Goal: Task Accomplishment & Management: Complete application form

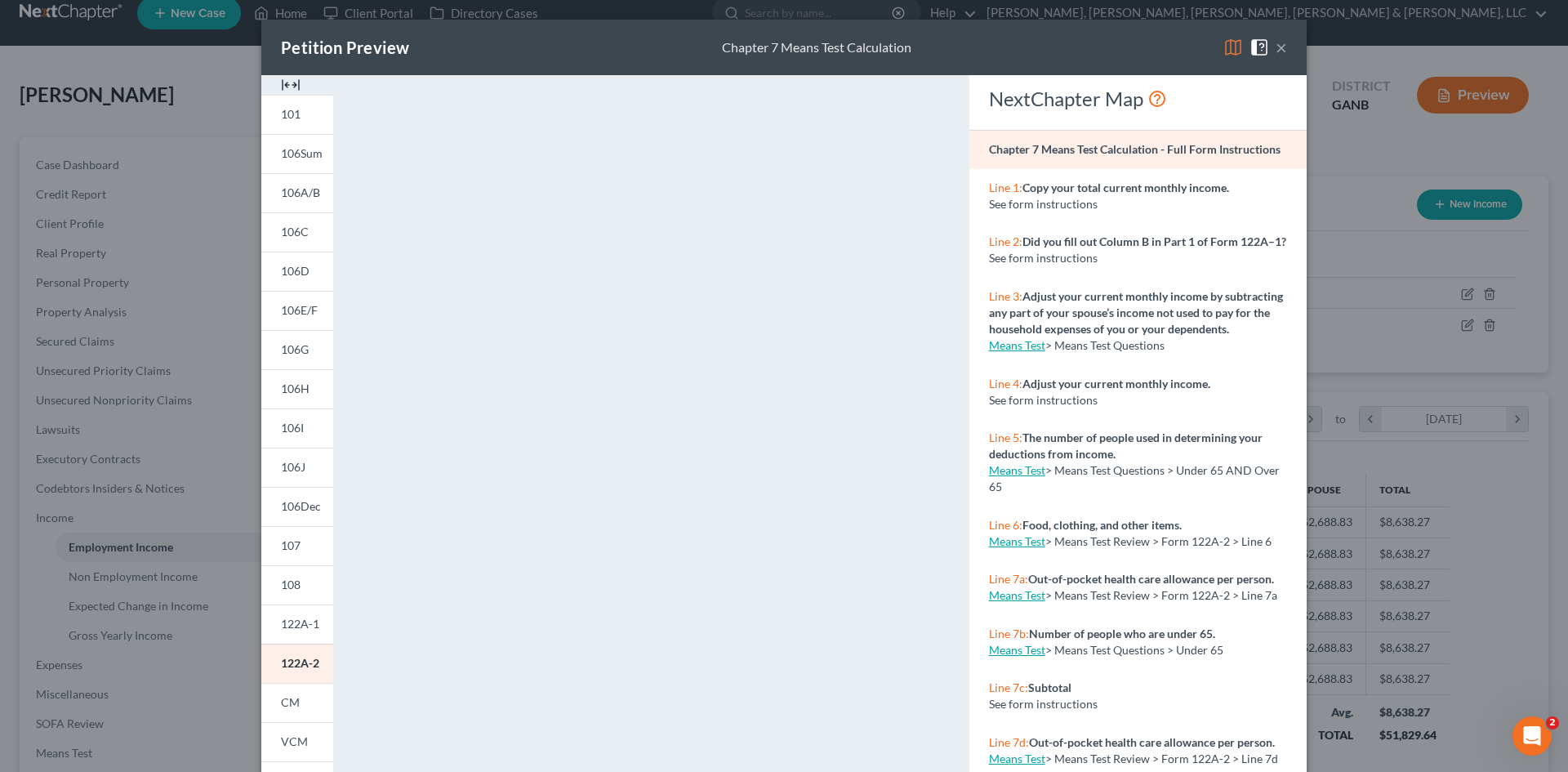
scroll to position [307, 648]
click at [81, 217] on div "Petition Preview Chapter 7 Means Test Calculation × 101 106Sum 106A/B 106C 106D…" at bounding box center [784, 386] width 1568 height 772
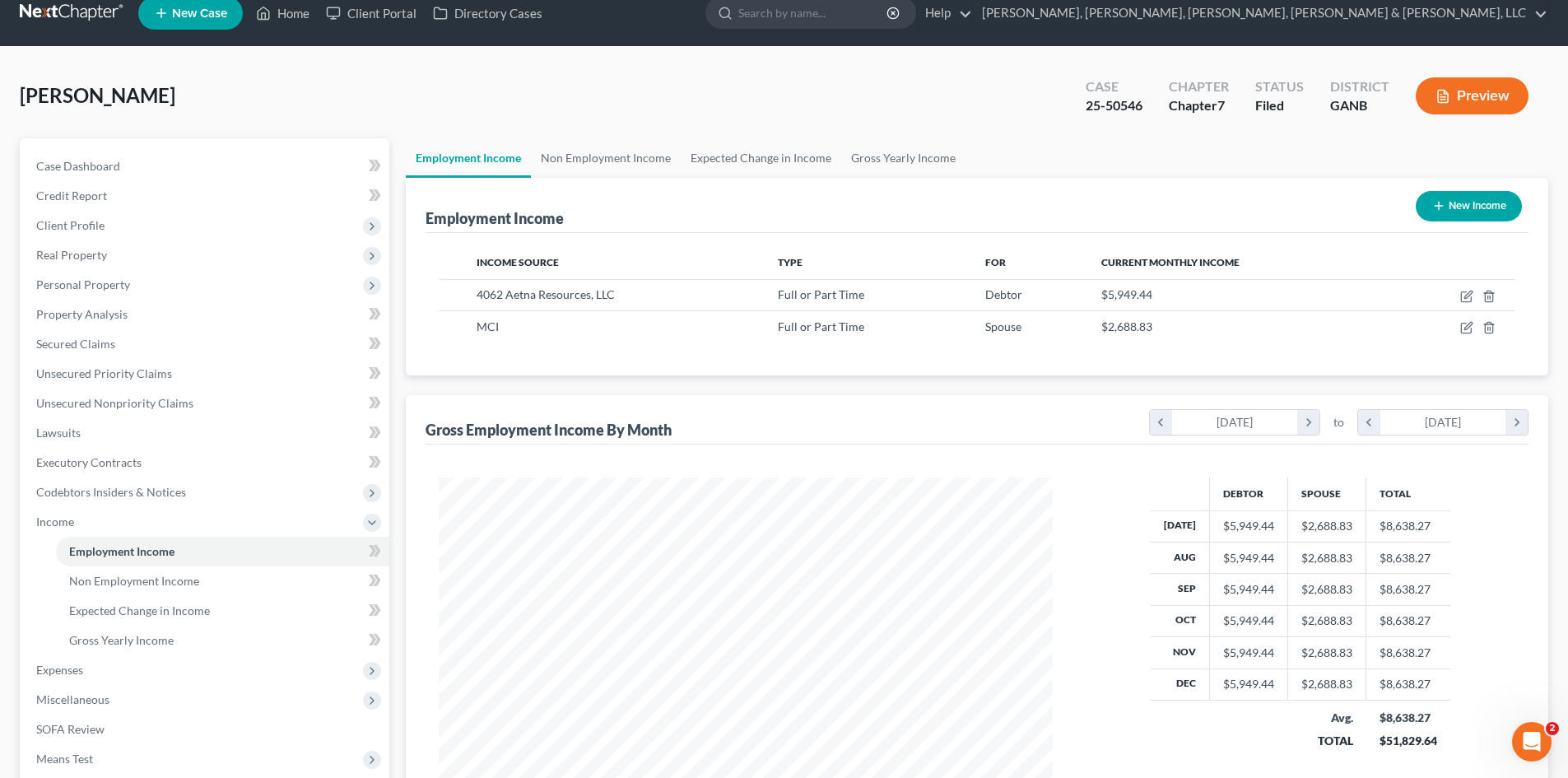
scroll to position [216, 0]
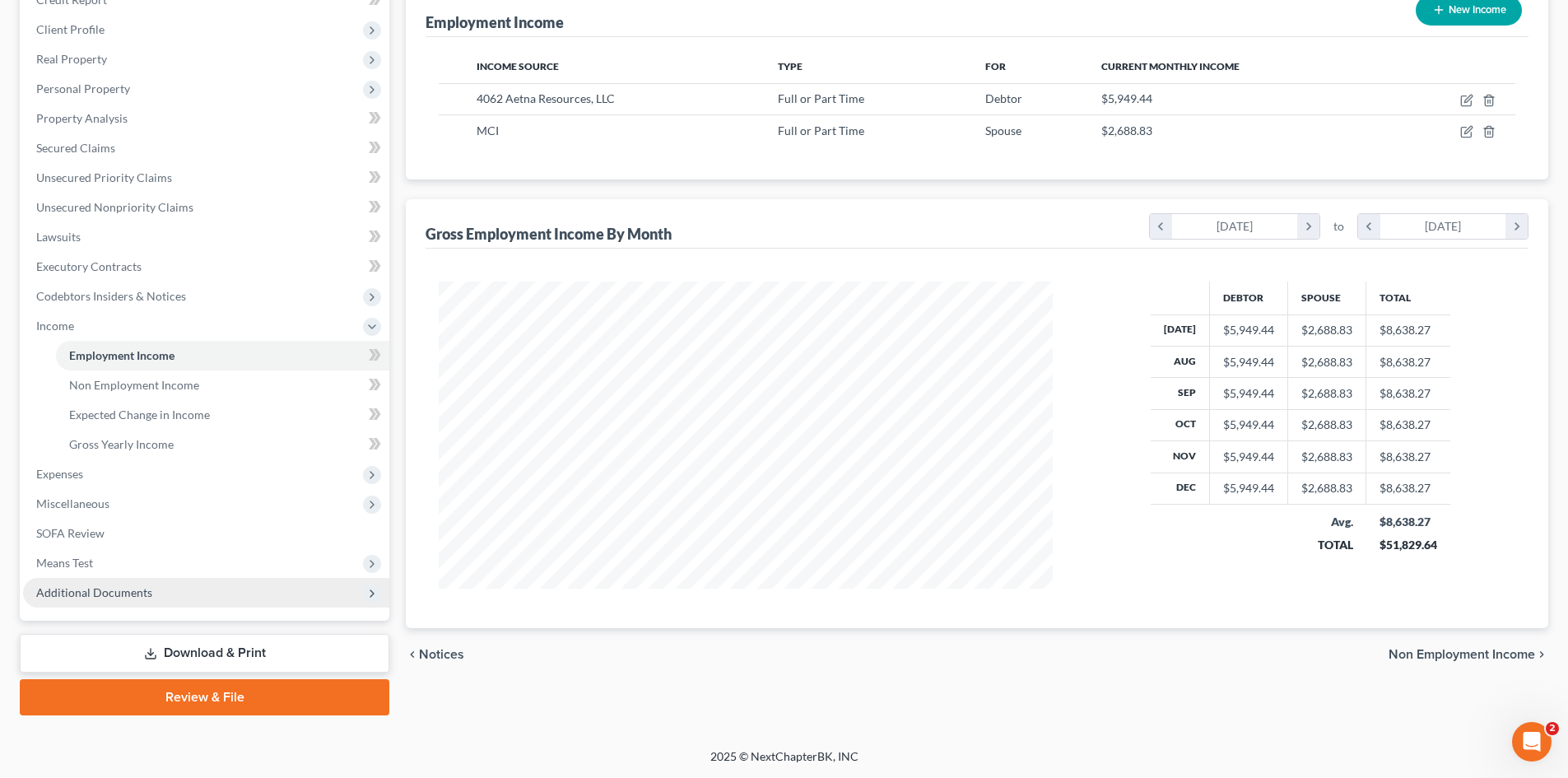
click at [224, 589] on span "Additional Documents" at bounding box center [206, 593] width 366 height 30
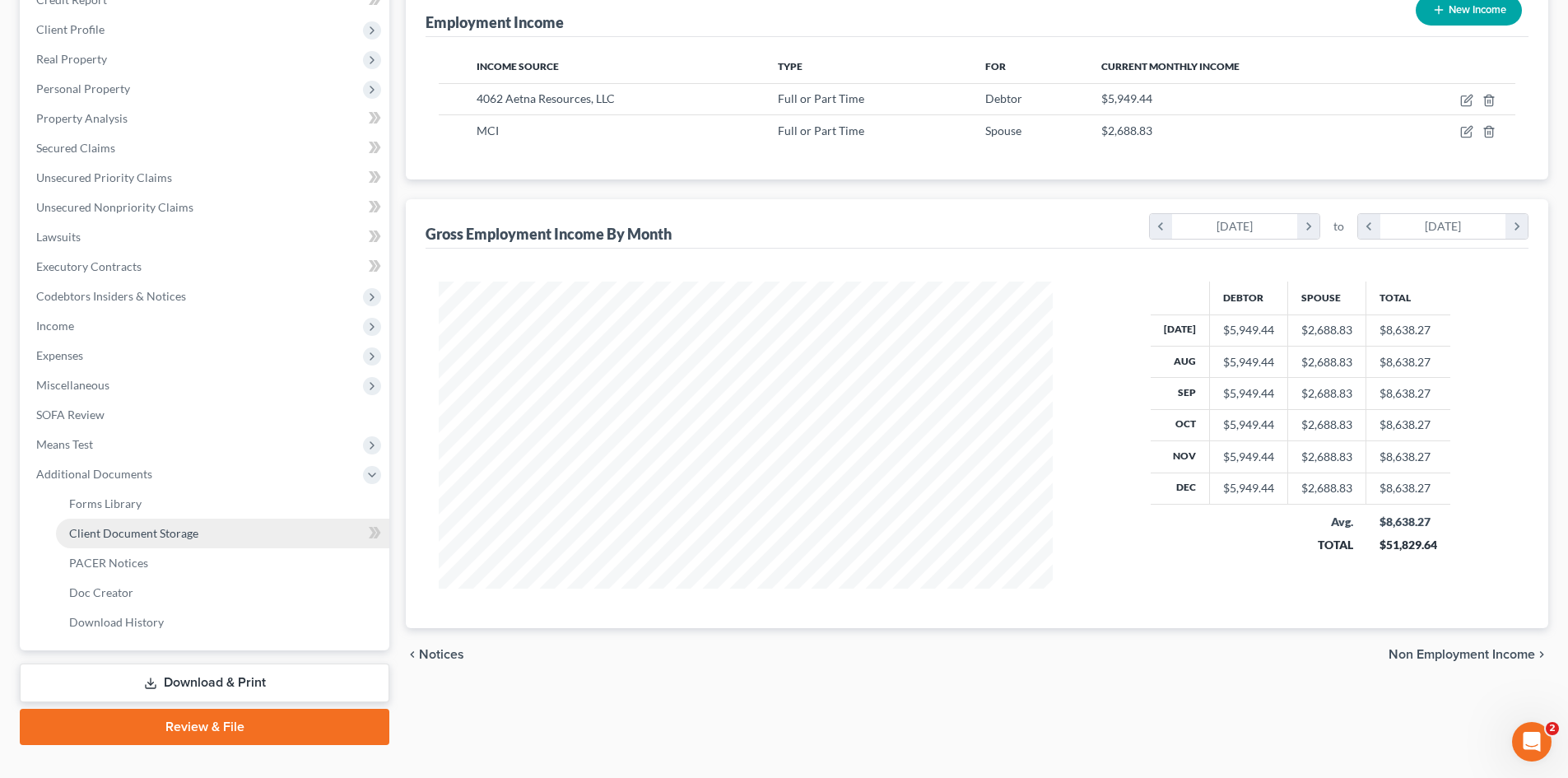
click at [217, 528] on link "Client Document Storage" at bounding box center [223, 533] width 333 height 30
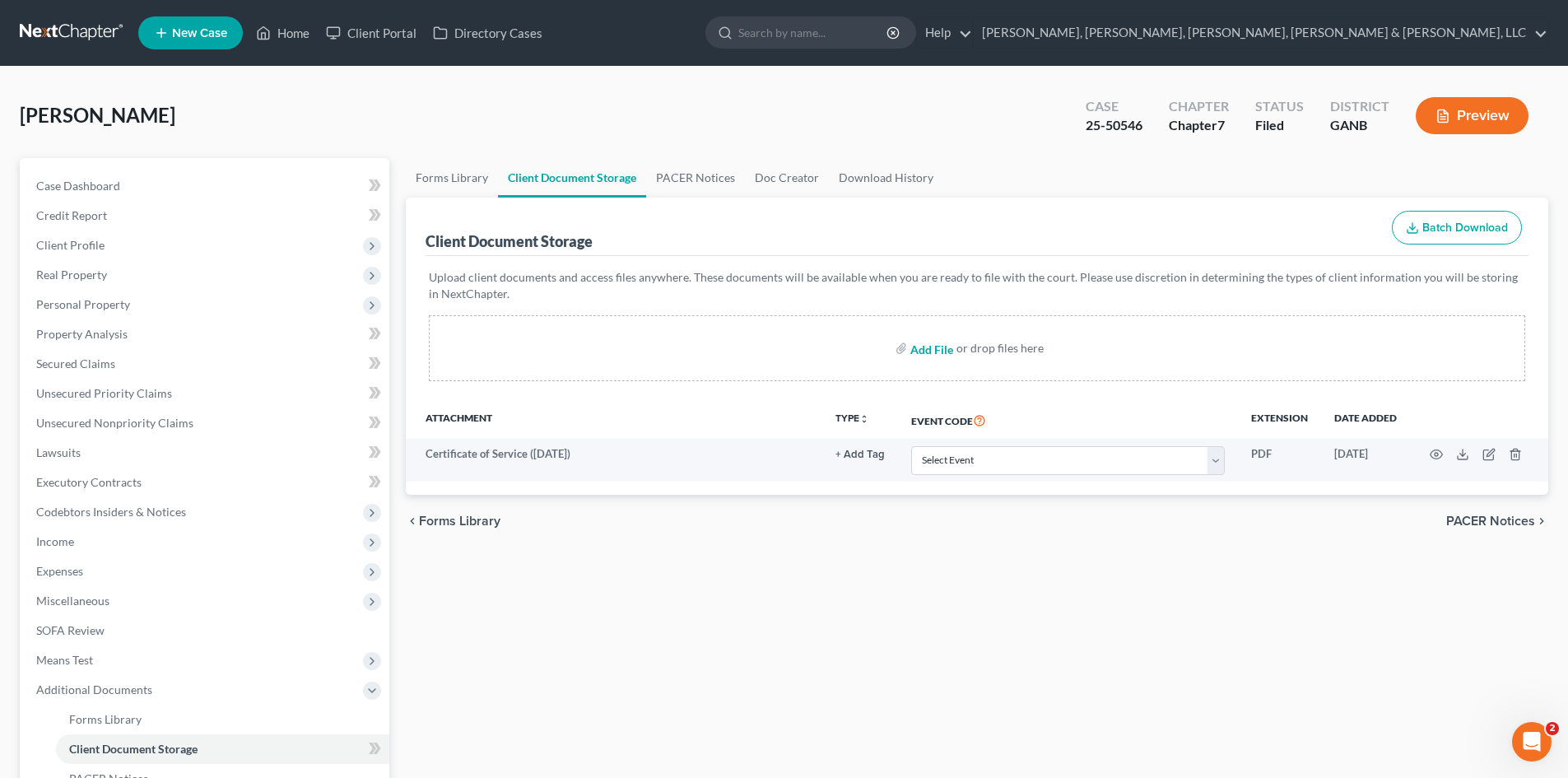
click at [933, 348] on input "file" at bounding box center [930, 349] width 40 height 30
type input "C:\fakepath\Laquesta Francois 122 A.pdf"
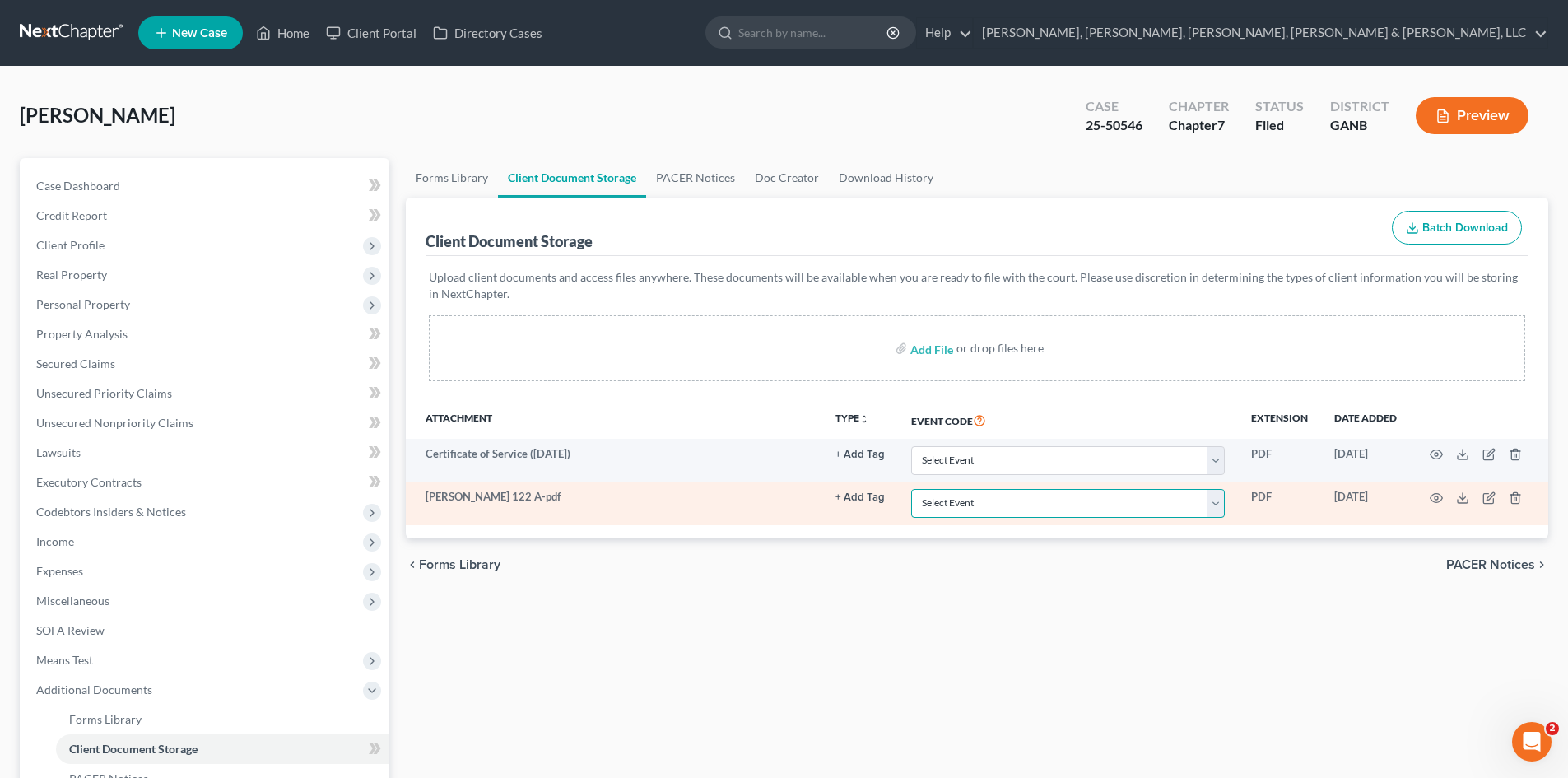
click at [1091, 510] on select "Select Event 01 - Chapter 13 Plan - Initial Plan 02-Application to Pay Filing F…" at bounding box center [1068, 503] width 313 height 29
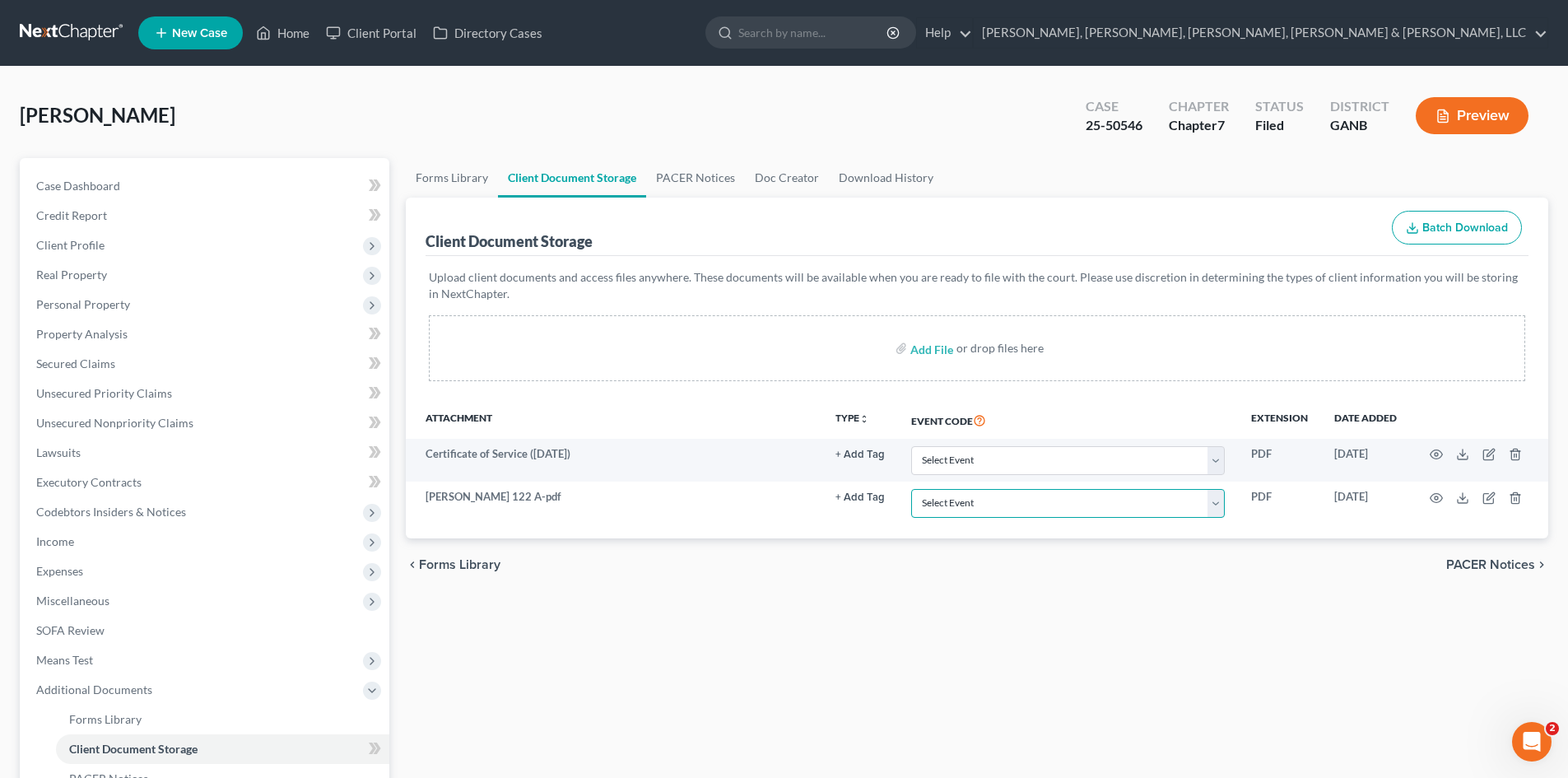
select select "15"
click at [912, 489] on select "Select Event 01 - Chapter 13 Plan - Initial Plan 02-Application to Pay Filing F…" at bounding box center [1068, 503] width 313 height 29
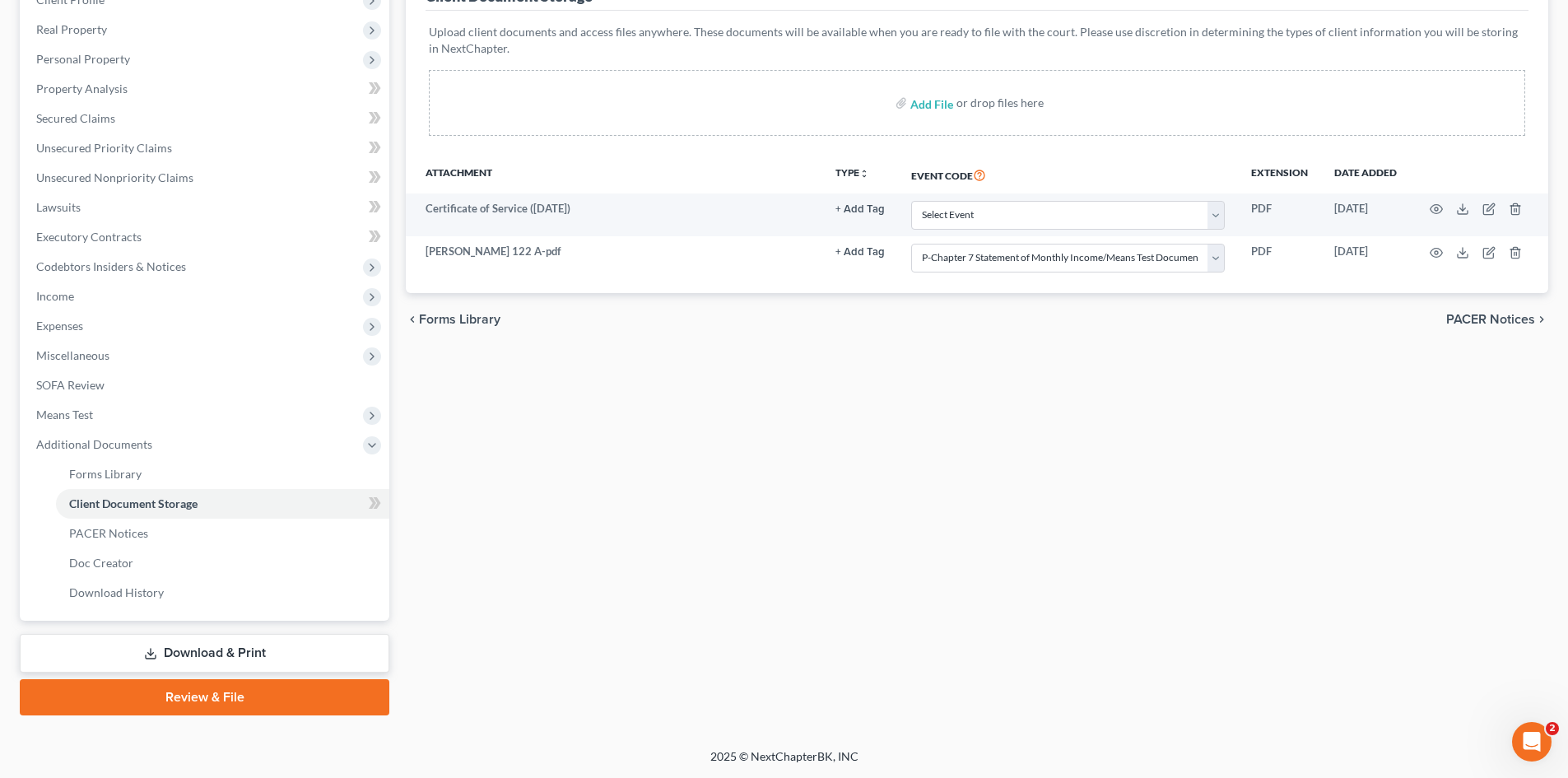
click at [210, 691] on link "Review & File" at bounding box center [204, 697] width 370 height 36
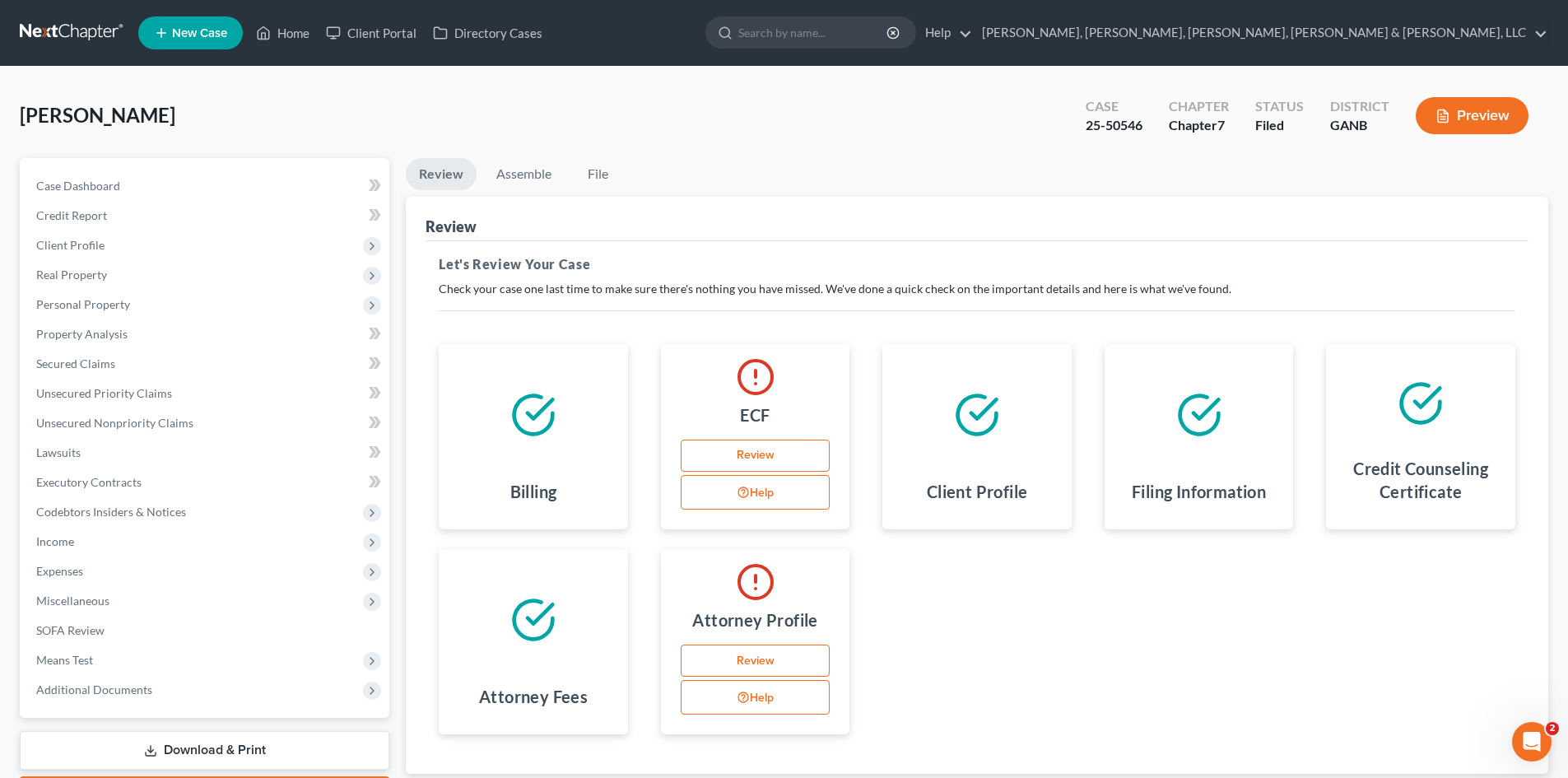
click at [766, 650] on link "Review" at bounding box center [756, 661] width 150 height 33
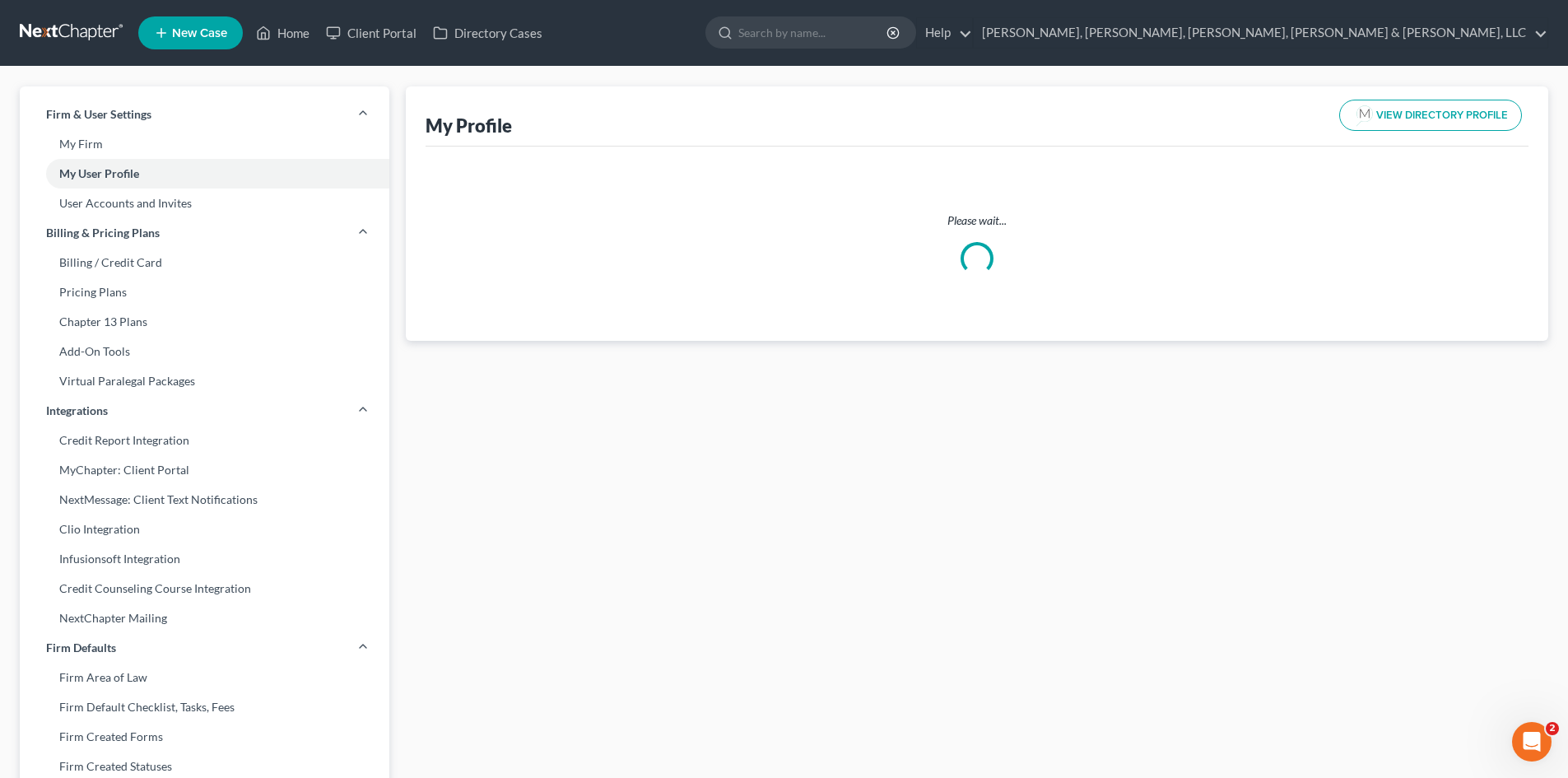
select select "10"
select select "19"
select select "attorney"
select select "1"
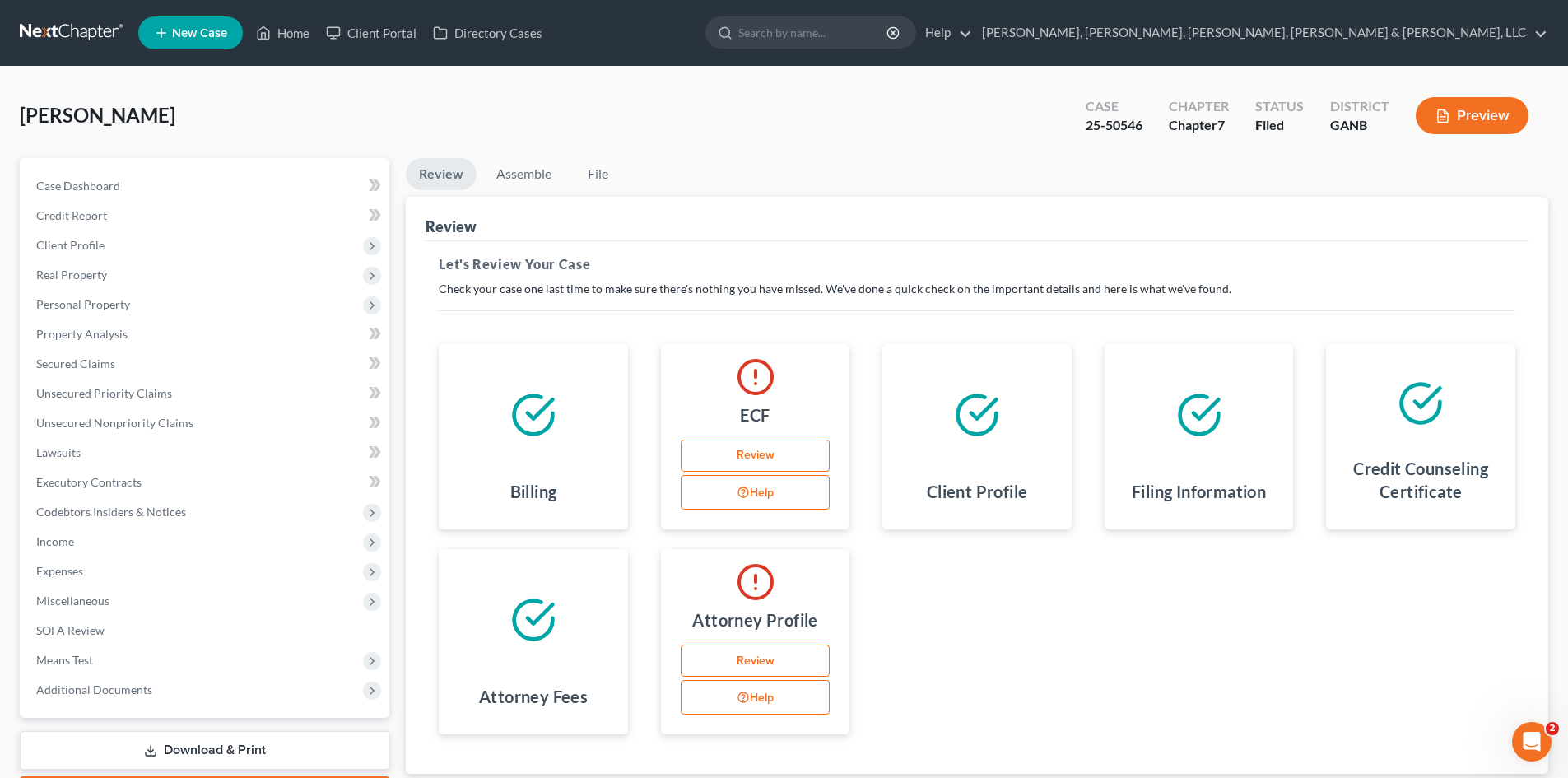
click at [766, 454] on link "Review" at bounding box center [756, 456] width 150 height 33
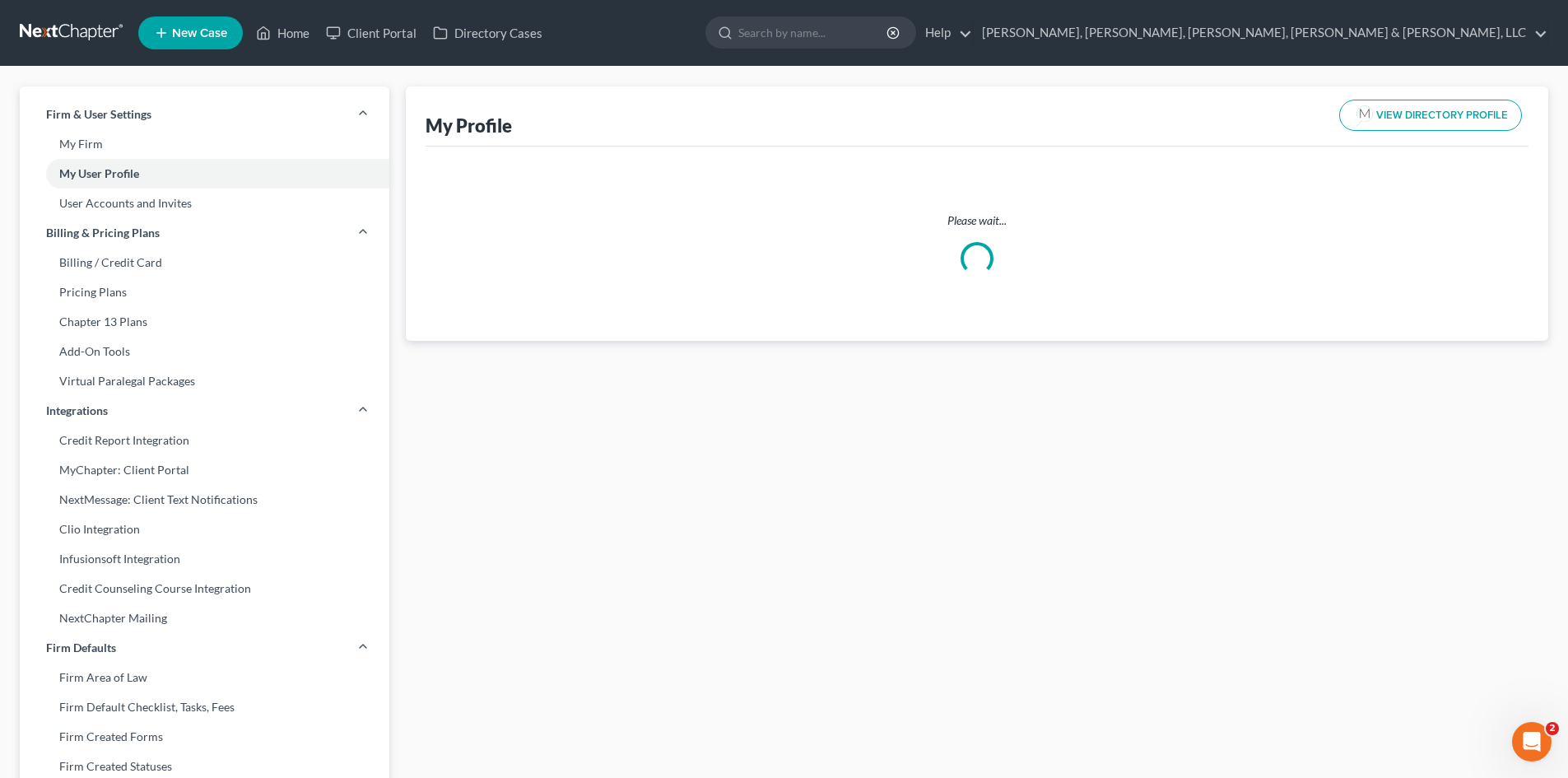
select select "10"
select select "19"
select select "attorney"
select select "1"
select select "10"
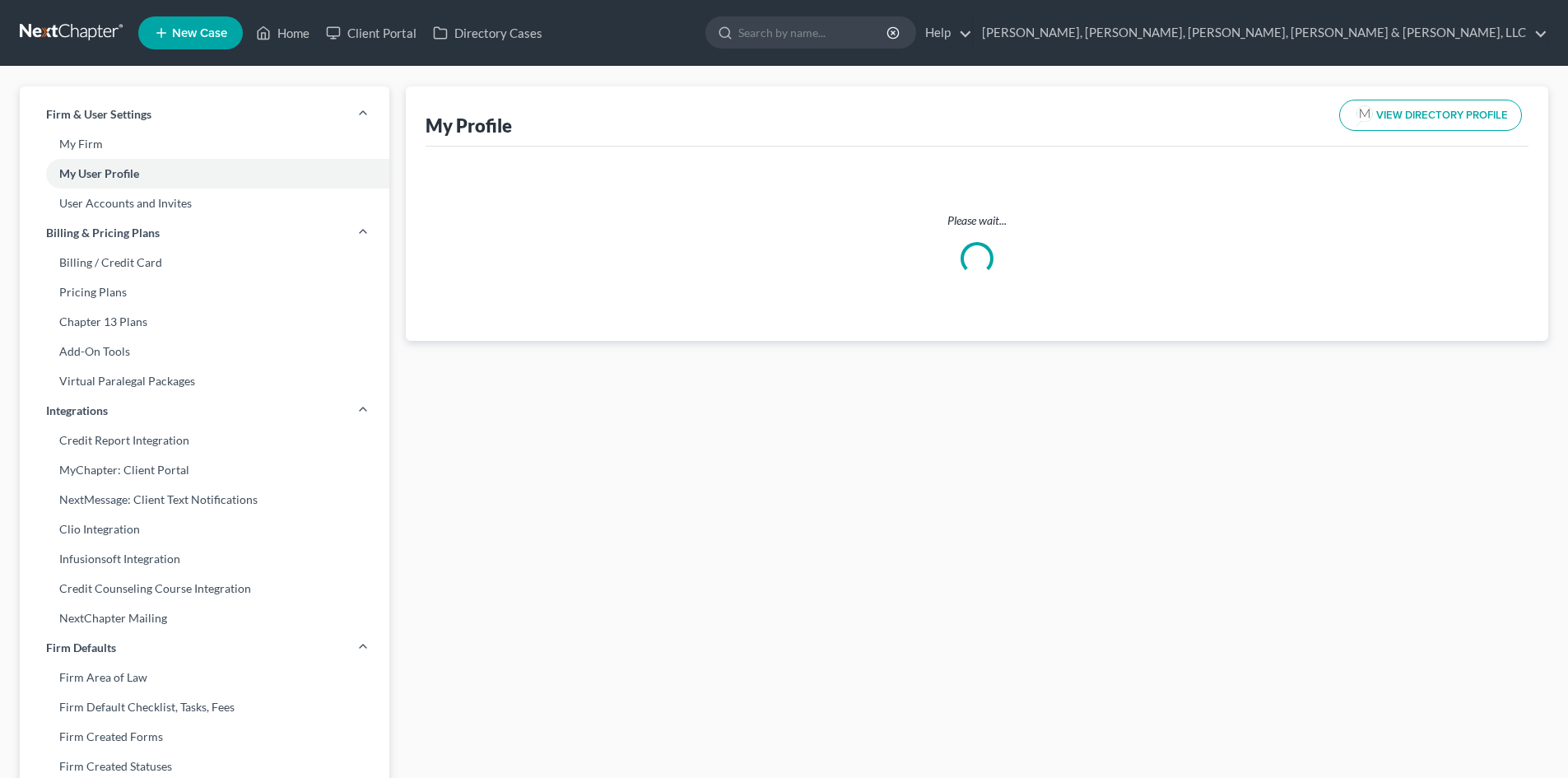
select select "attorney"
select select "1"
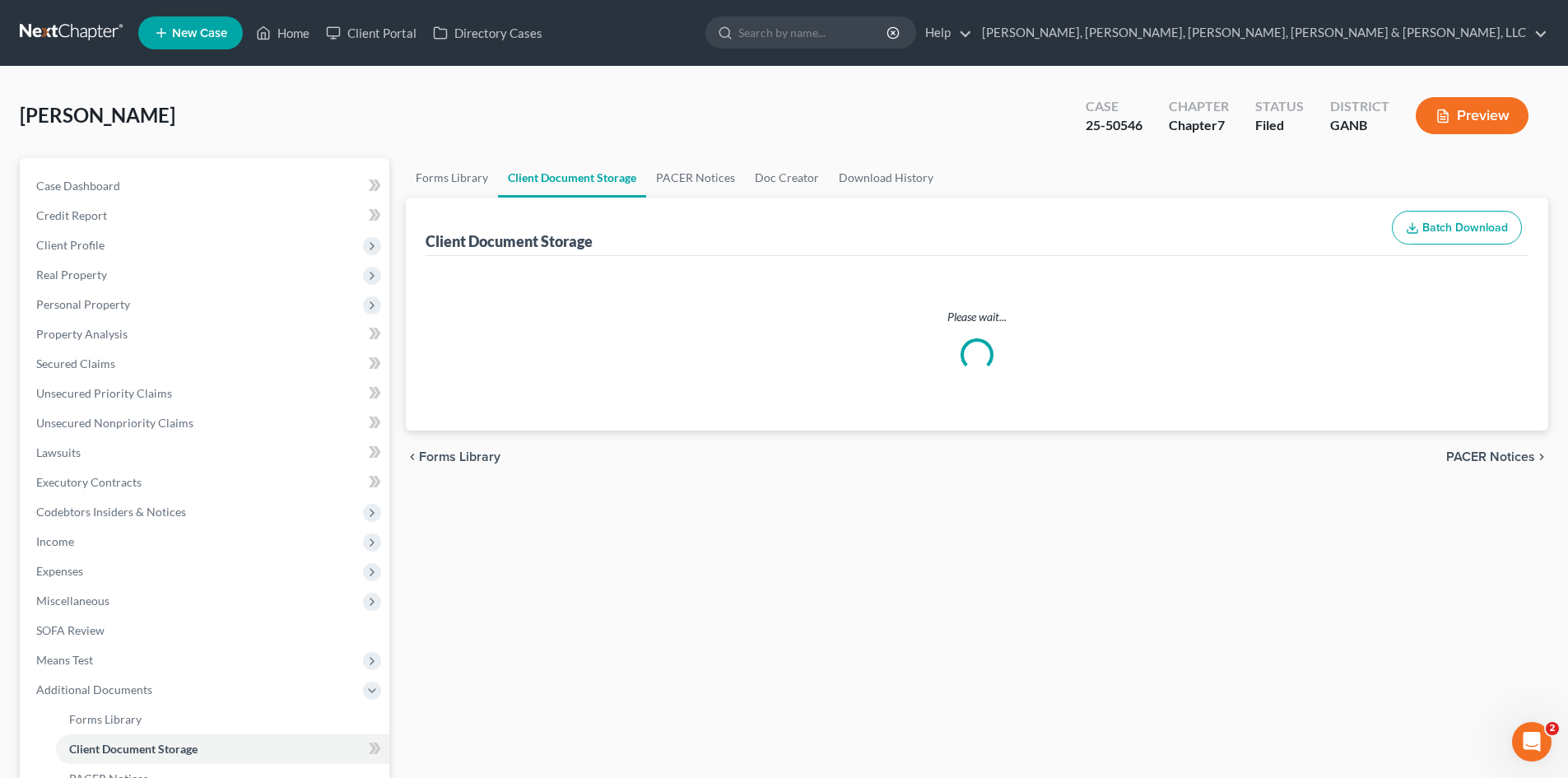
scroll to position [97, 0]
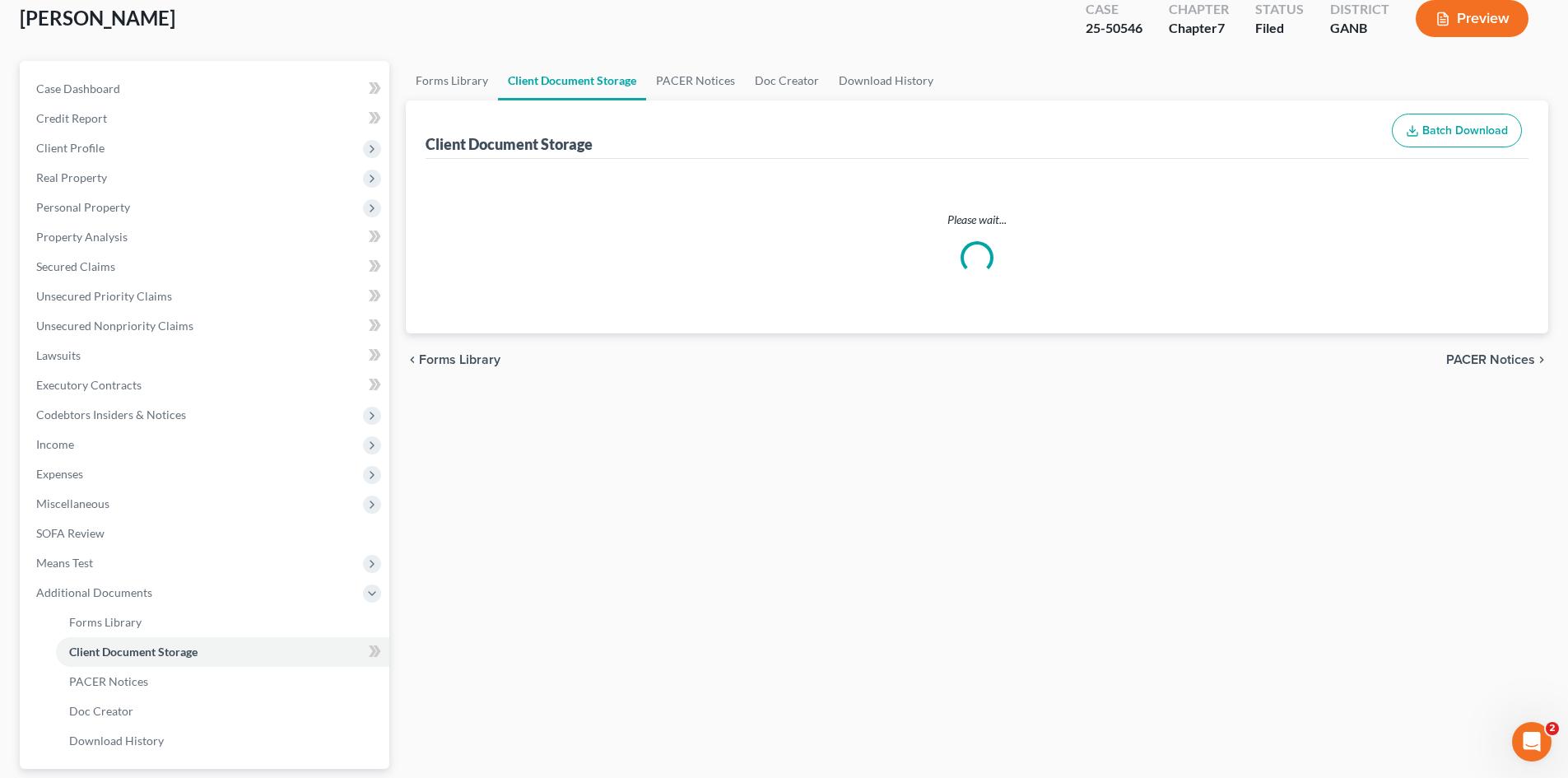
select select "15"
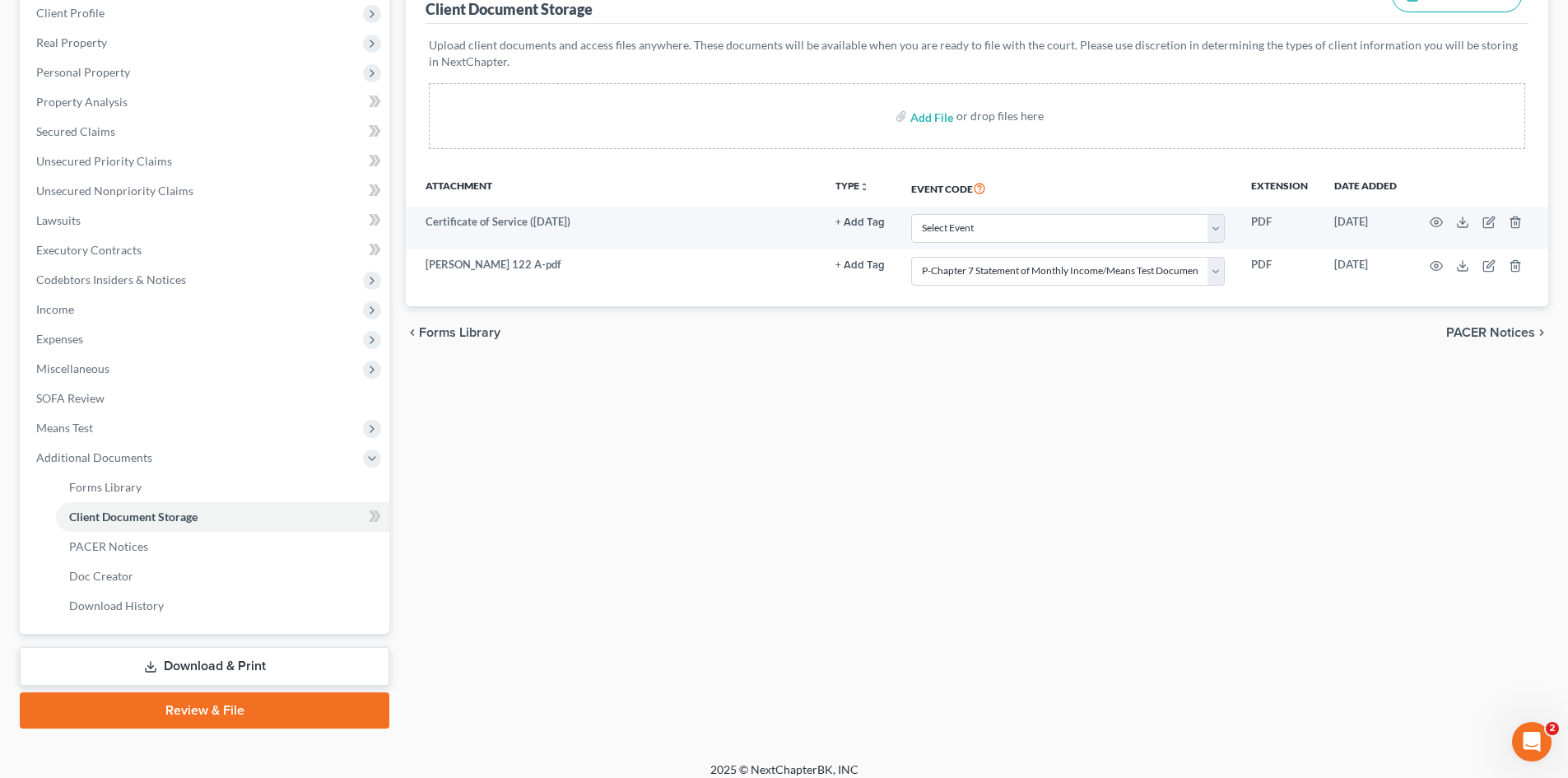
scroll to position [246, 0]
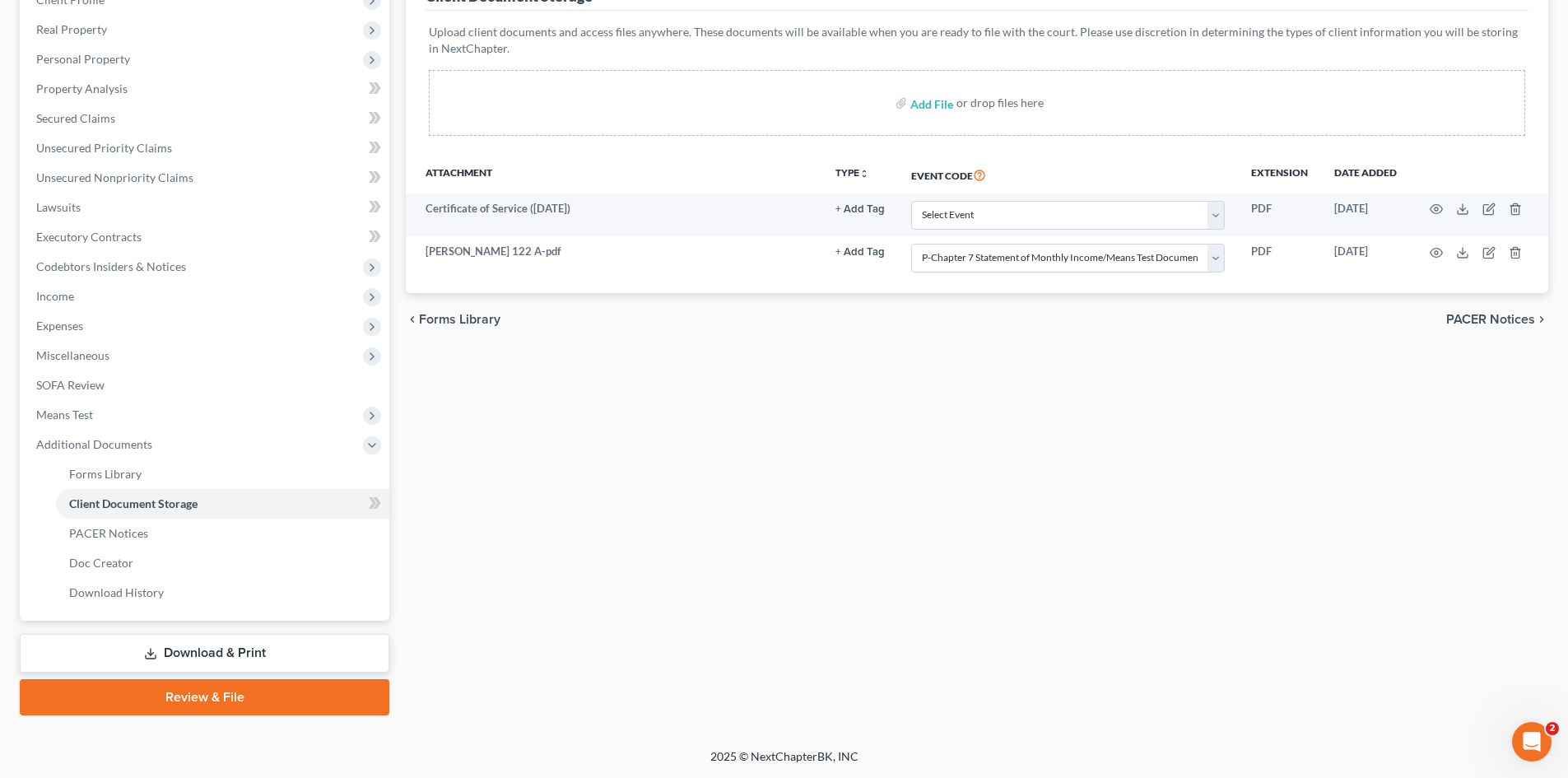
click at [231, 698] on link "Review & File" at bounding box center [204, 697] width 370 height 36
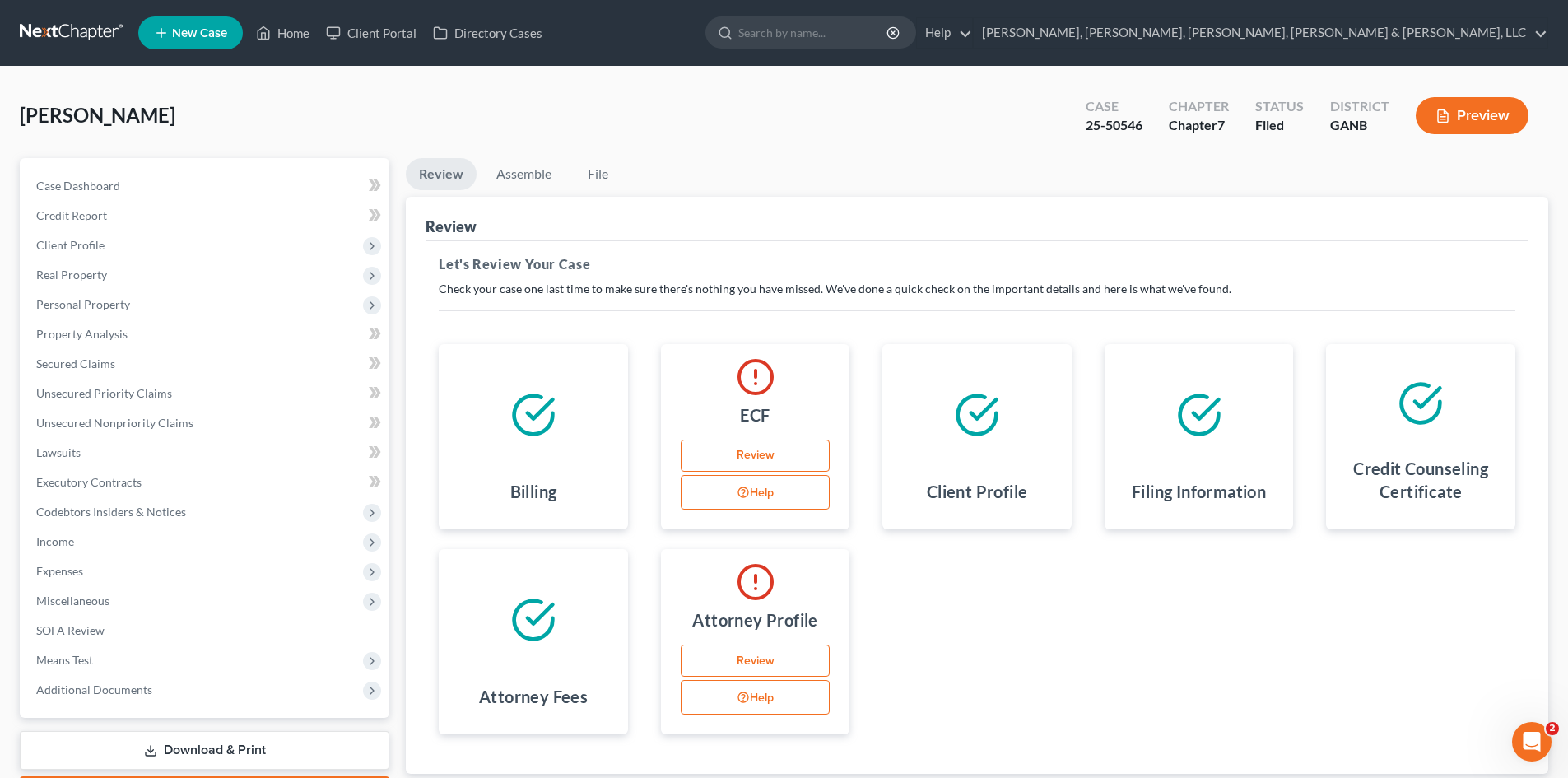
click at [776, 466] on link "Review" at bounding box center [756, 456] width 150 height 33
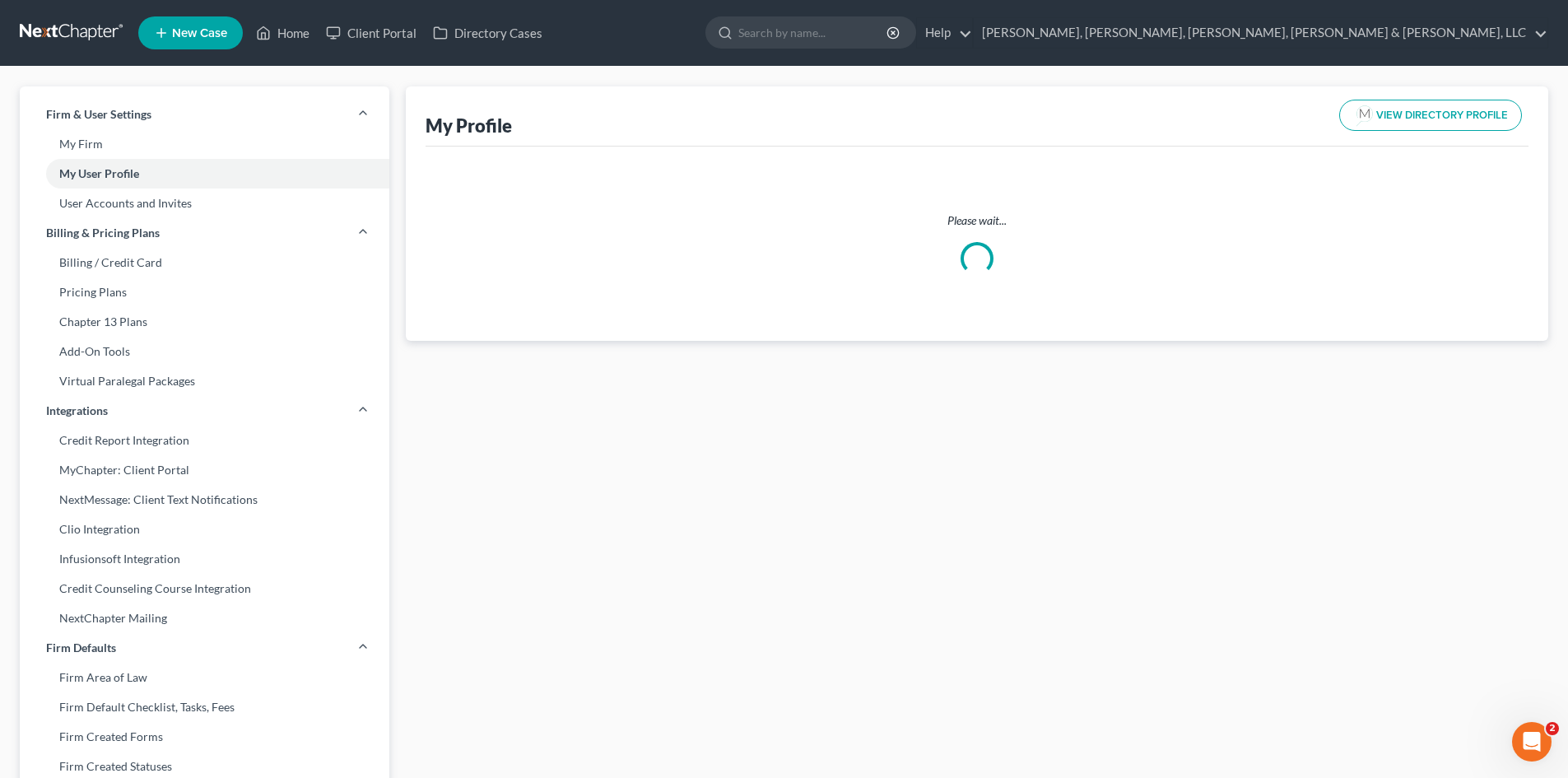
select select "10"
select select "19"
select select "attorney"
select select "1"
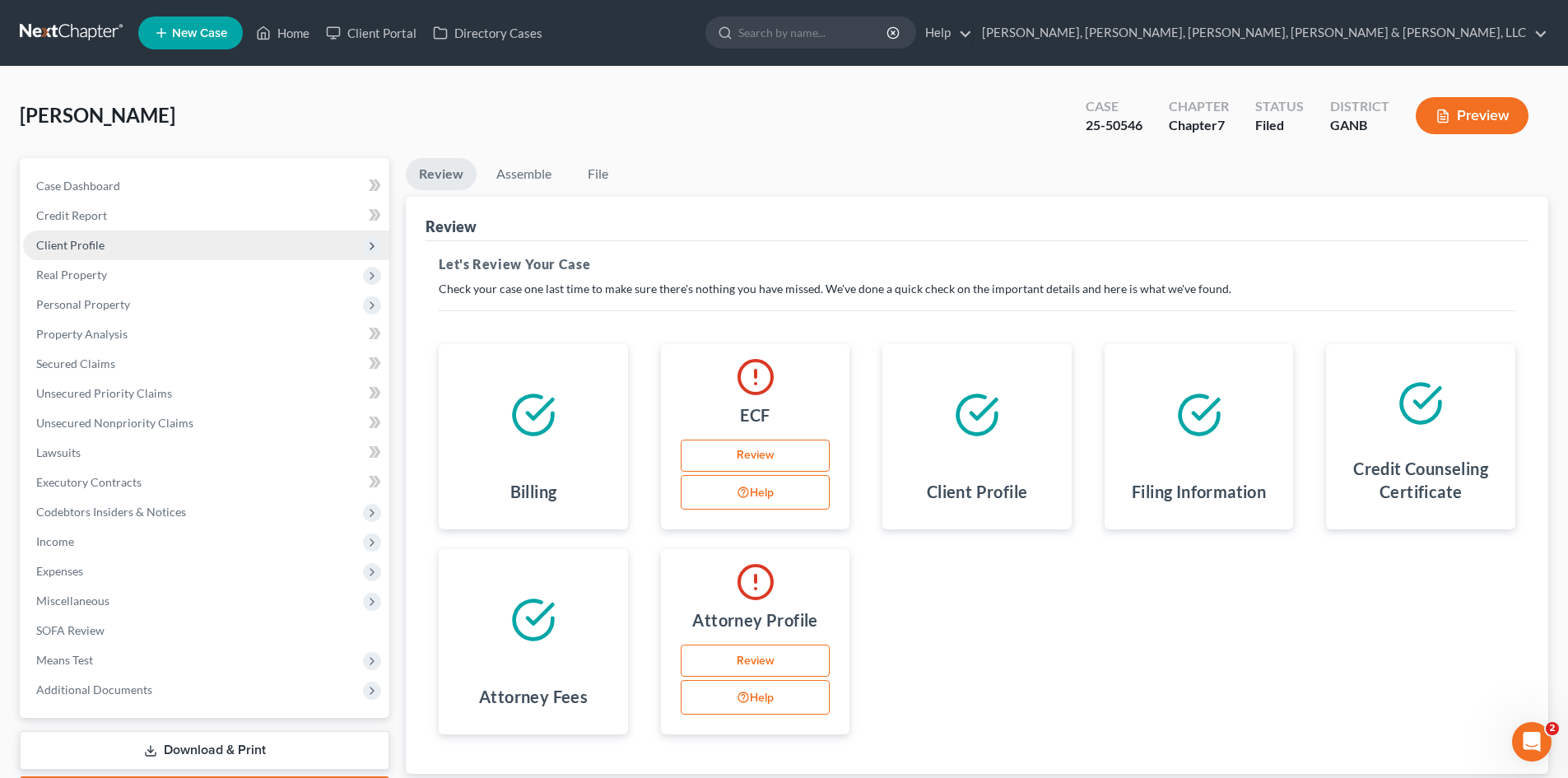
click at [156, 250] on span "Client Profile" at bounding box center [206, 246] width 366 height 30
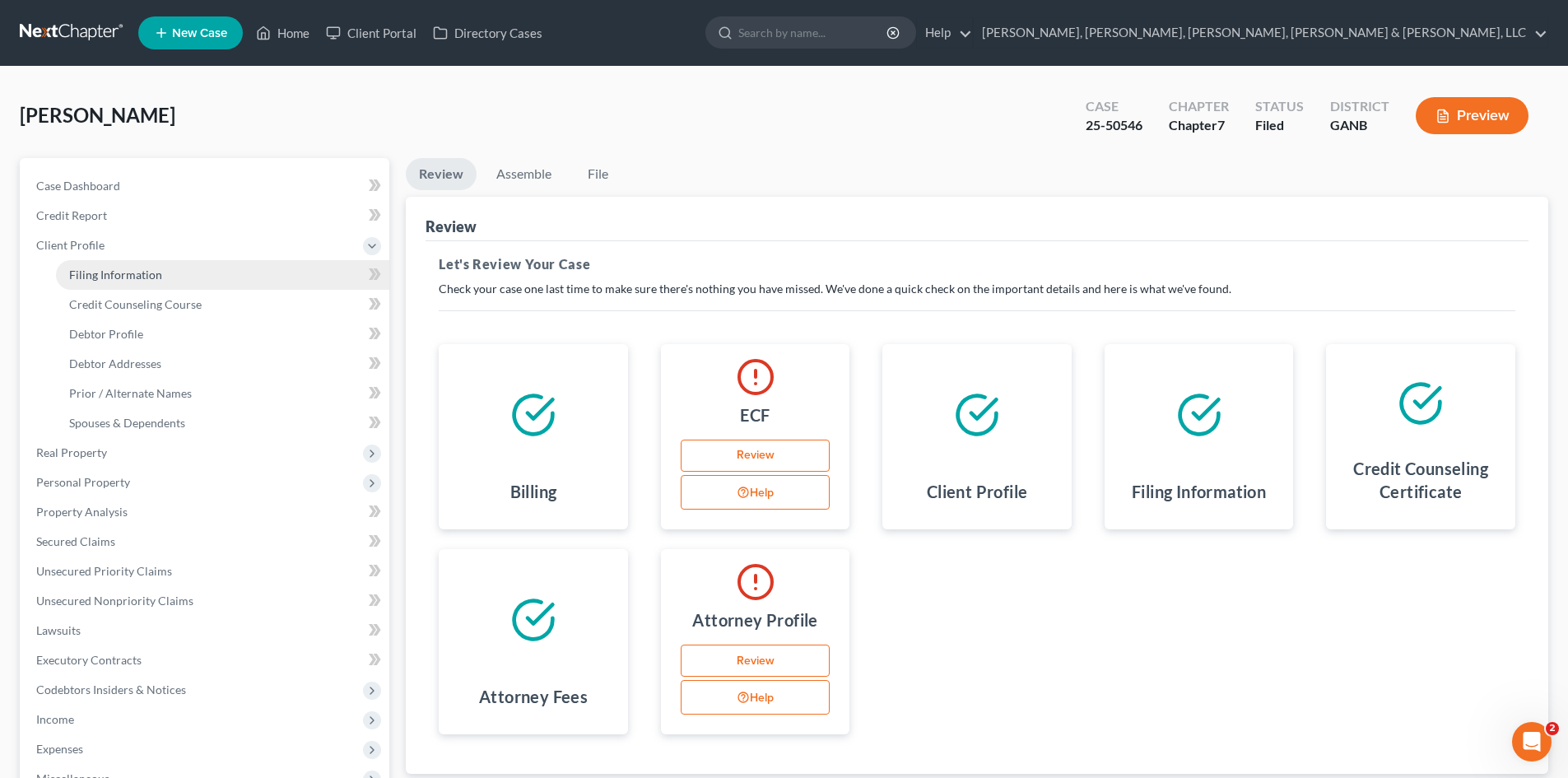
click at [160, 268] on link "Filing Information" at bounding box center [223, 275] width 333 height 30
select select "1"
select select "0"
select select "19"
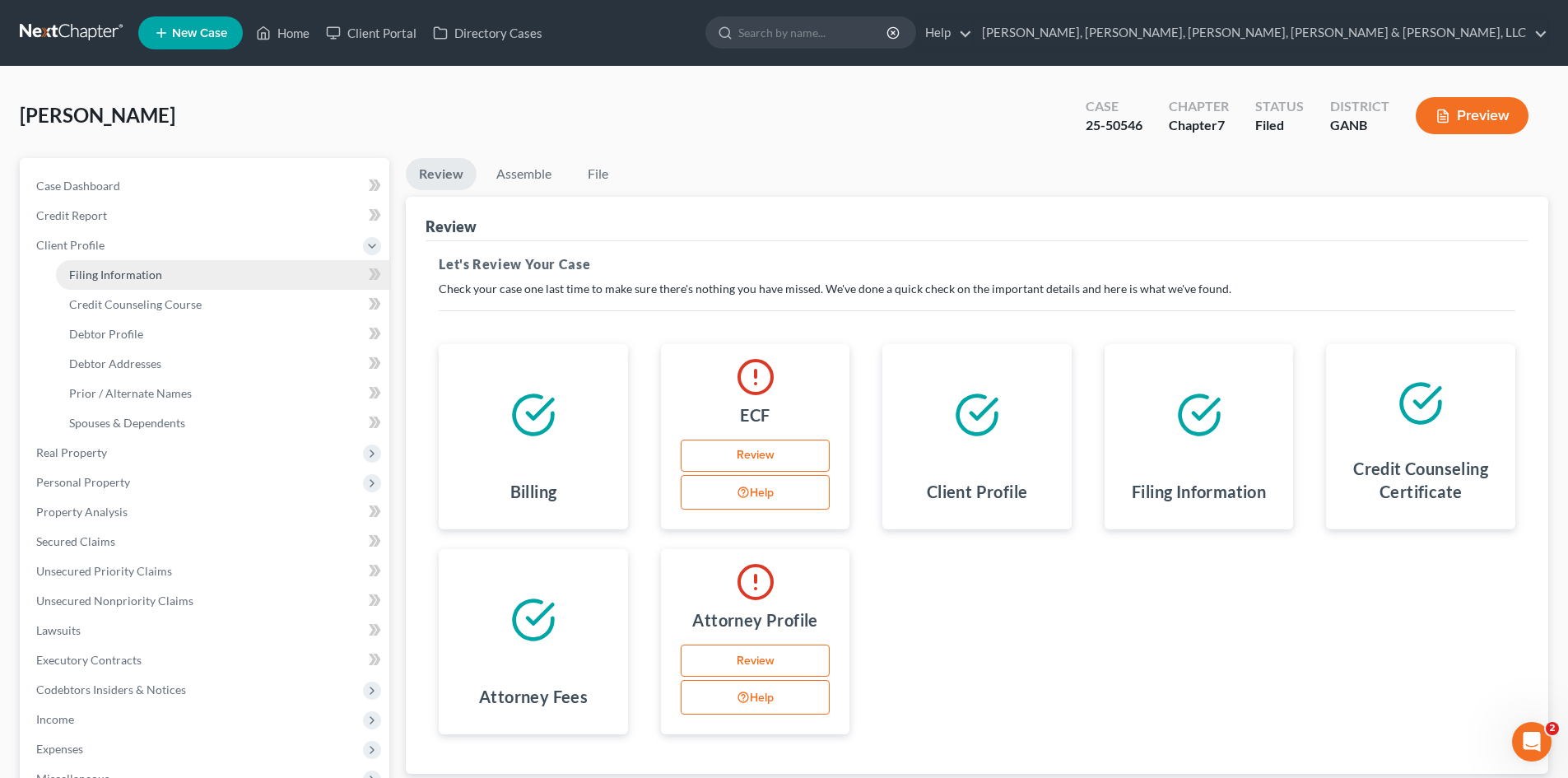
select select "10"
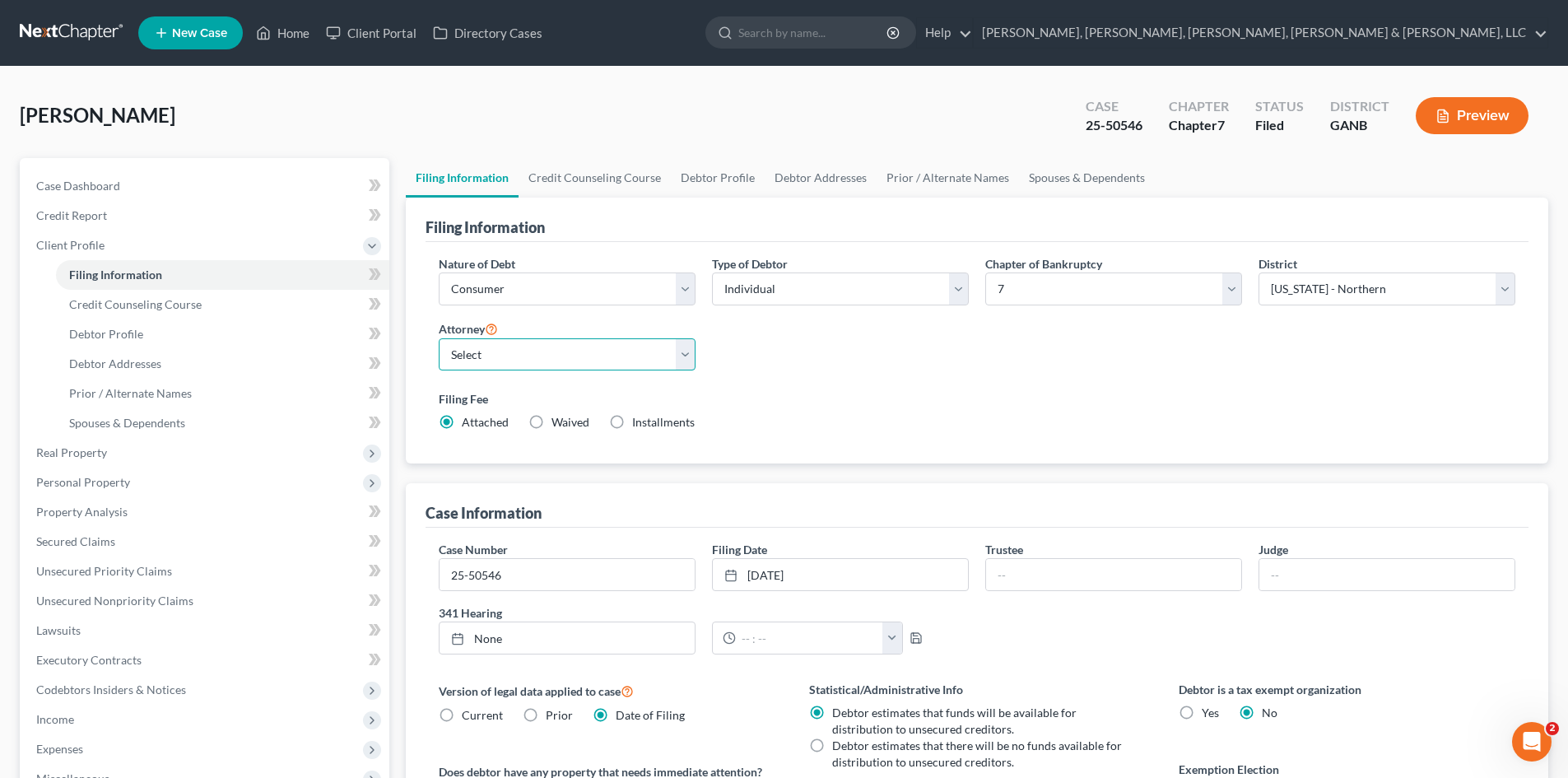
click at [522, 340] on select "Select Charles Nye - GANB Charles Nye - GAMB Allen Bearden - GANB Allen Bearden…" at bounding box center [568, 355] width 257 height 33
select select "5"
click at [439, 339] on select "Select Charles Nye - GANB Charles Nye - GAMB Allen Bearden - GANB Allen Bearden…" at bounding box center [568, 355] width 257 height 33
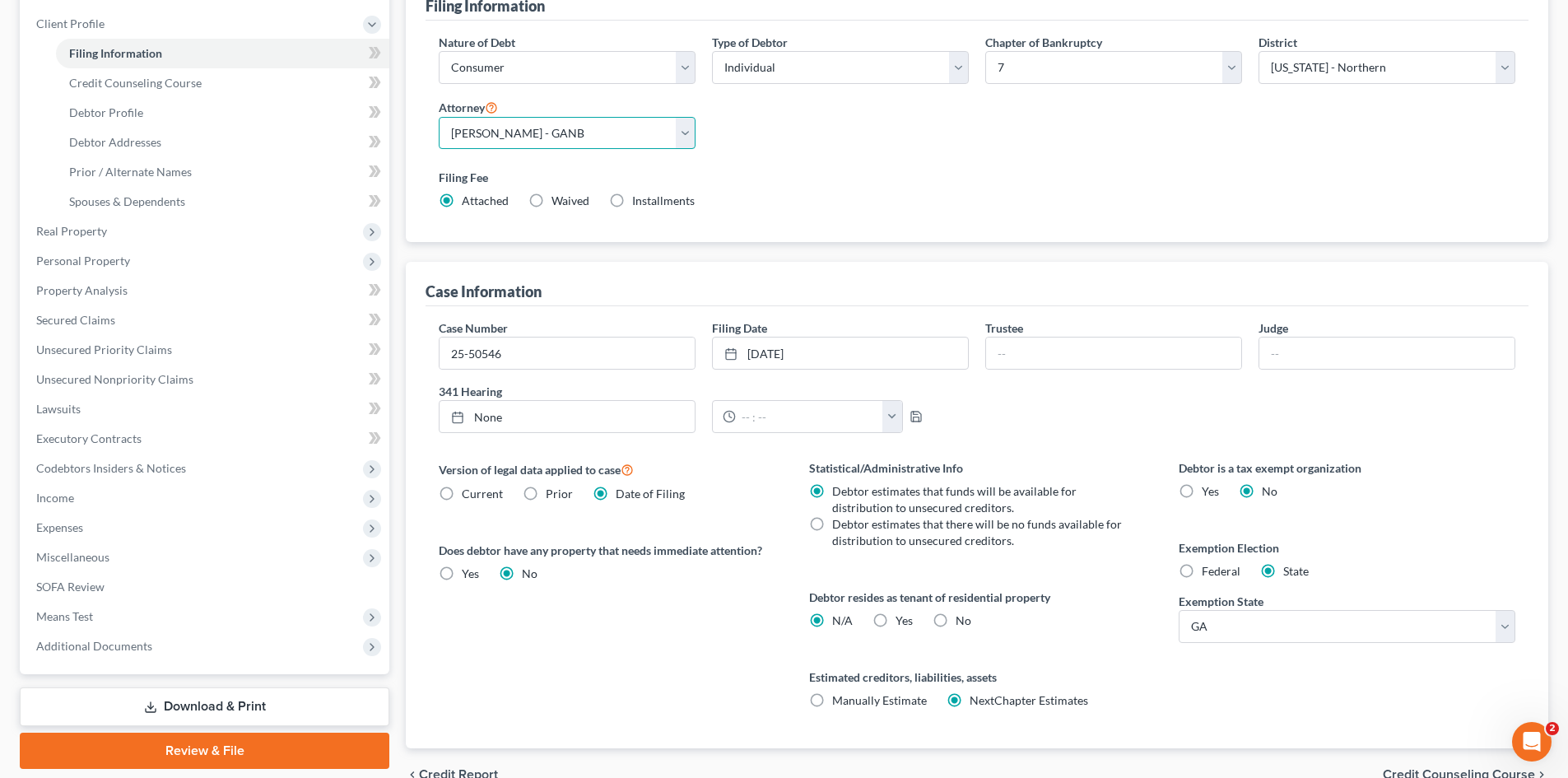
scroll to position [307, 0]
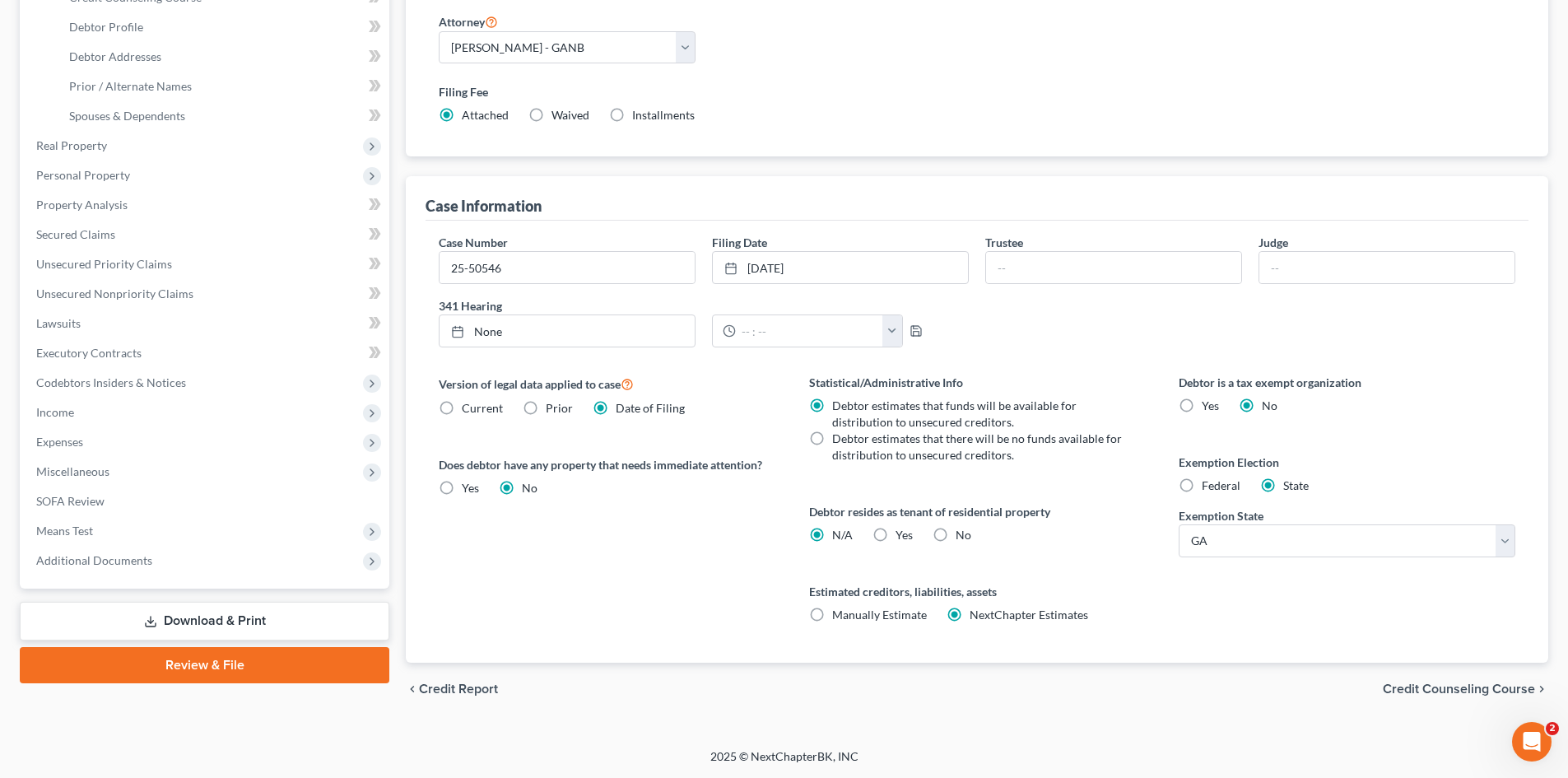
click at [323, 670] on link "Review & File" at bounding box center [204, 664] width 370 height 36
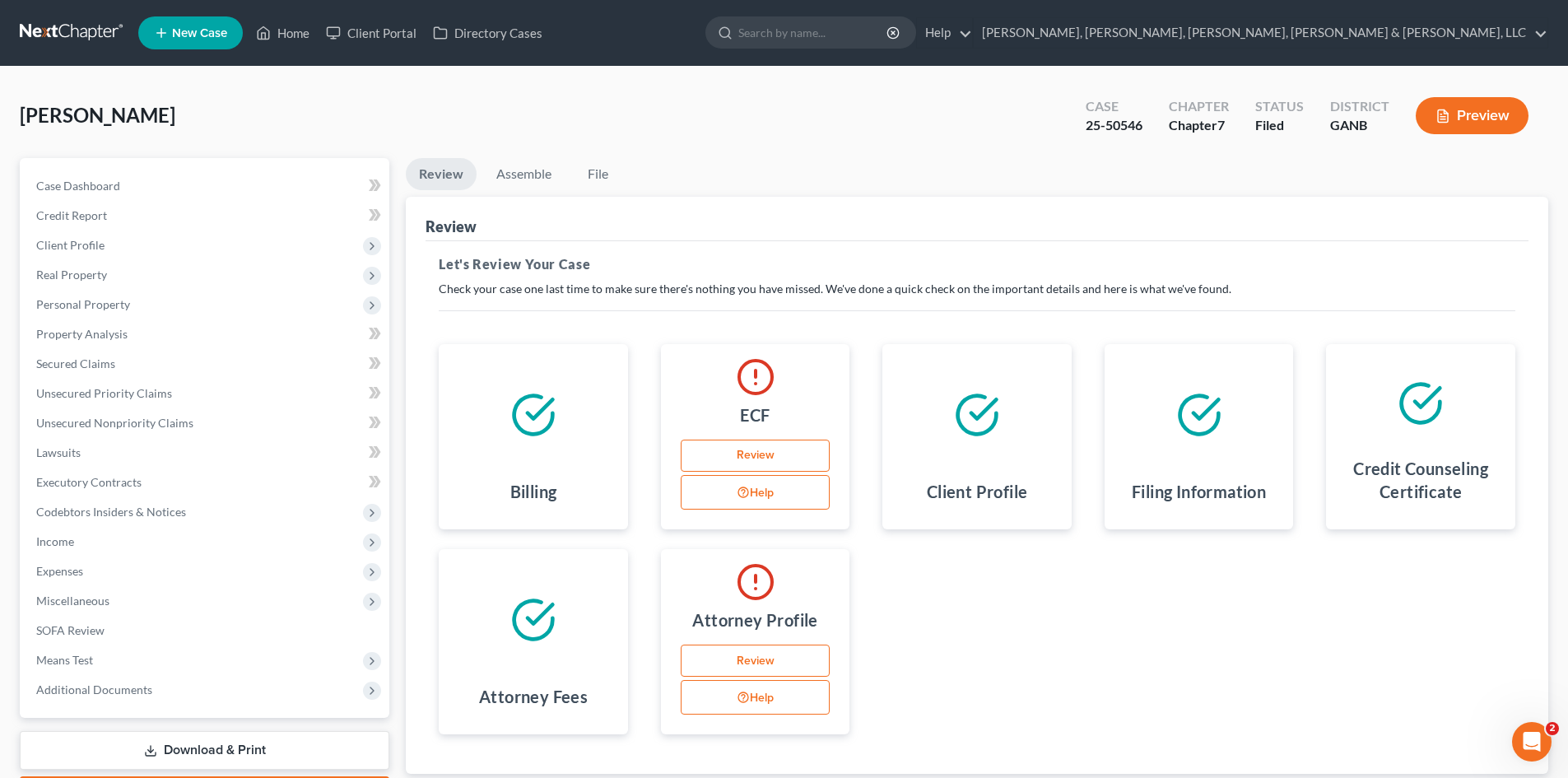
click at [759, 445] on link "Review" at bounding box center [756, 456] width 150 height 33
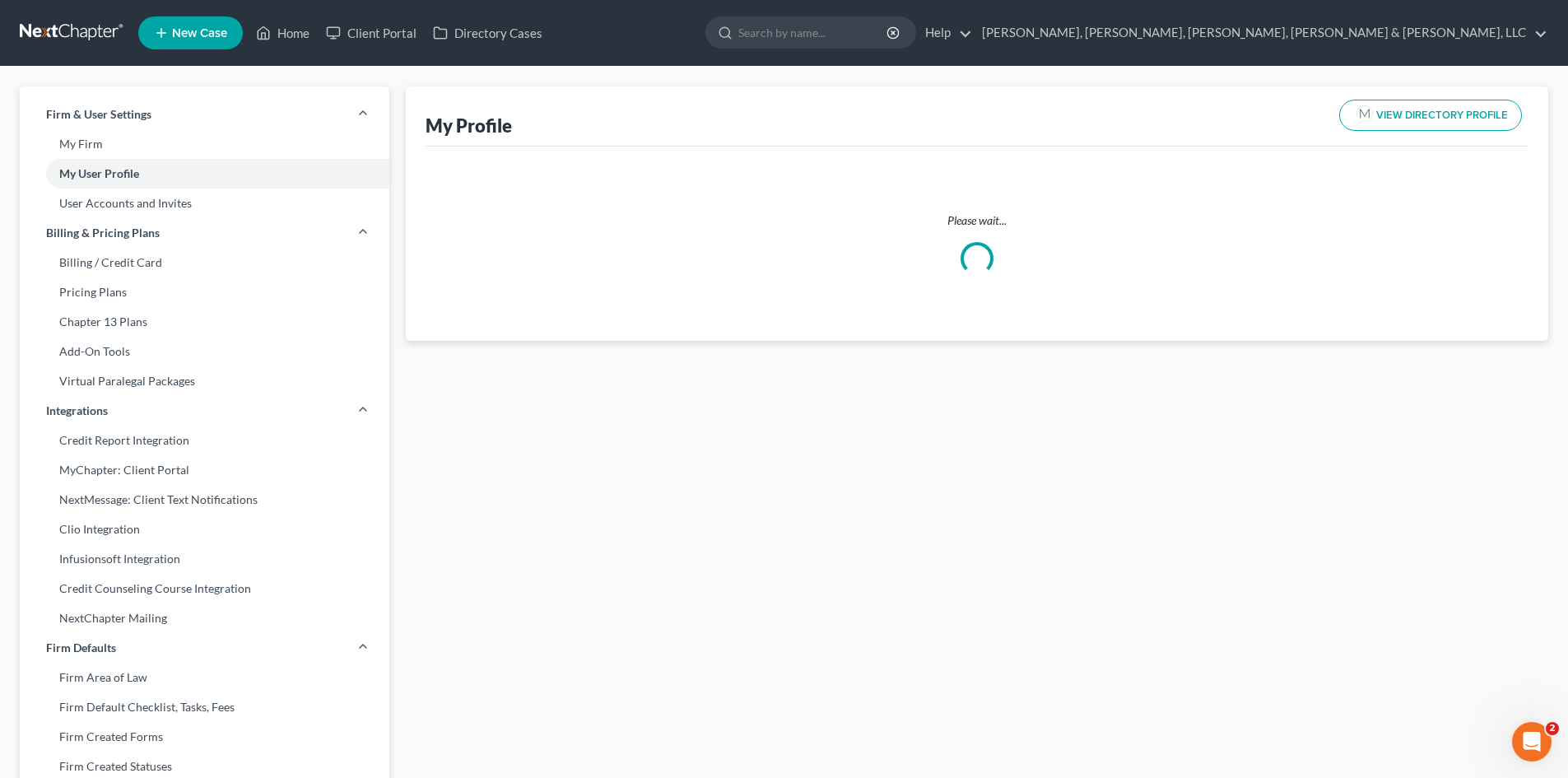
select select "10"
select select "19"
select select "attorney"
select select "1"
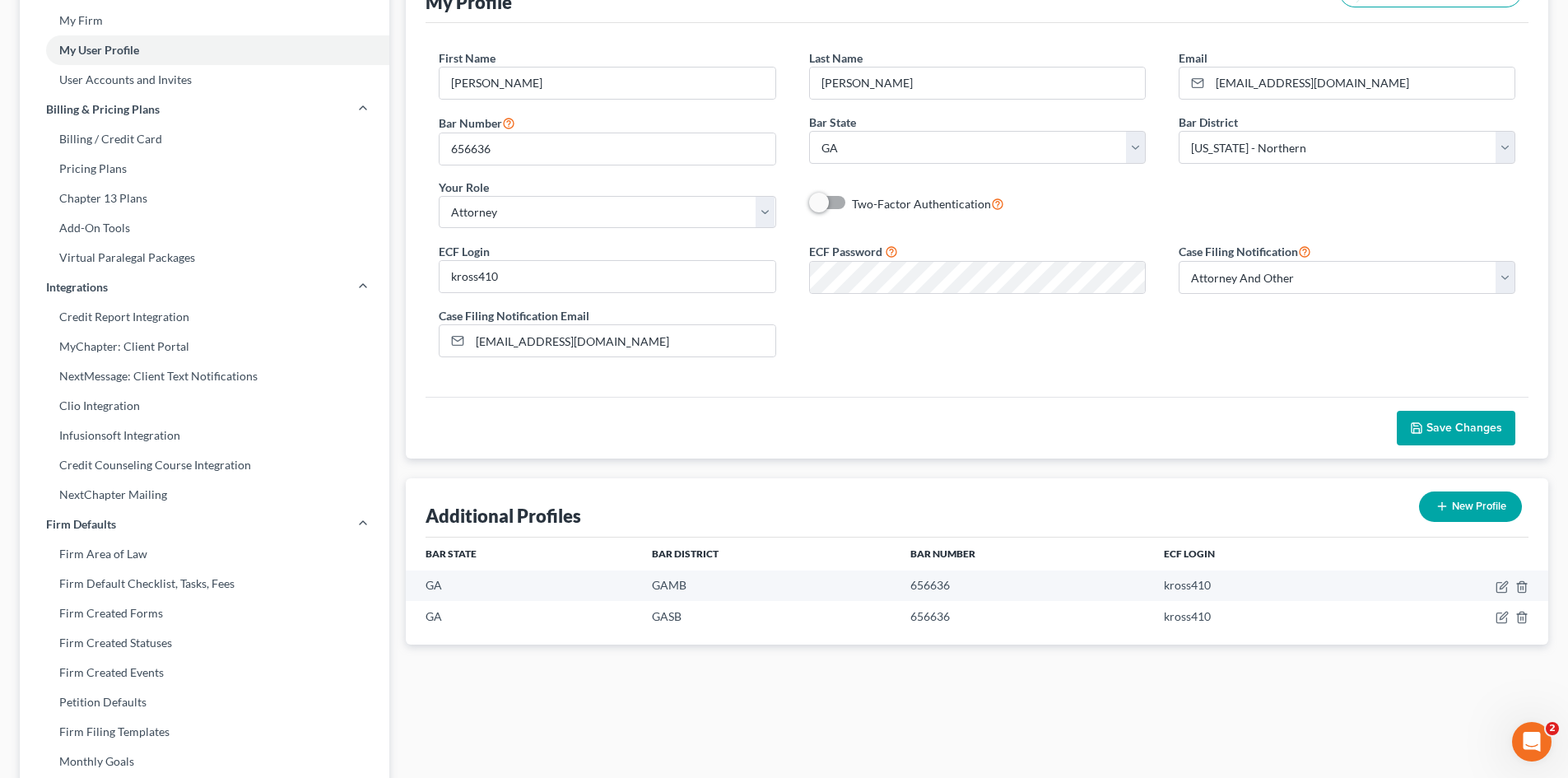
scroll to position [45, 0]
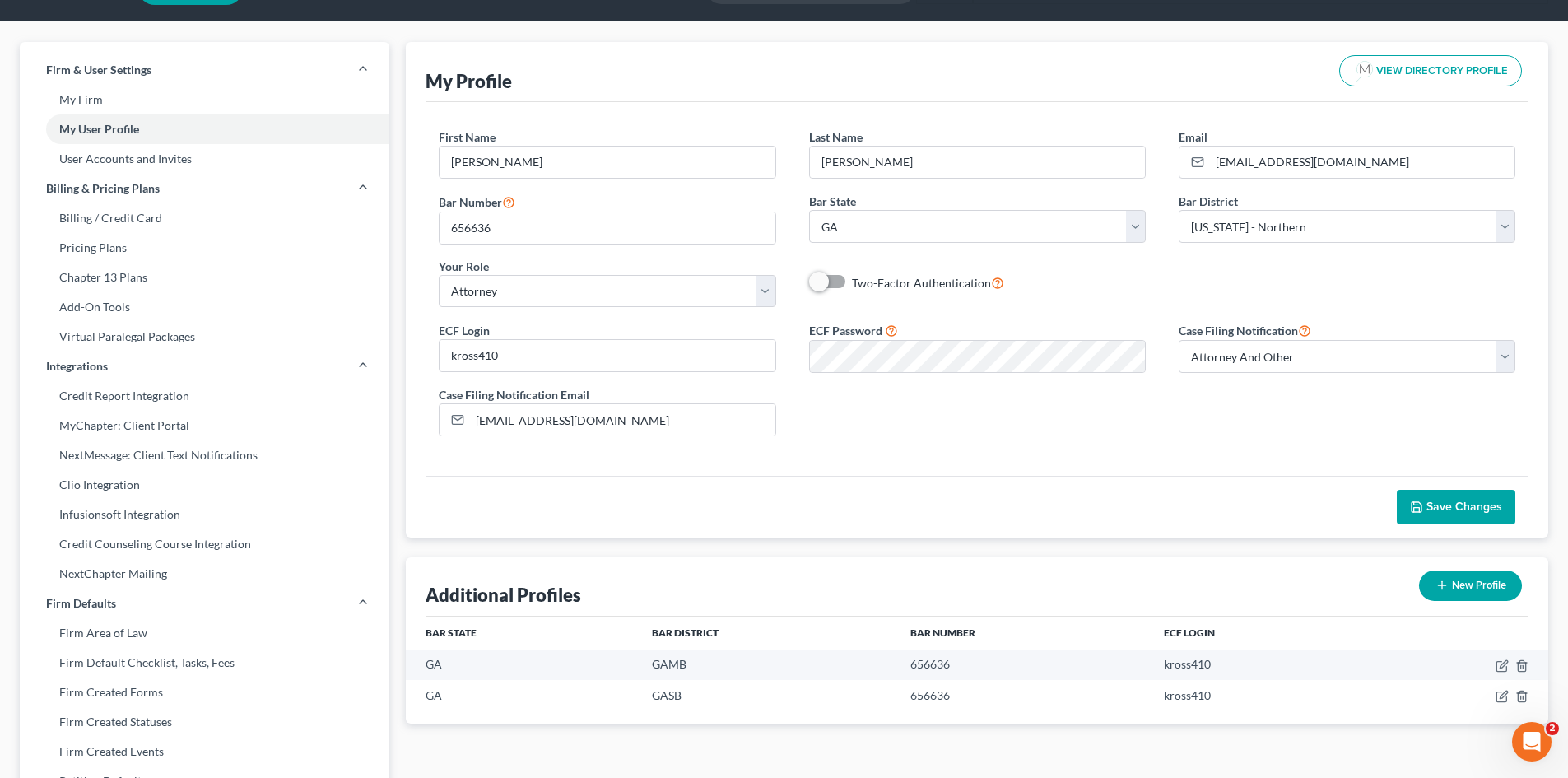
click at [1492, 504] on span "Save Changes" at bounding box center [1464, 507] width 76 height 14
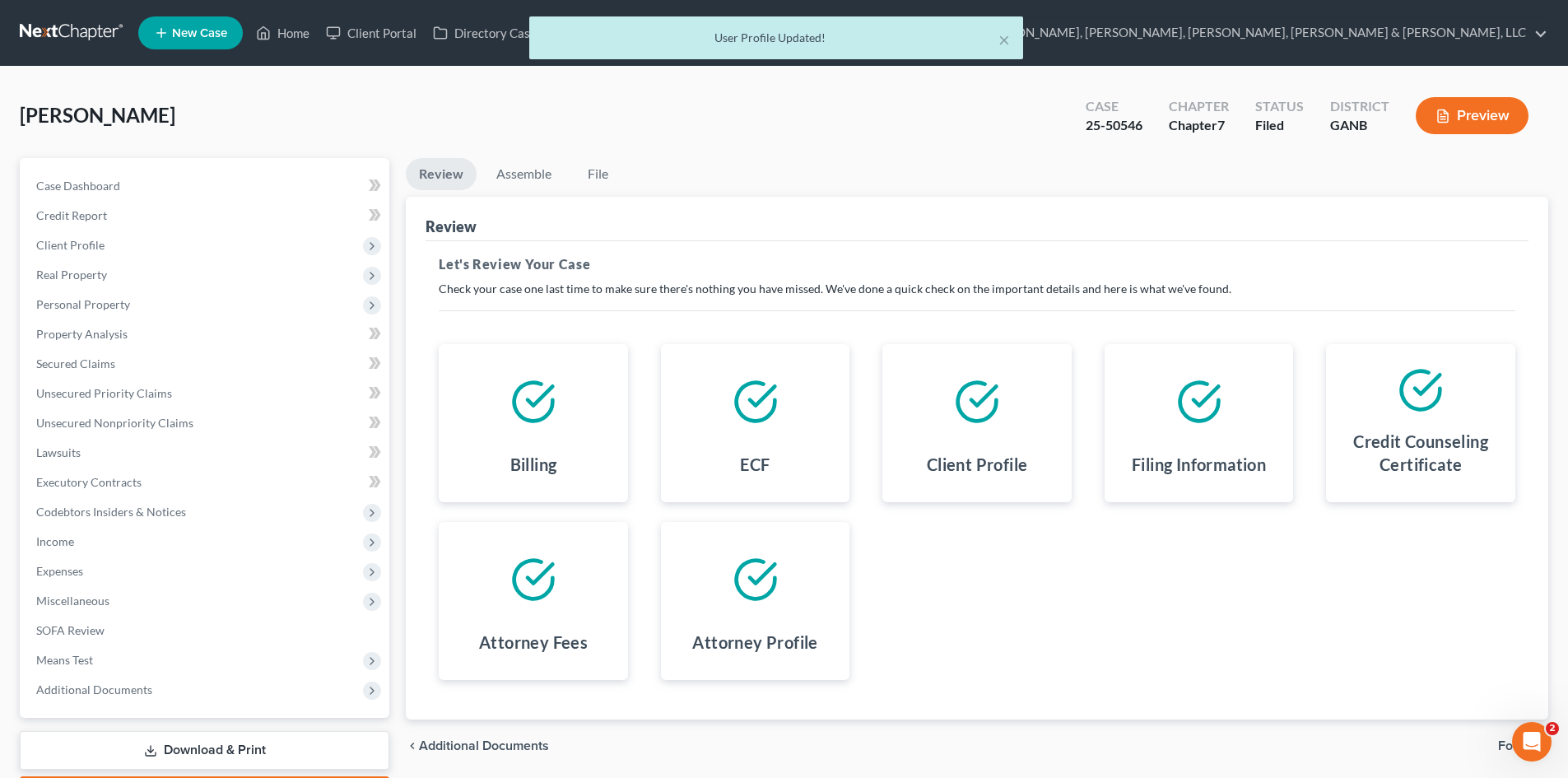
select select "1"
select select "0"
select select "19"
select select "5"
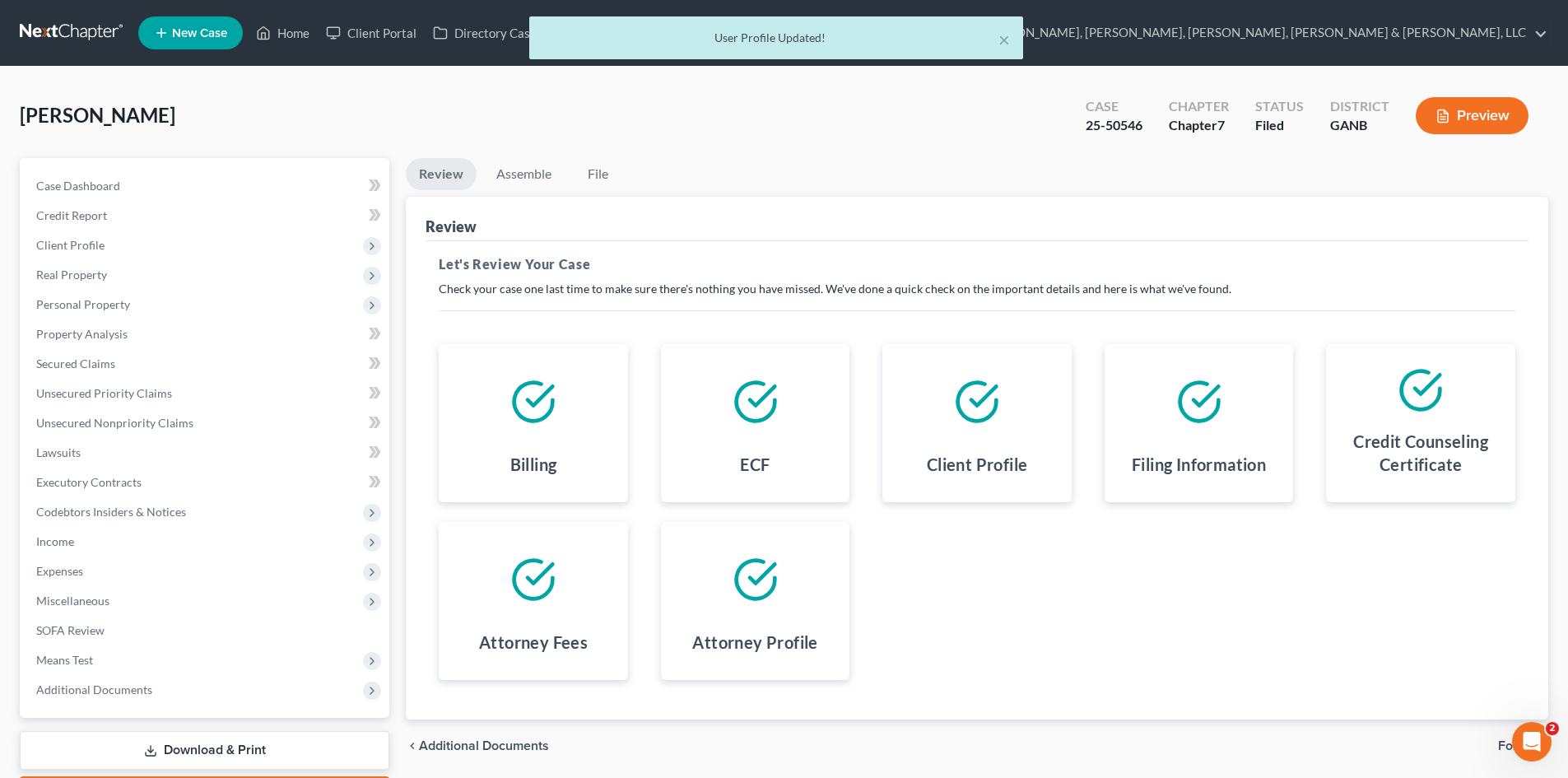
select select "10"
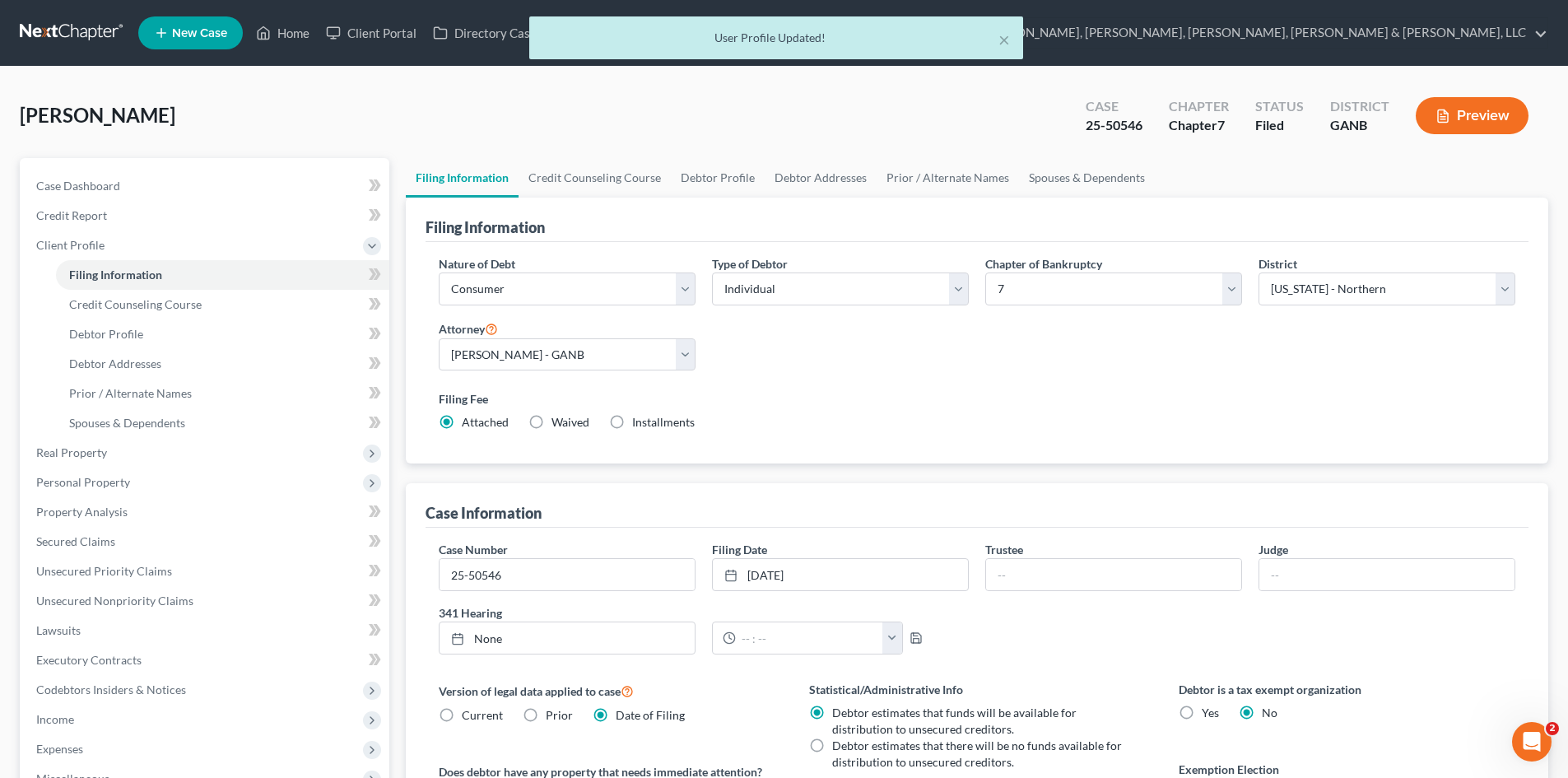
scroll to position [244, 0]
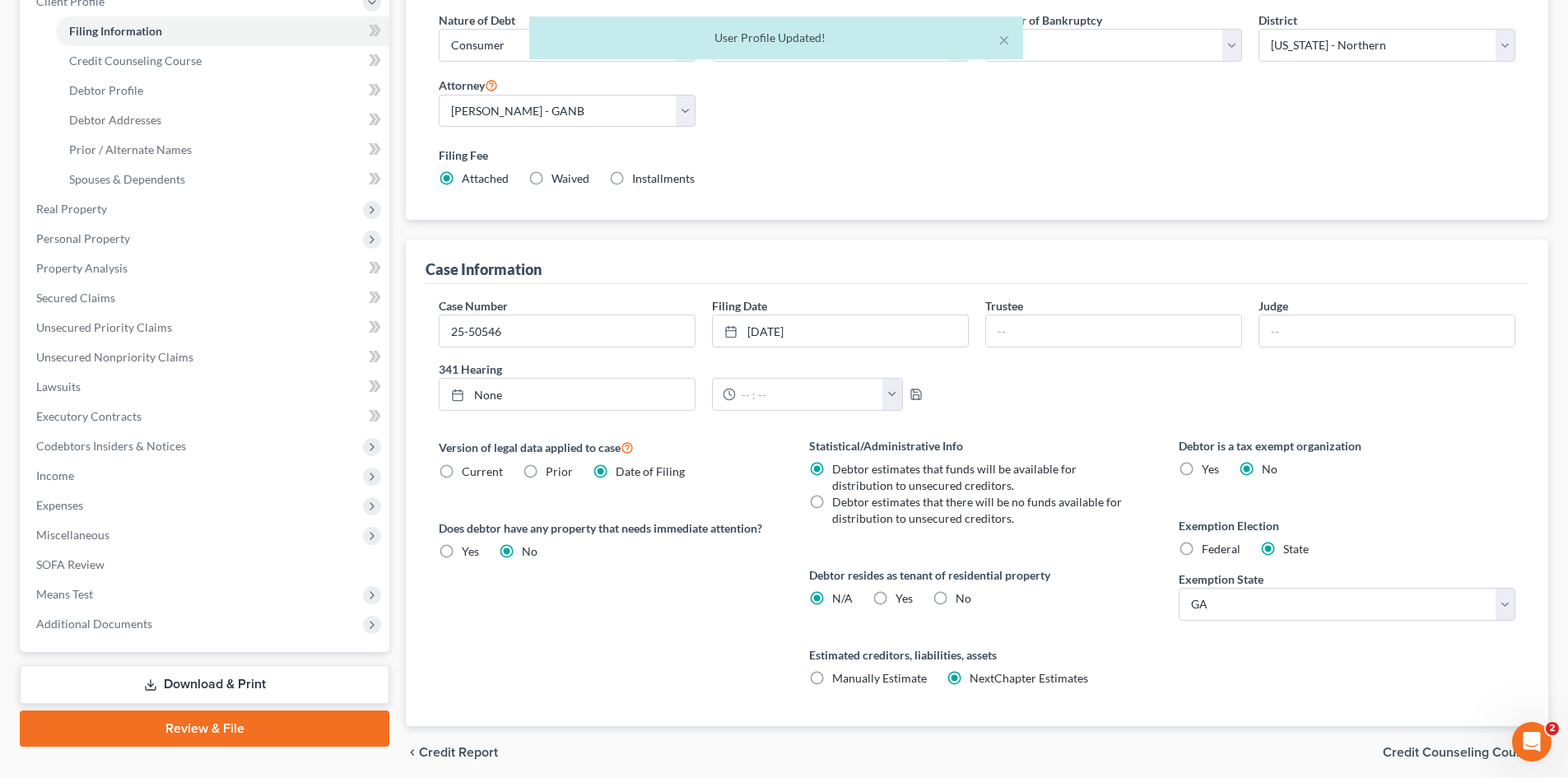
click at [185, 733] on link "Review & File" at bounding box center [204, 728] width 370 height 36
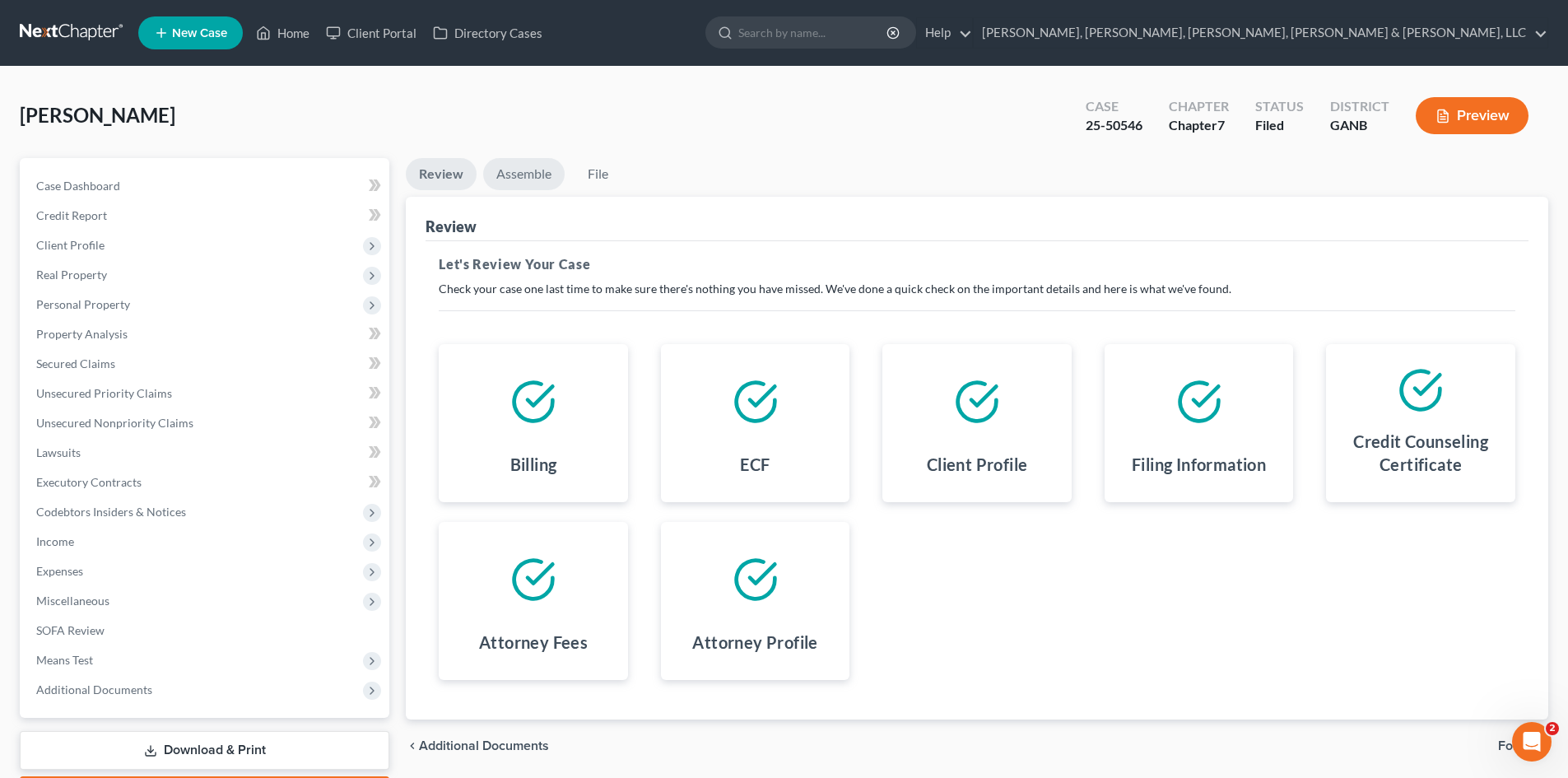
click at [531, 162] on link "Assemble" at bounding box center [524, 174] width 82 height 32
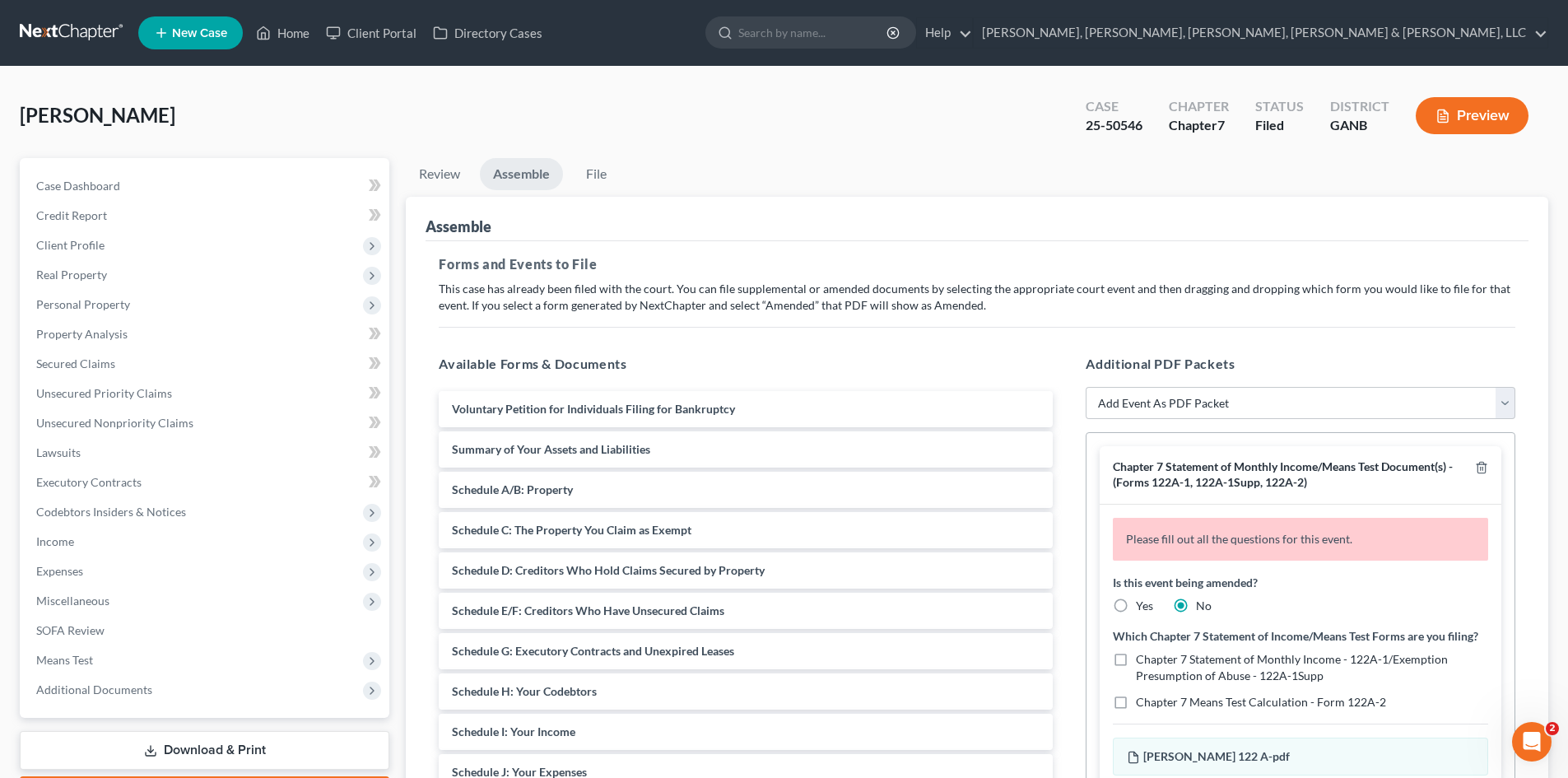
click at [1157, 608] on div "Is this event being amended? Yes No" at bounding box center [1301, 594] width 376 height 40
click at [1145, 602] on label "Yes" at bounding box center [1145, 606] width 18 height 17
click at [1145, 602] on input "Yes" at bounding box center [1148, 603] width 11 height 11
radio input "true"
radio input "false"
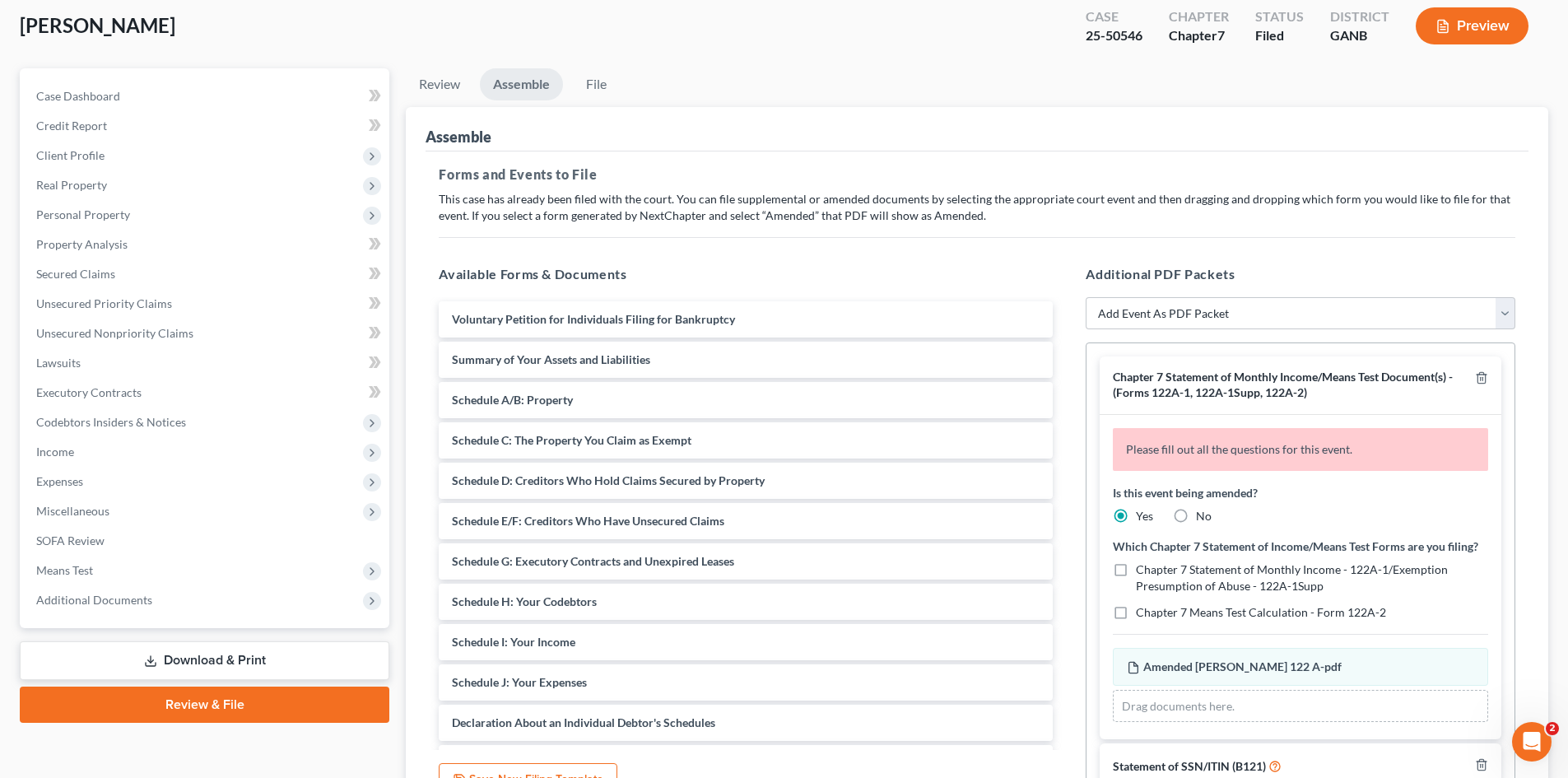
scroll to position [145, 0]
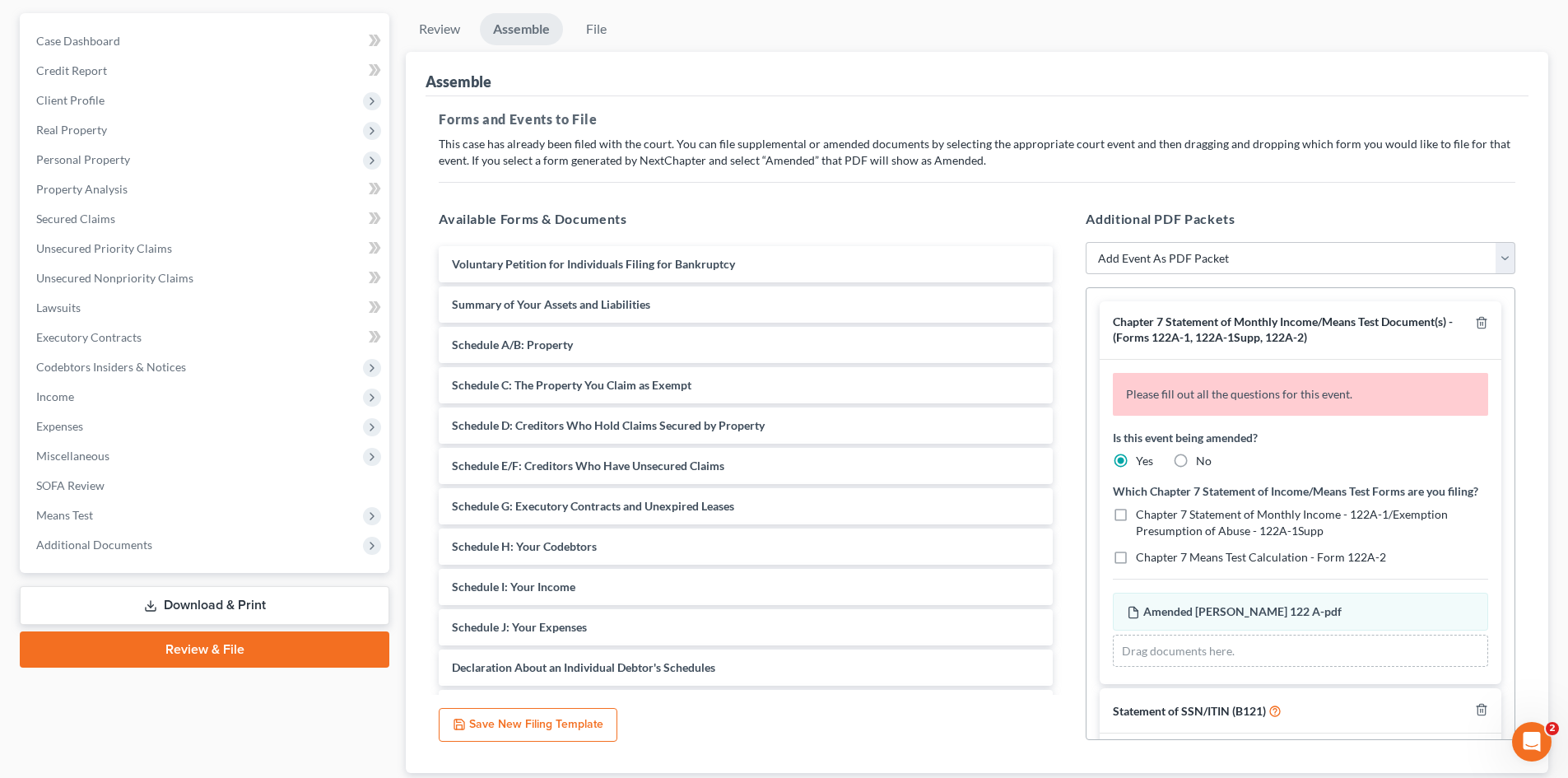
click at [1150, 539] on label "Chapter 7 Statement of Monthly Income - 122A-1/Exemption Presumption of Abuse -…" at bounding box center [1312, 522] width 352 height 33
click at [1150, 517] on input "Chapter 7 Statement of Monthly Income - 122A-1/Exemption Presumption of Abuse -…" at bounding box center [1148, 511] width 11 height 11
checkbox input "true"
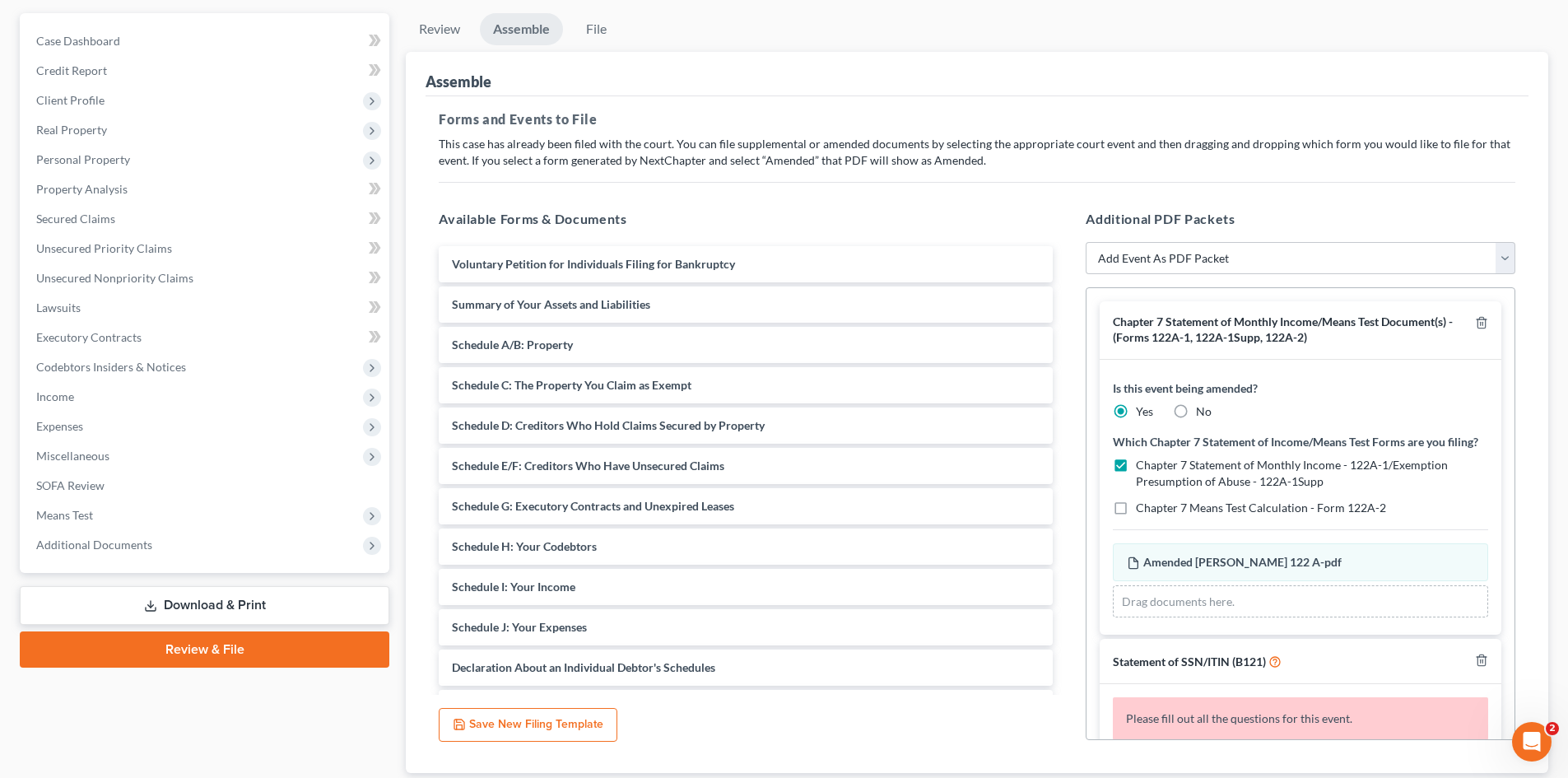
click at [1136, 517] on label "Chapter 7 Means Test Calculation - Form 122A-2" at bounding box center [1261, 508] width 250 height 17
click at [1143, 510] on input "Chapter 7 Means Test Calculation - Form 122A-2" at bounding box center [1148, 505] width 11 height 11
checkbox input "true"
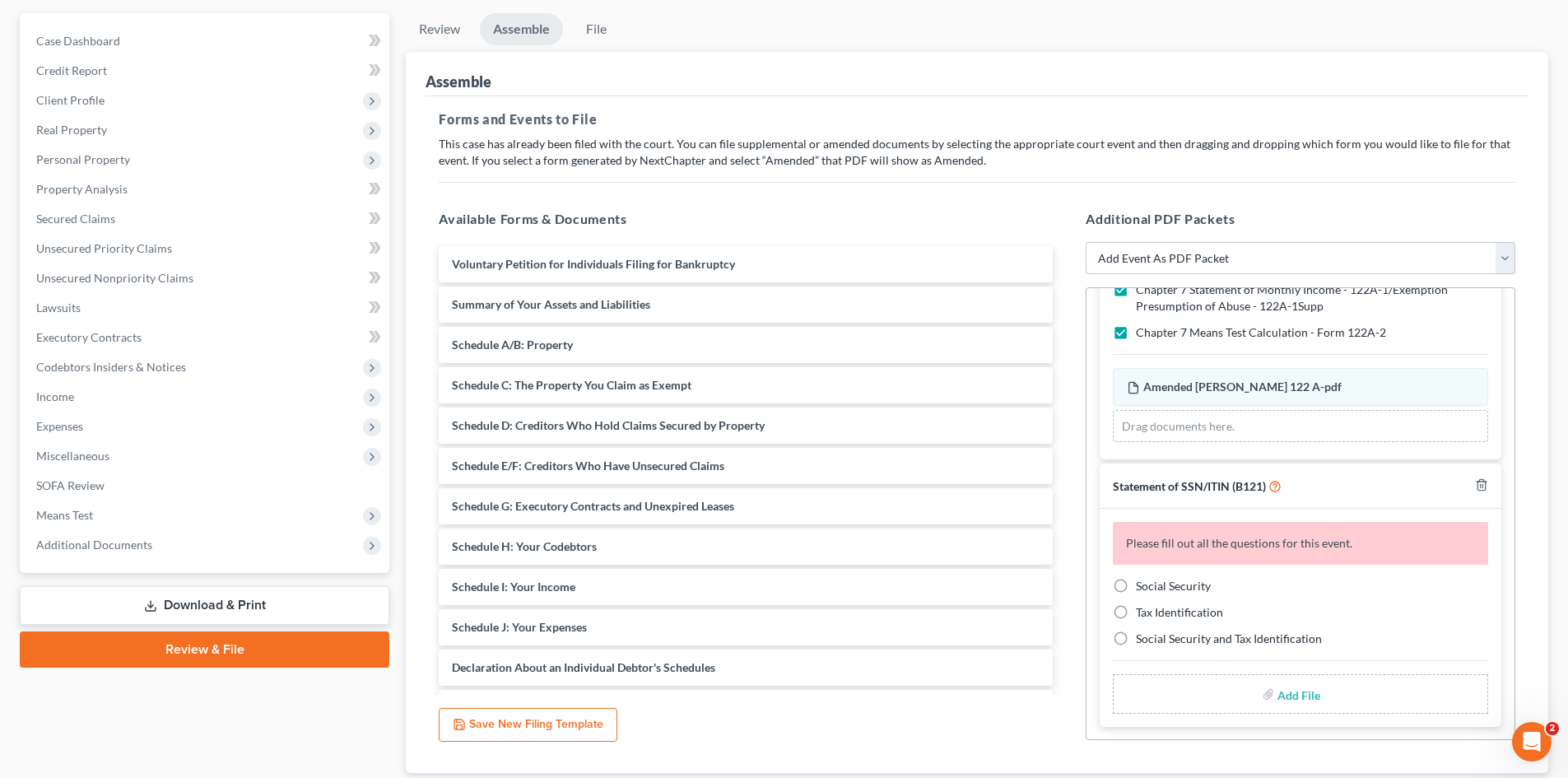
scroll to position [193, 0]
click at [1477, 482] on icon "button" at bounding box center [1481, 485] width 7 height 11
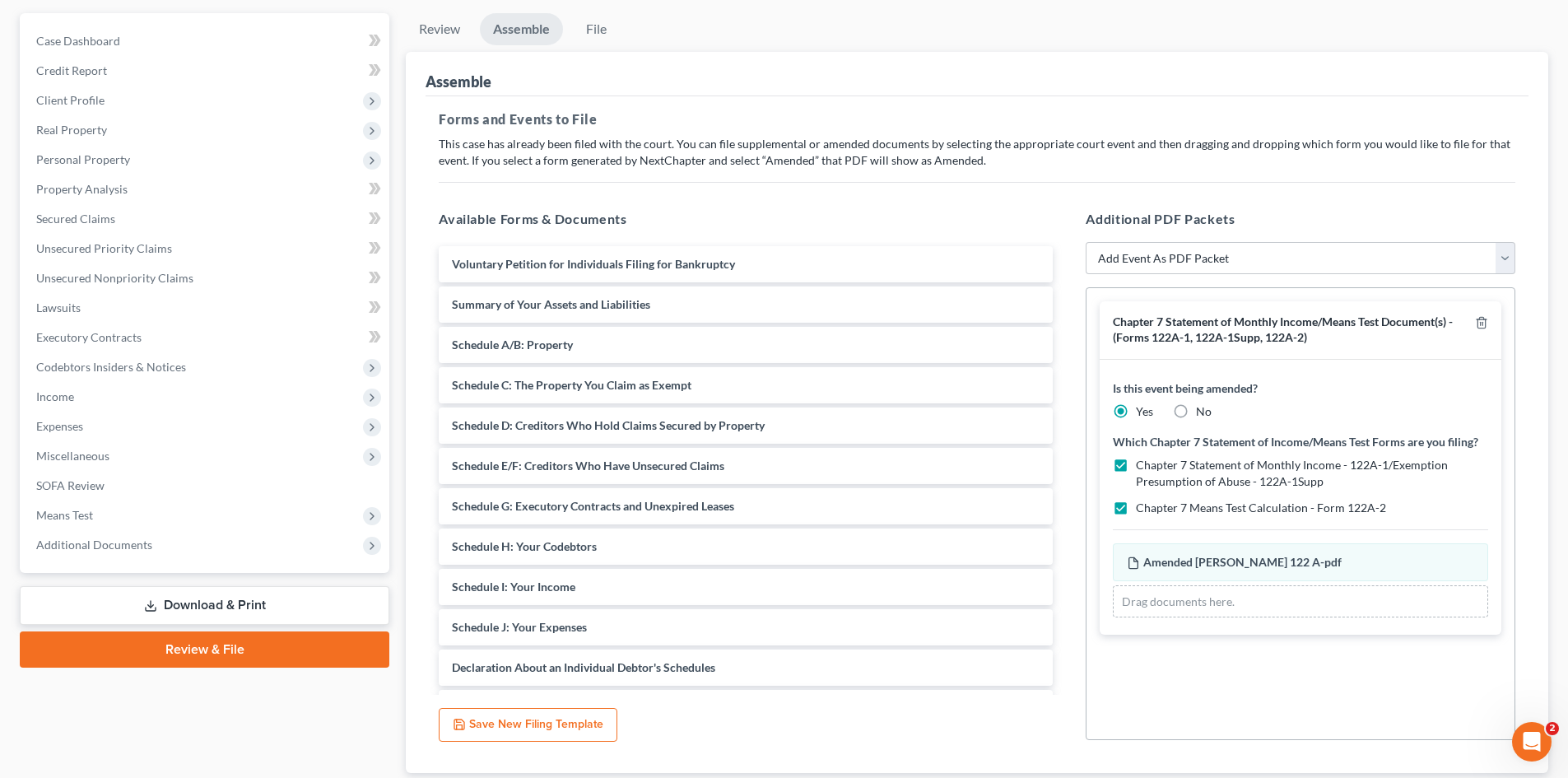
scroll to position [0, 0]
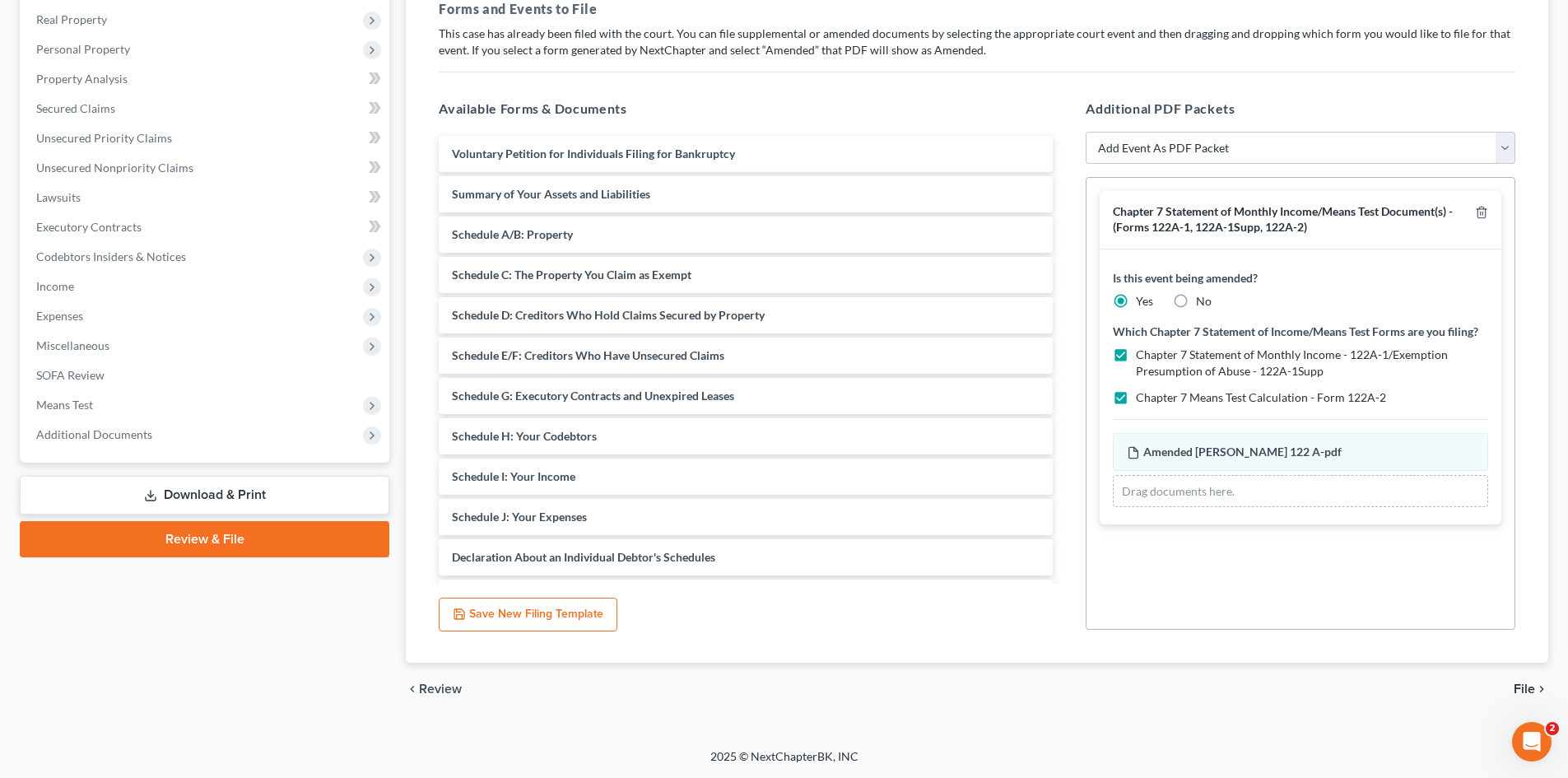
click at [1537, 686] on icon "chevron_right" at bounding box center [1542, 689] width 13 height 13
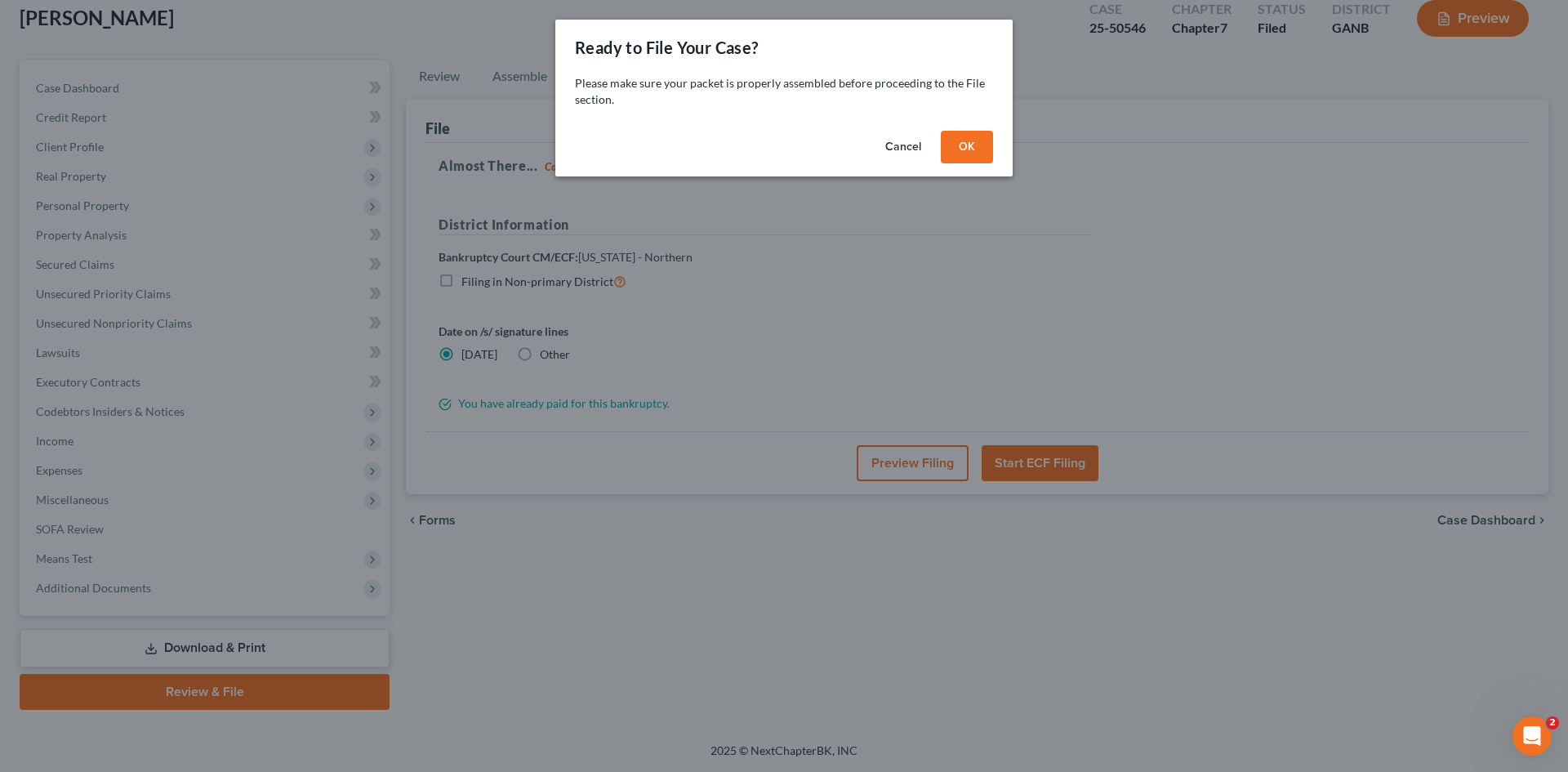
click at [970, 148] on button "OK" at bounding box center [967, 147] width 52 height 32
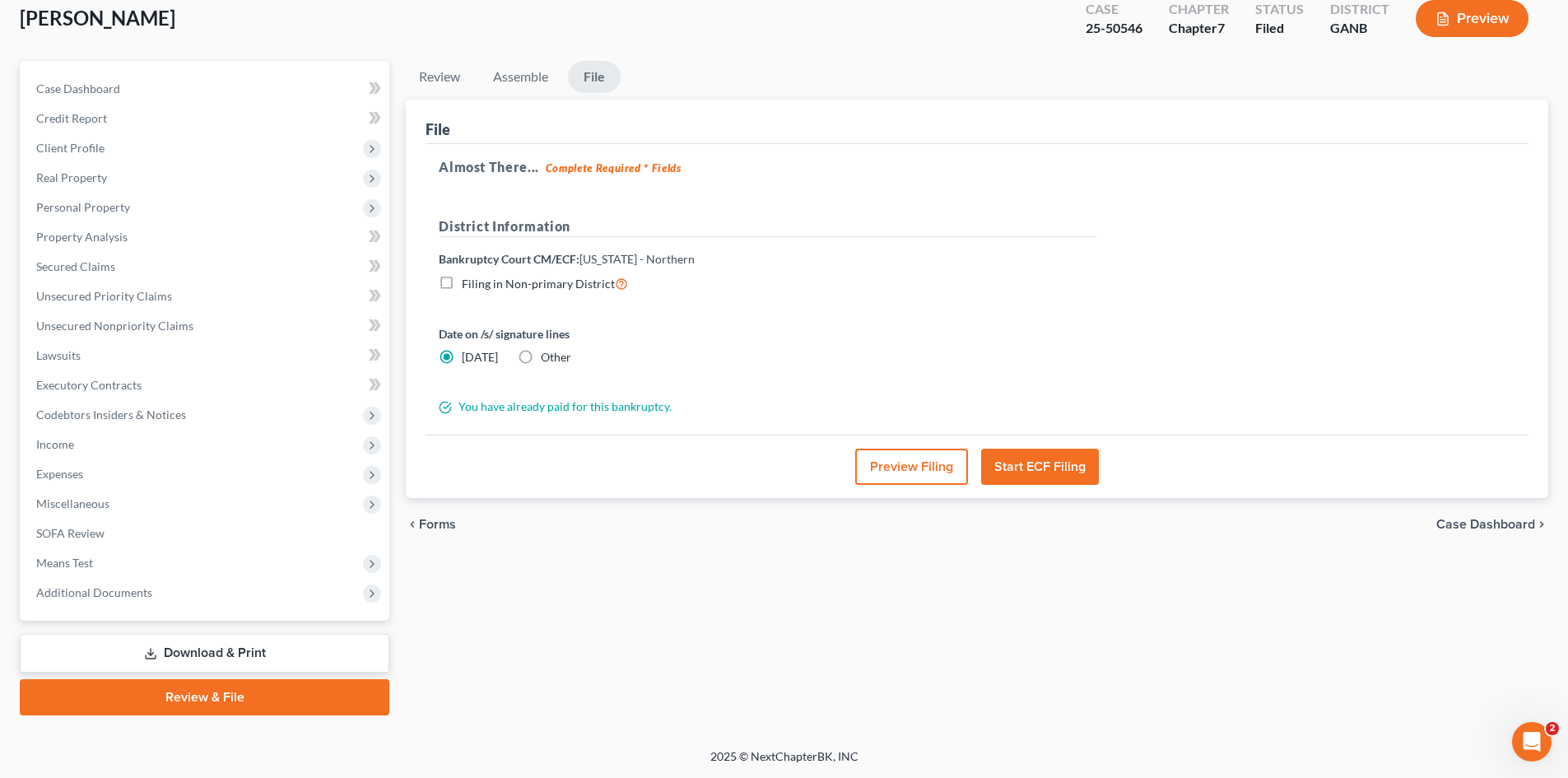
click at [538, 94] on li "Assemble" at bounding box center [520, 80] width 82 height 39
click at [533, 79] on link "Assemble" at bounding box center [520, 77] width 82 height 32
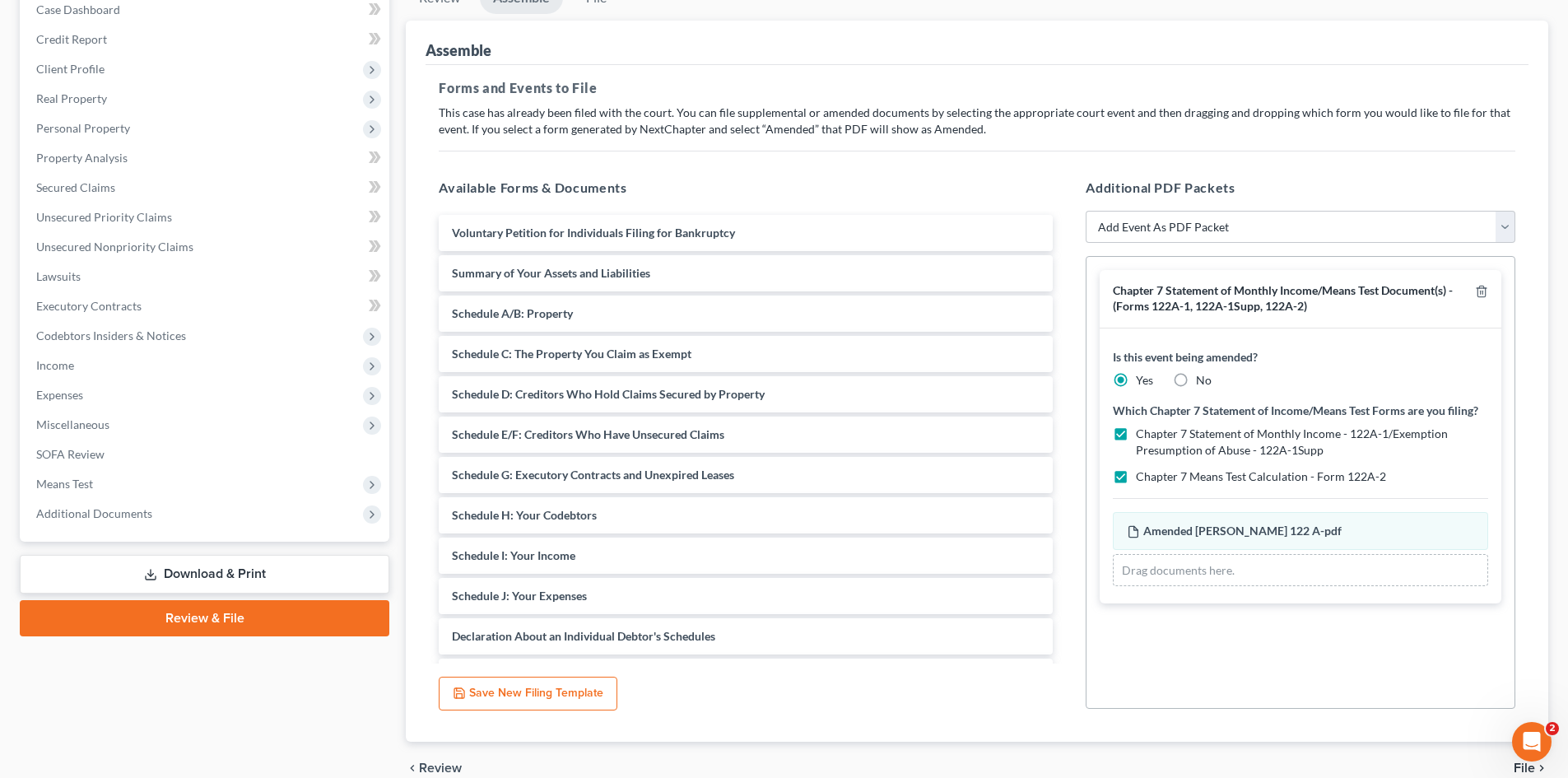
scroll to position [255, 0]
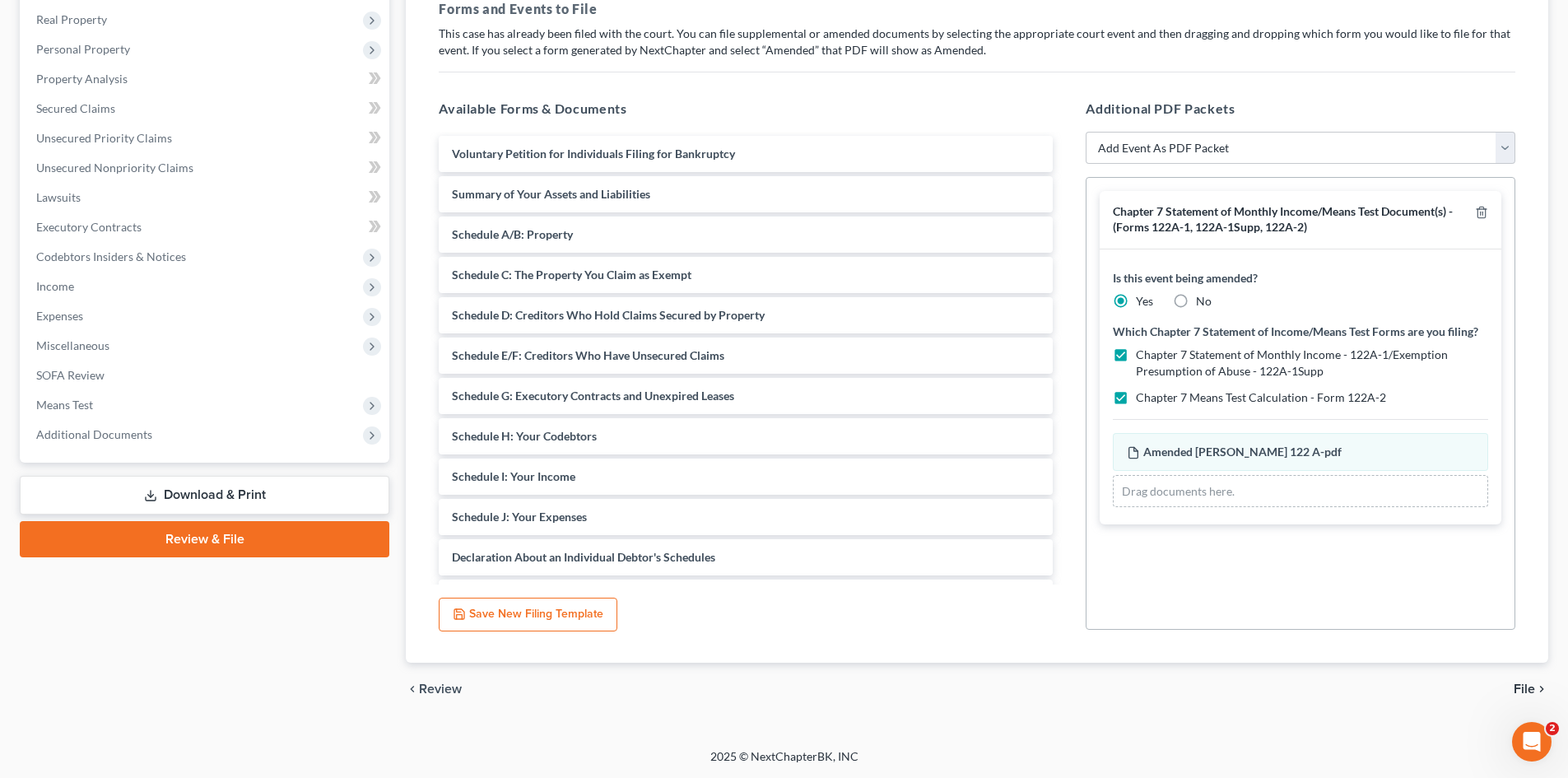
click at [1541, 686] on icon "chevron_right" at bounding box center [1542, 689] width 13 height 13
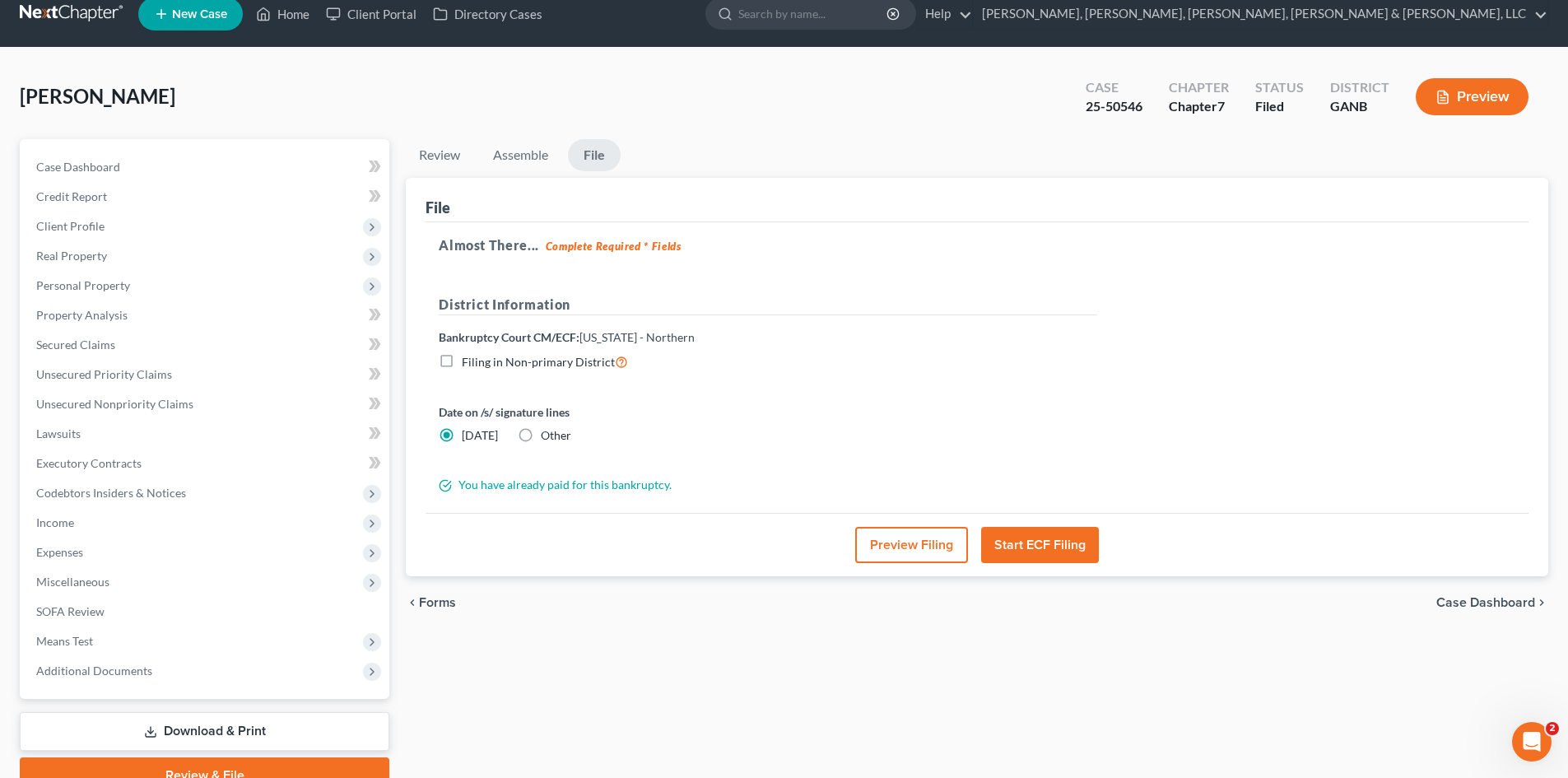
scroll to position [0, 0]
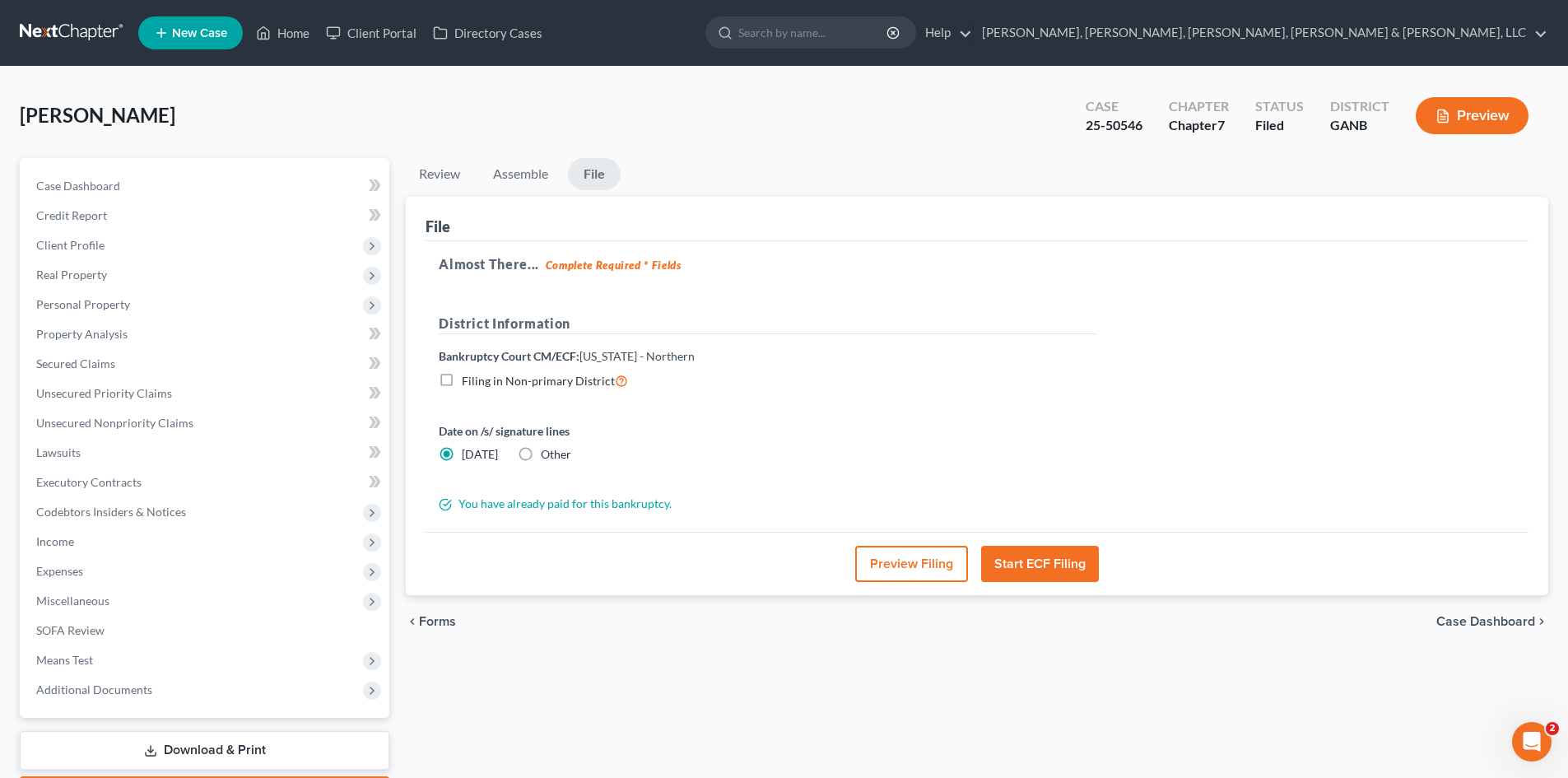
click at [1043, 564] on button "Start ECF Filing" at bounding box center [1040, 563] width 118 height 36
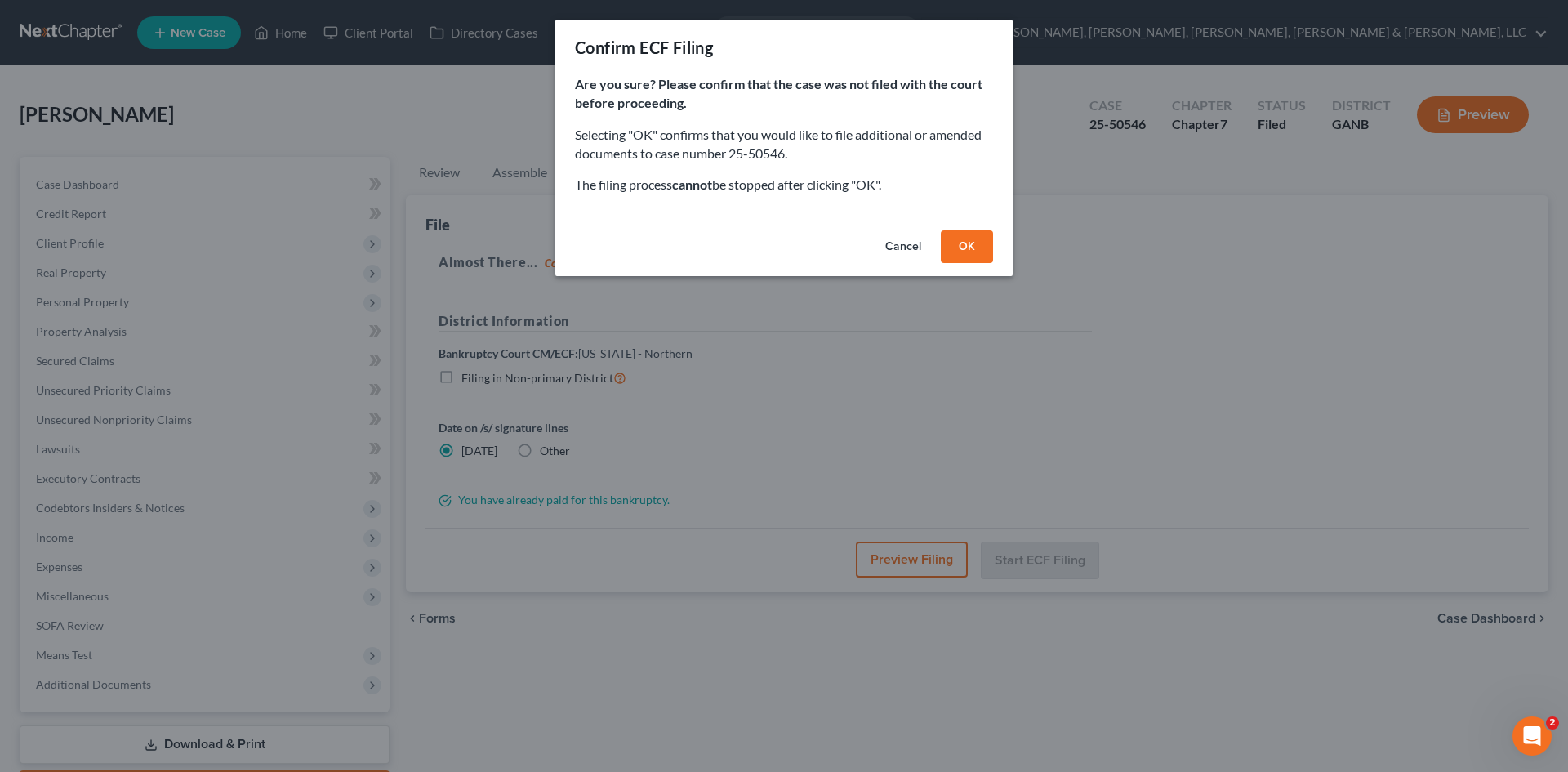
click at [956, 249] on button "OK" at bounding box center [967, 246] width 52 height 32
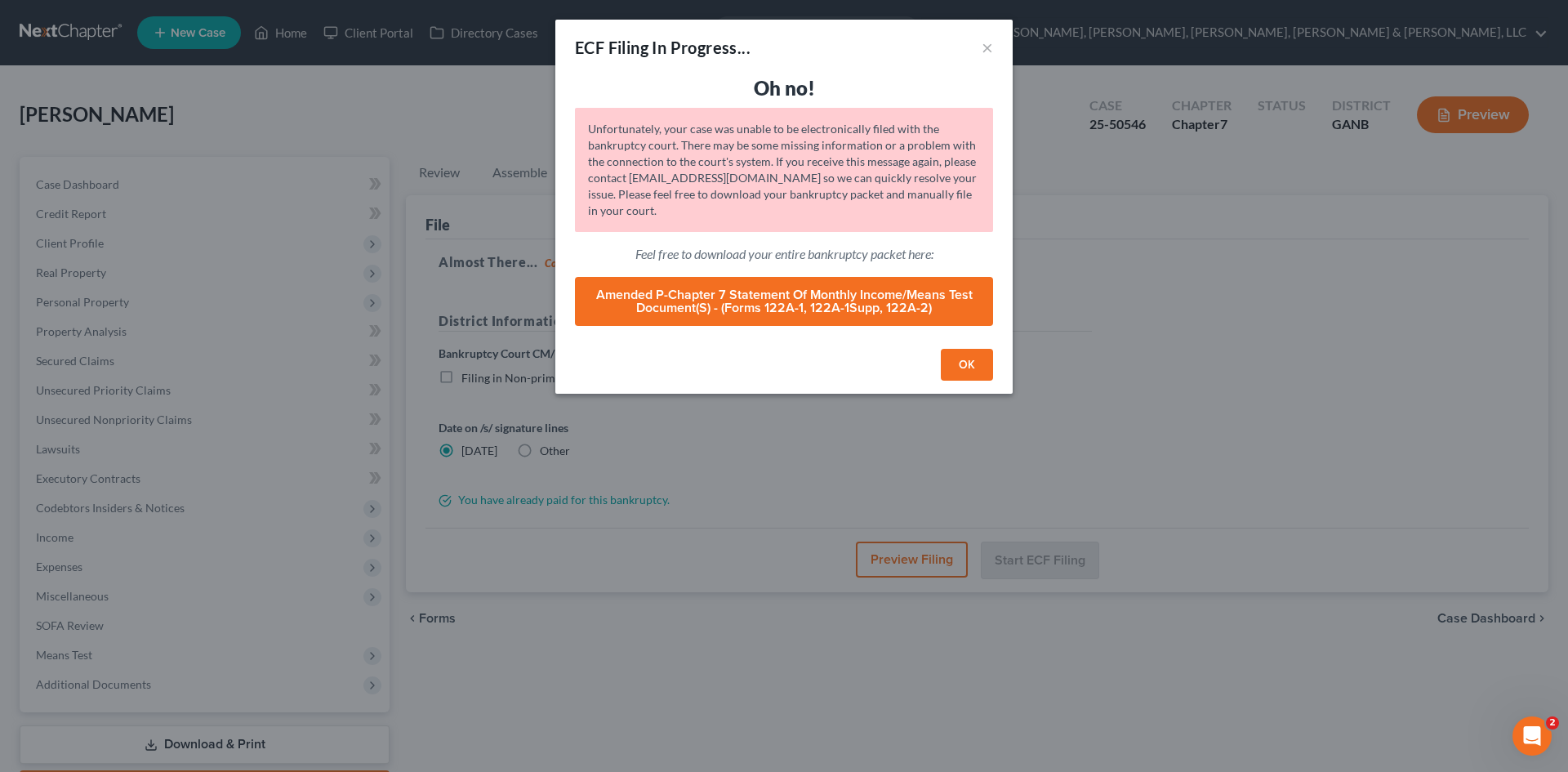
click at [958, 364] on button "OK" at bounding box center [967, 365] width 52 height 32
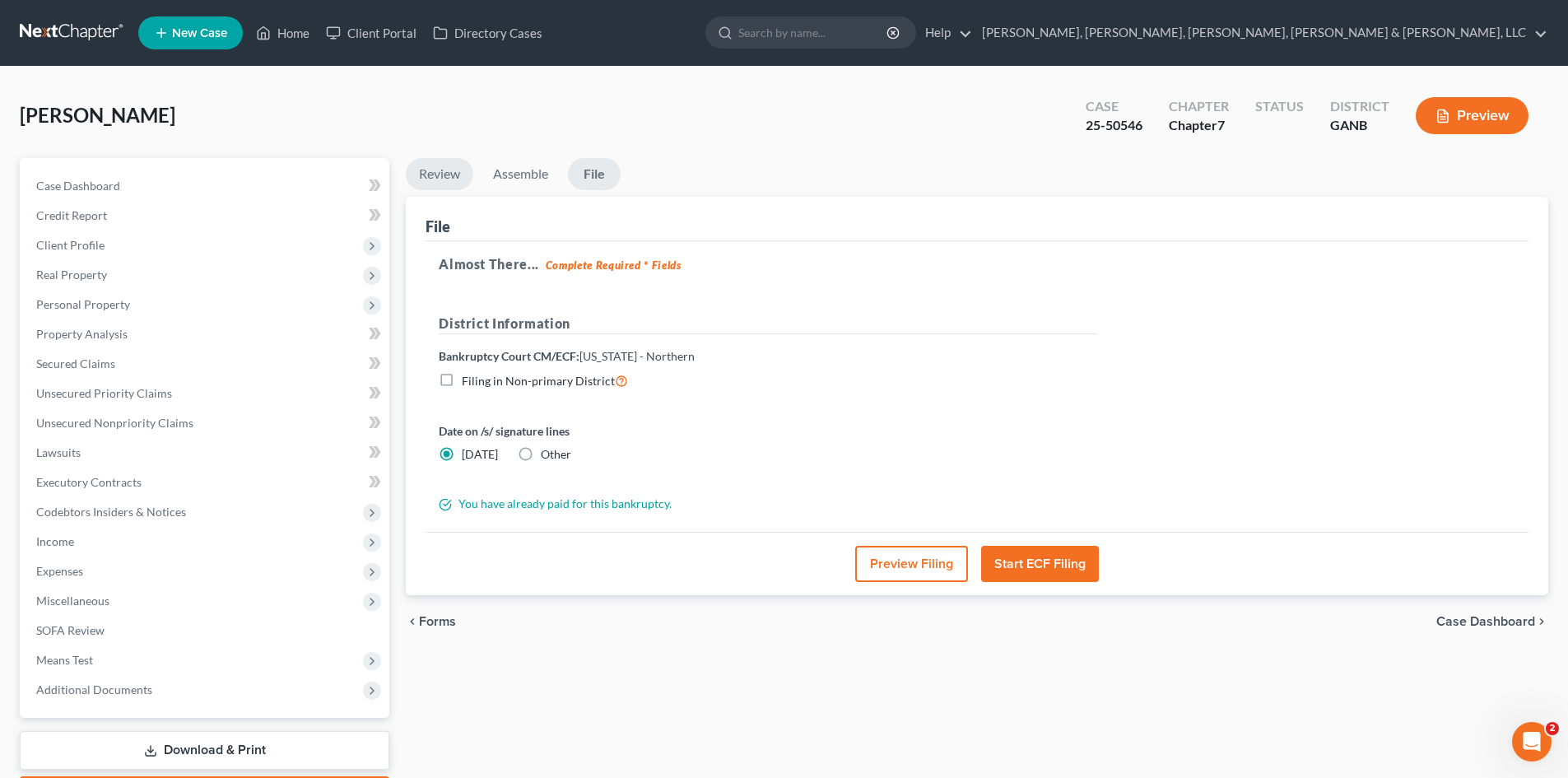
click at [421, 180] on link "Review" at bounding box center [439, 174] width 68 height 32
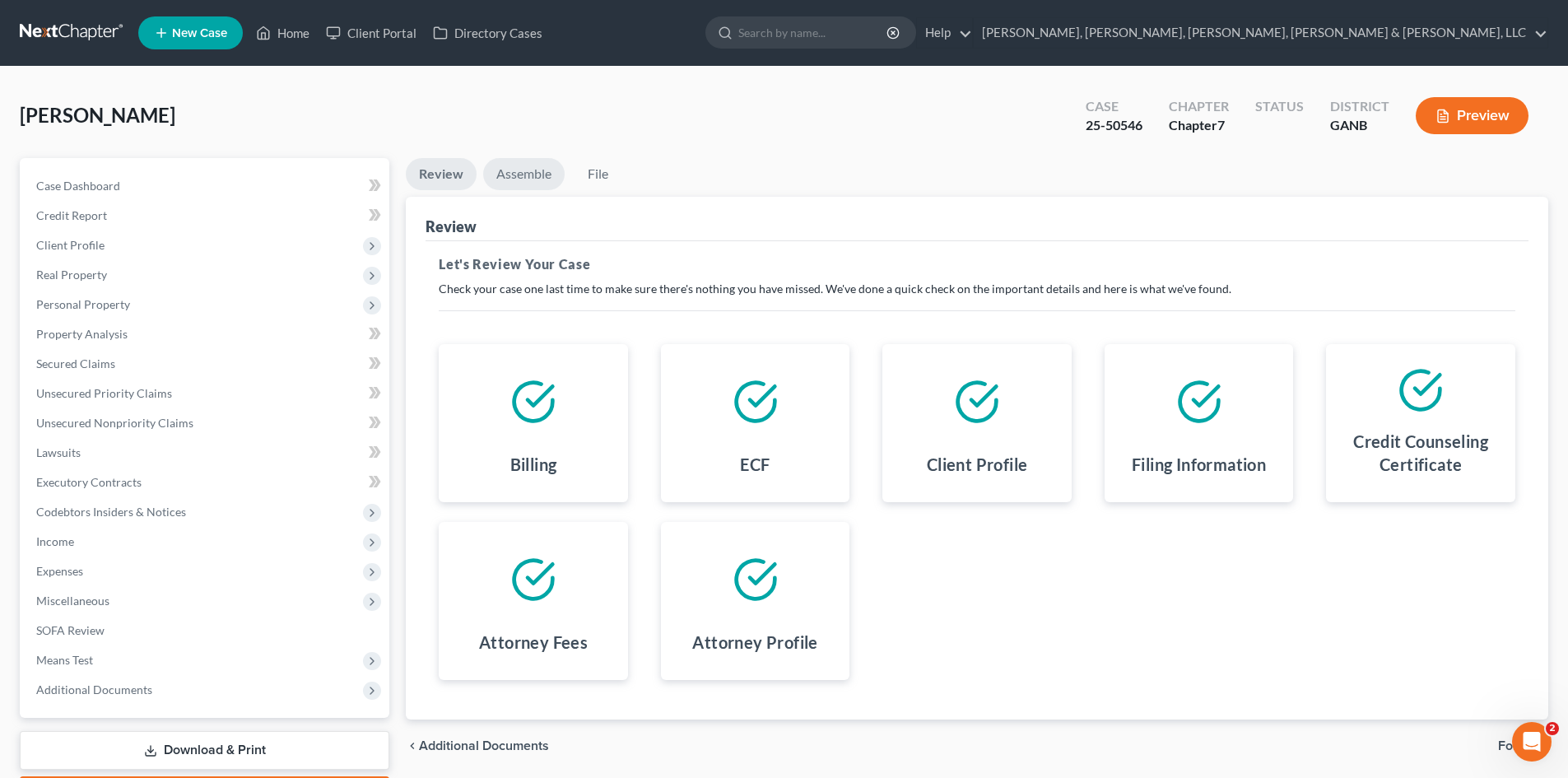
click at [524, 187] on link "Assemble" at bounding box center [524, 174] width 82 height 32
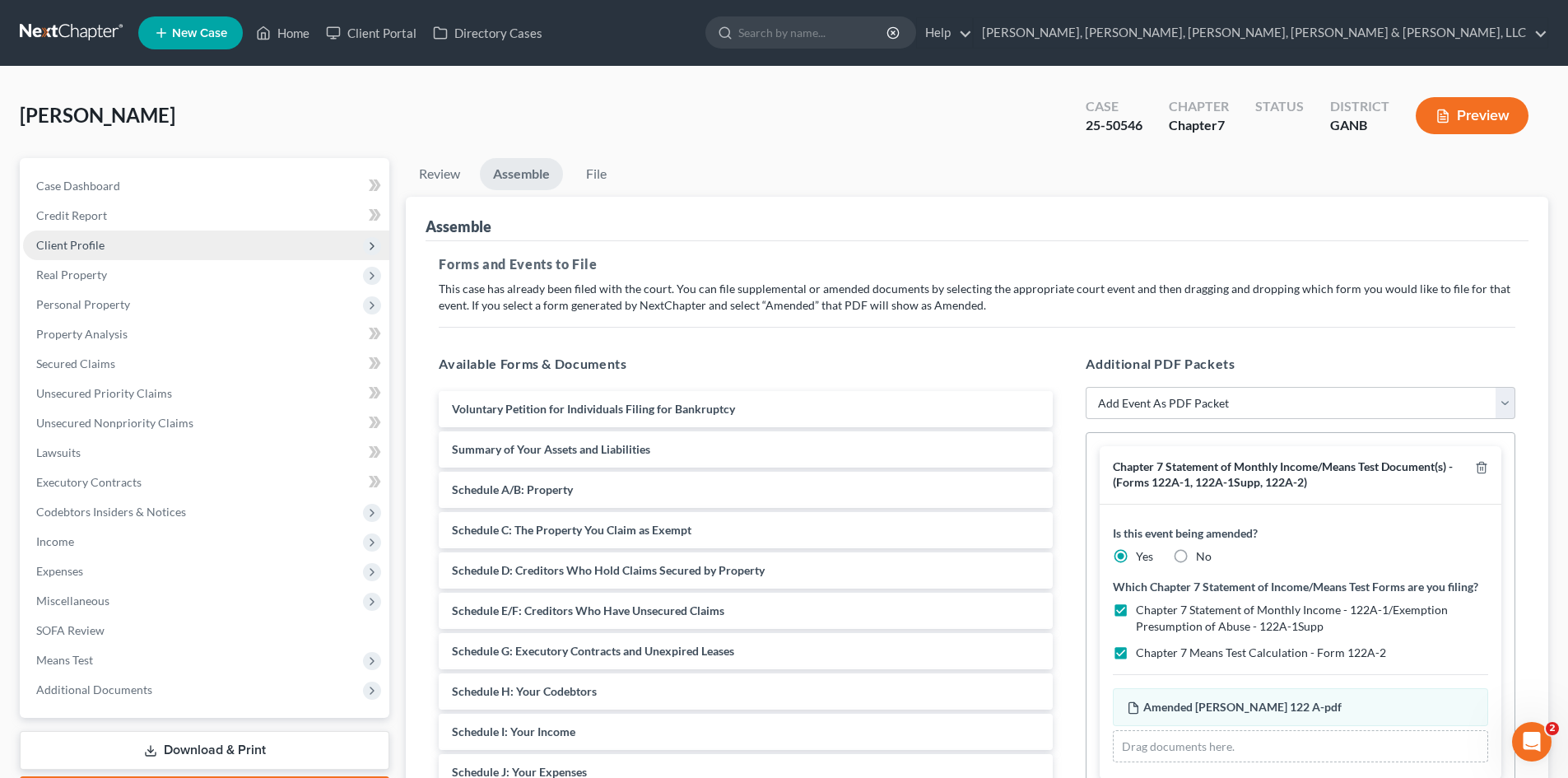
click at [178, 250] on span "Client Profile" at bounding box center [206, 246] width 366 height 30
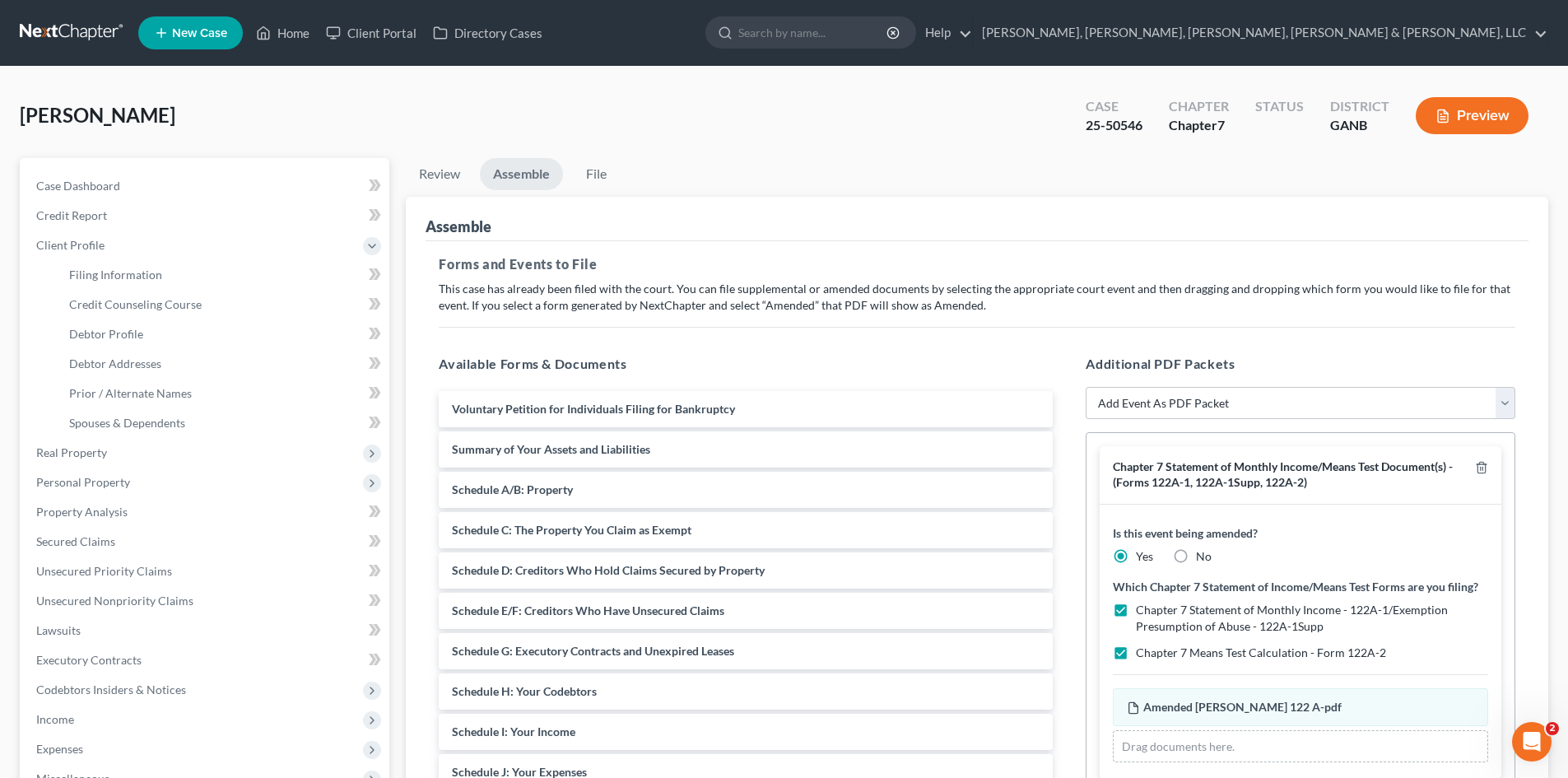
click at [61, 32] on link at bounding box center [72, 33] width 106 height 30
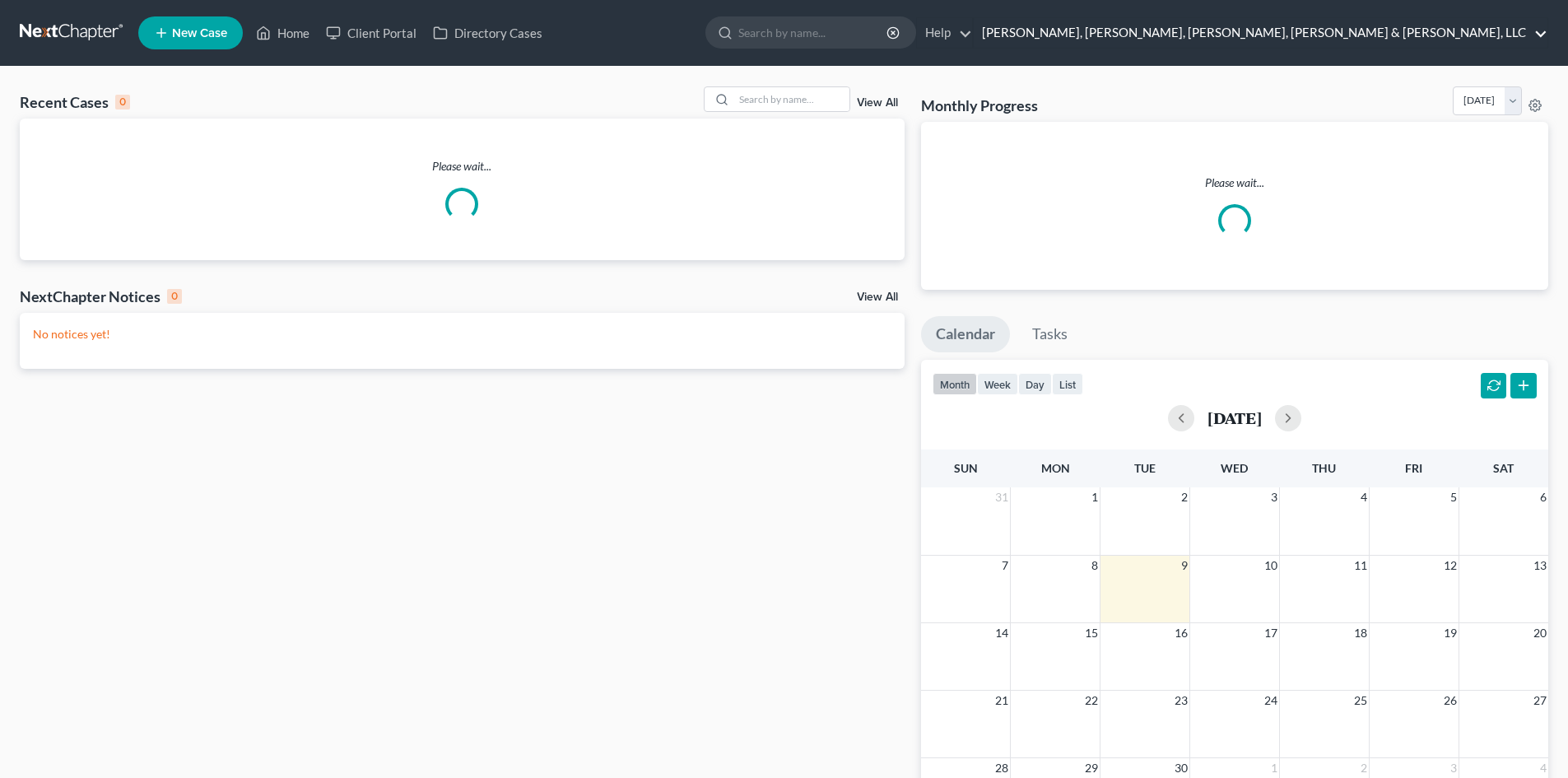
click at [1362, 38] on link "[PERSON_NAME], [PERSON_NAME], [PERSON_NAME], [PERSON_NAME] & [PERSON_NAME], LLC" at bounding box center [1261, 33] width 574 height 30
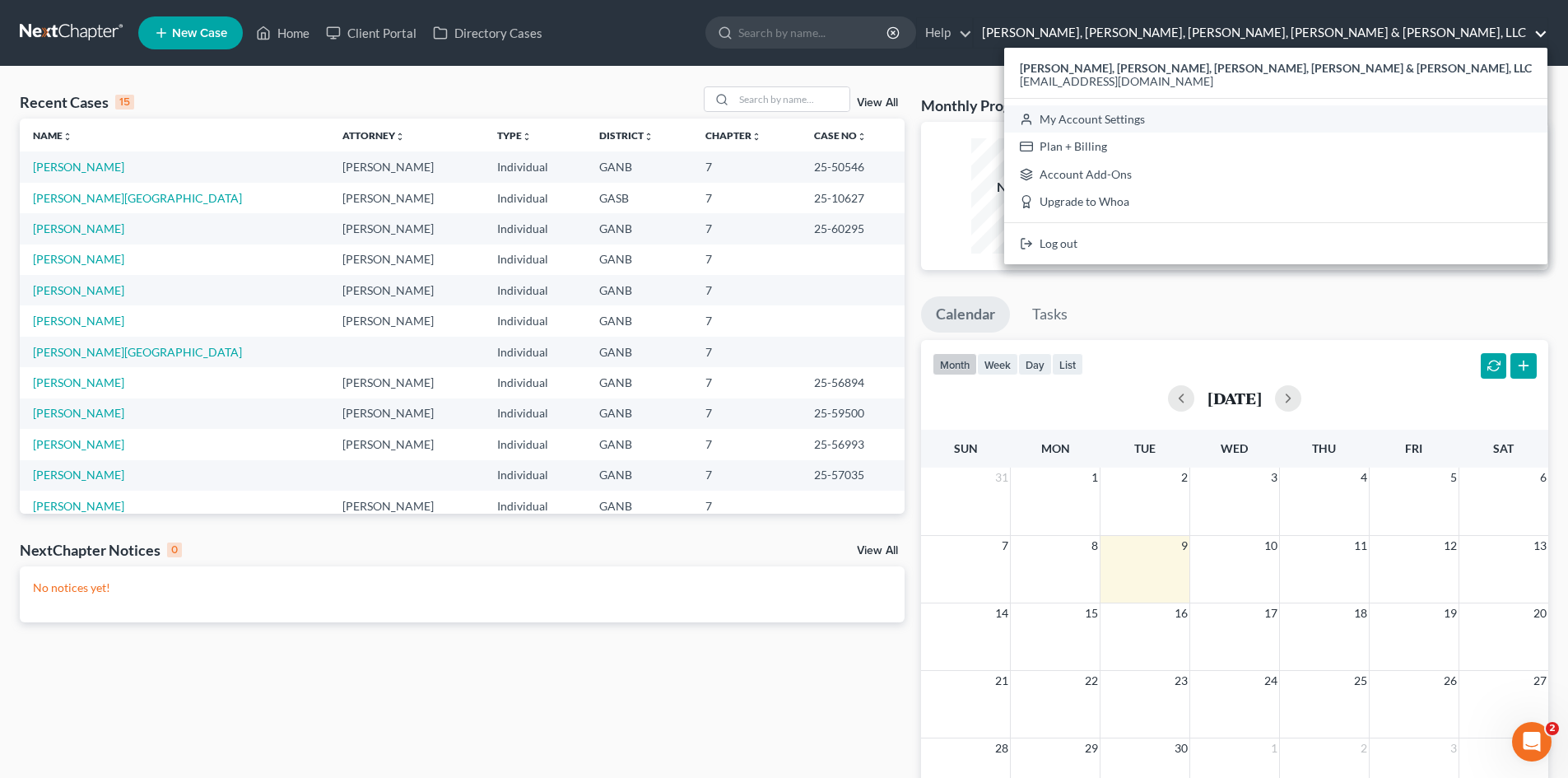
click at [1363, 120] on link "My Account Settings" at bounding box center [1276, 120] width 544 height 28
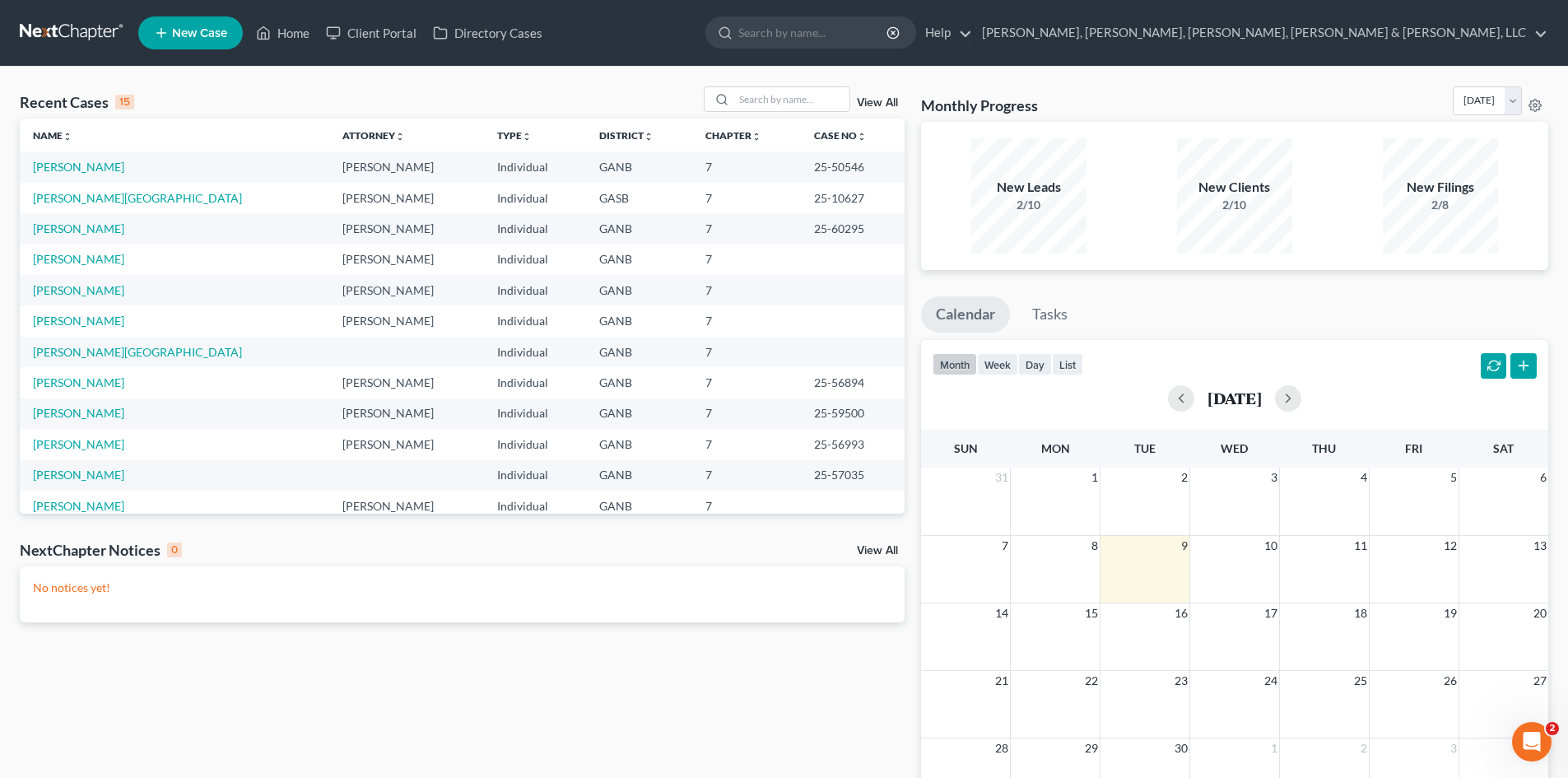
select select "24"
select select "10"
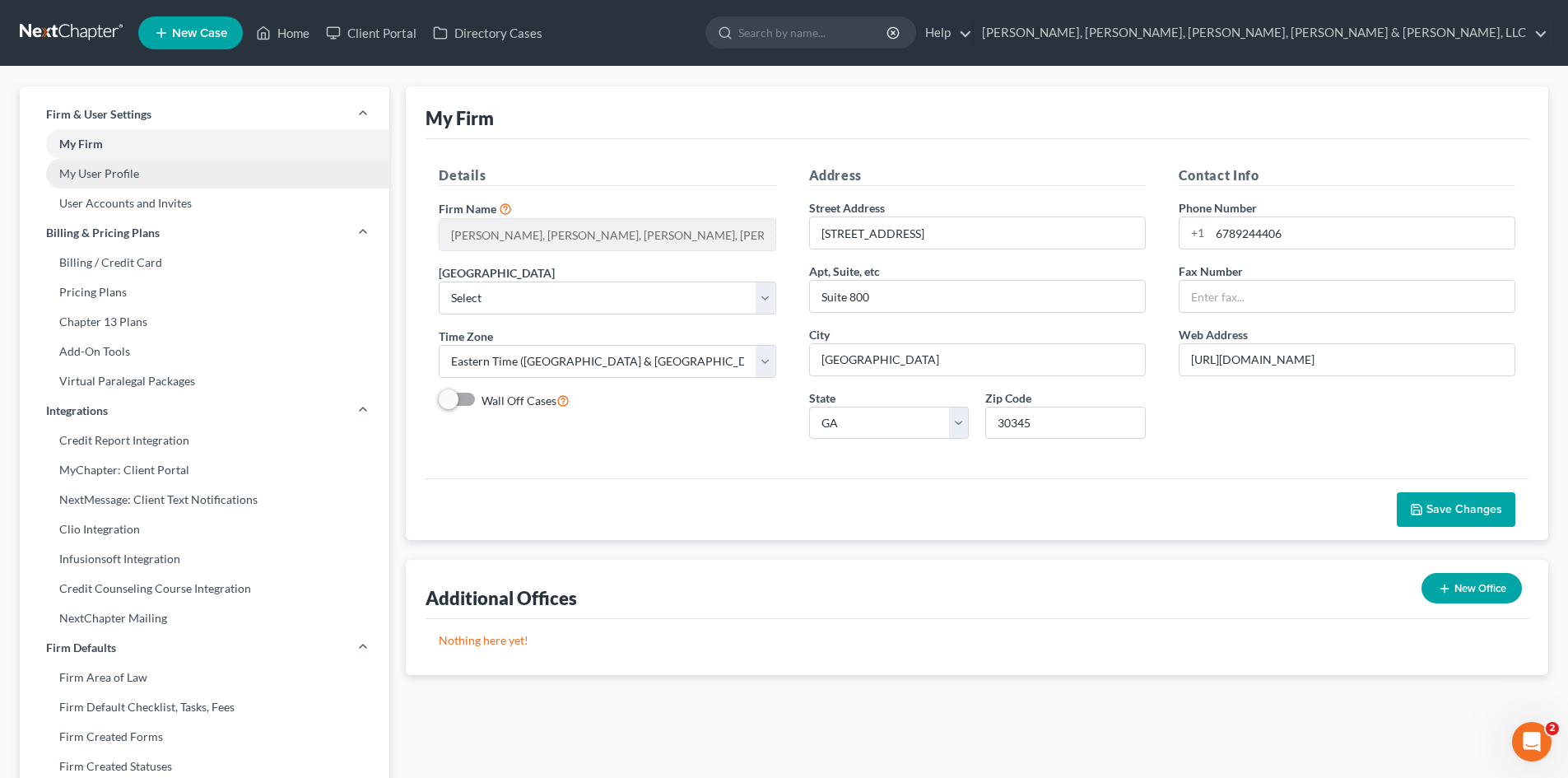
click at [200, 164] on link "My User Profile" at bounding box center [204, 174] width 370 height 30
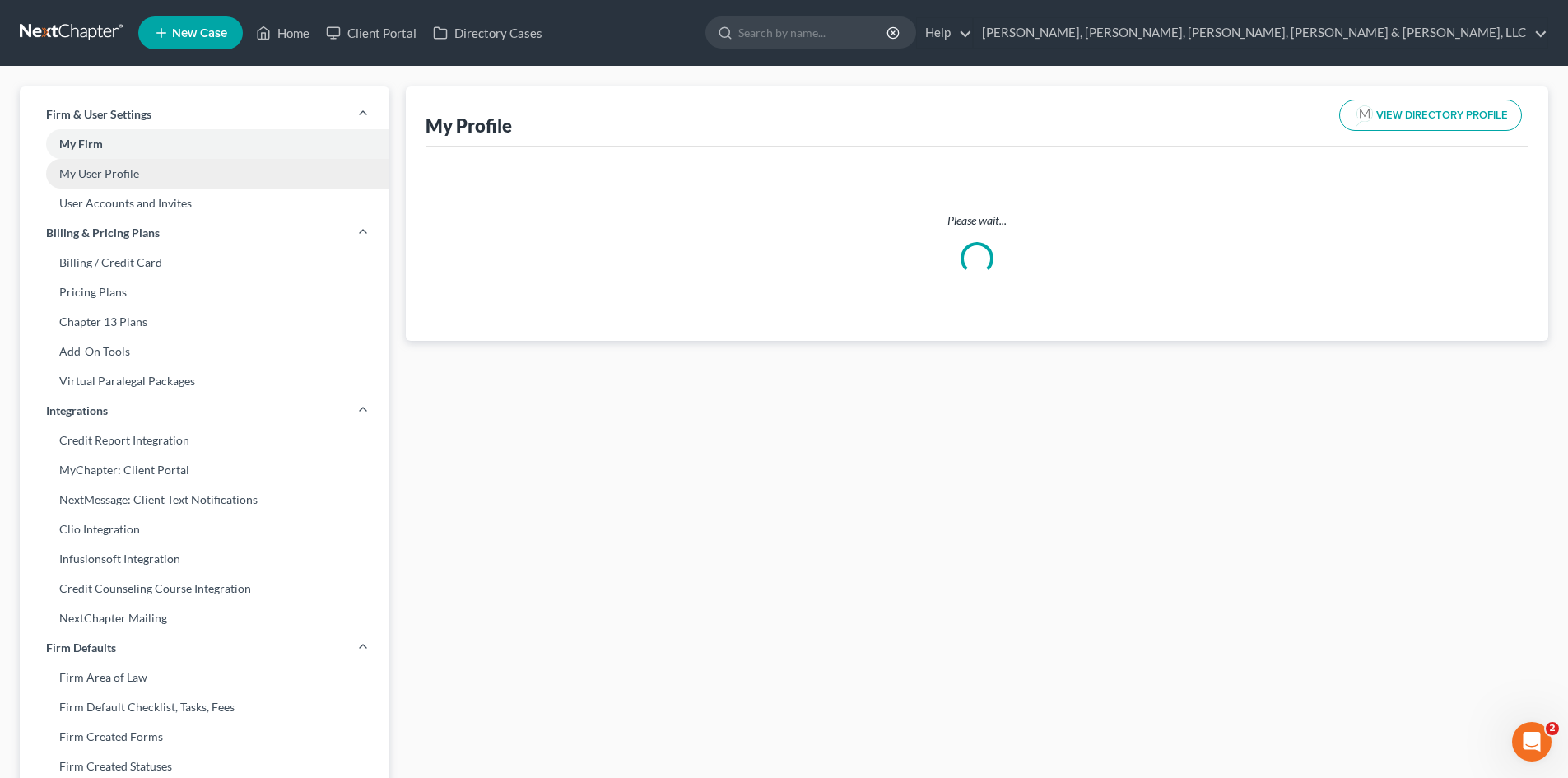
select select "10"
select select "19"
select select "attorney"
select select "1"
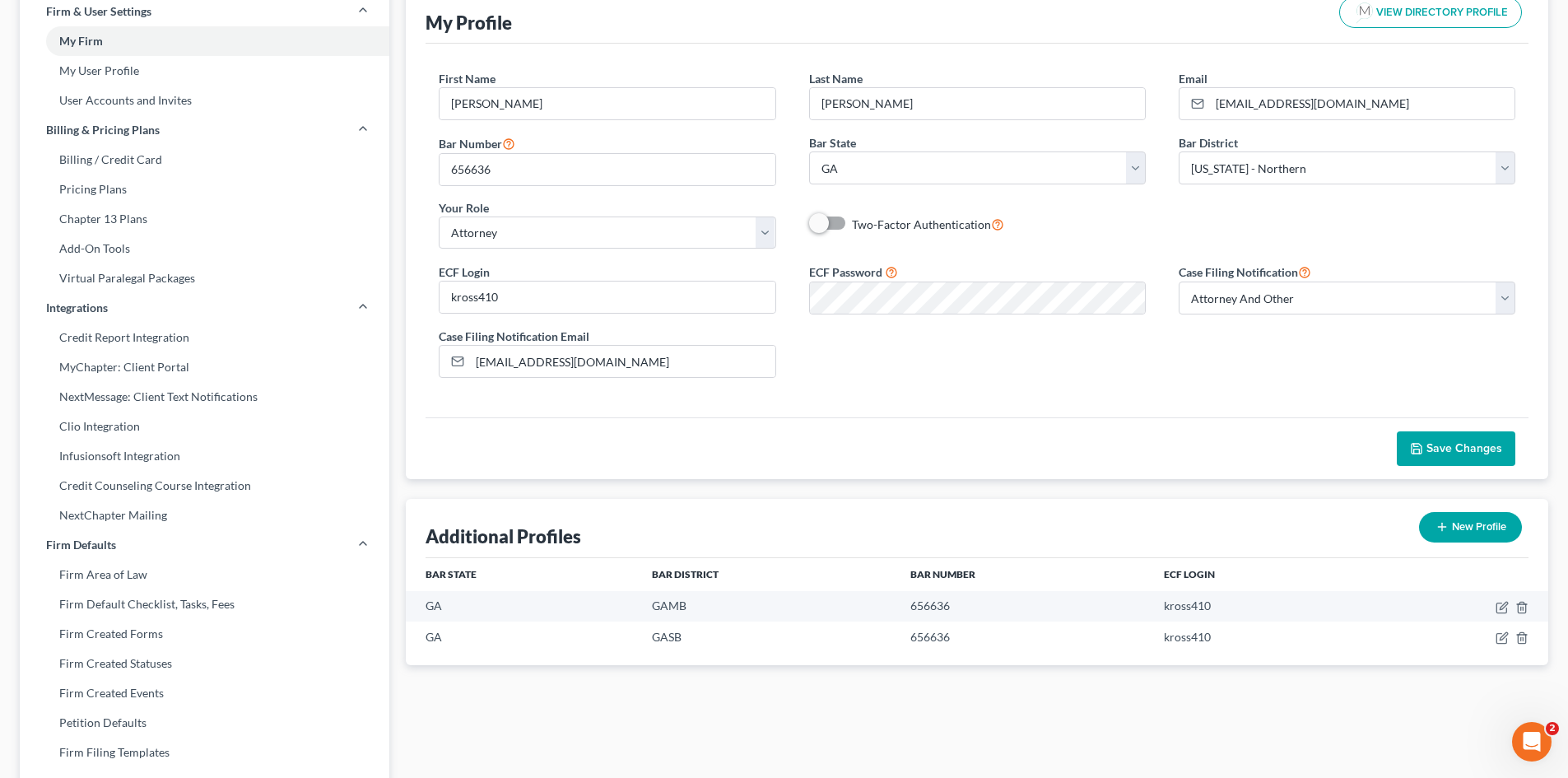
scroll to position [89, 0]
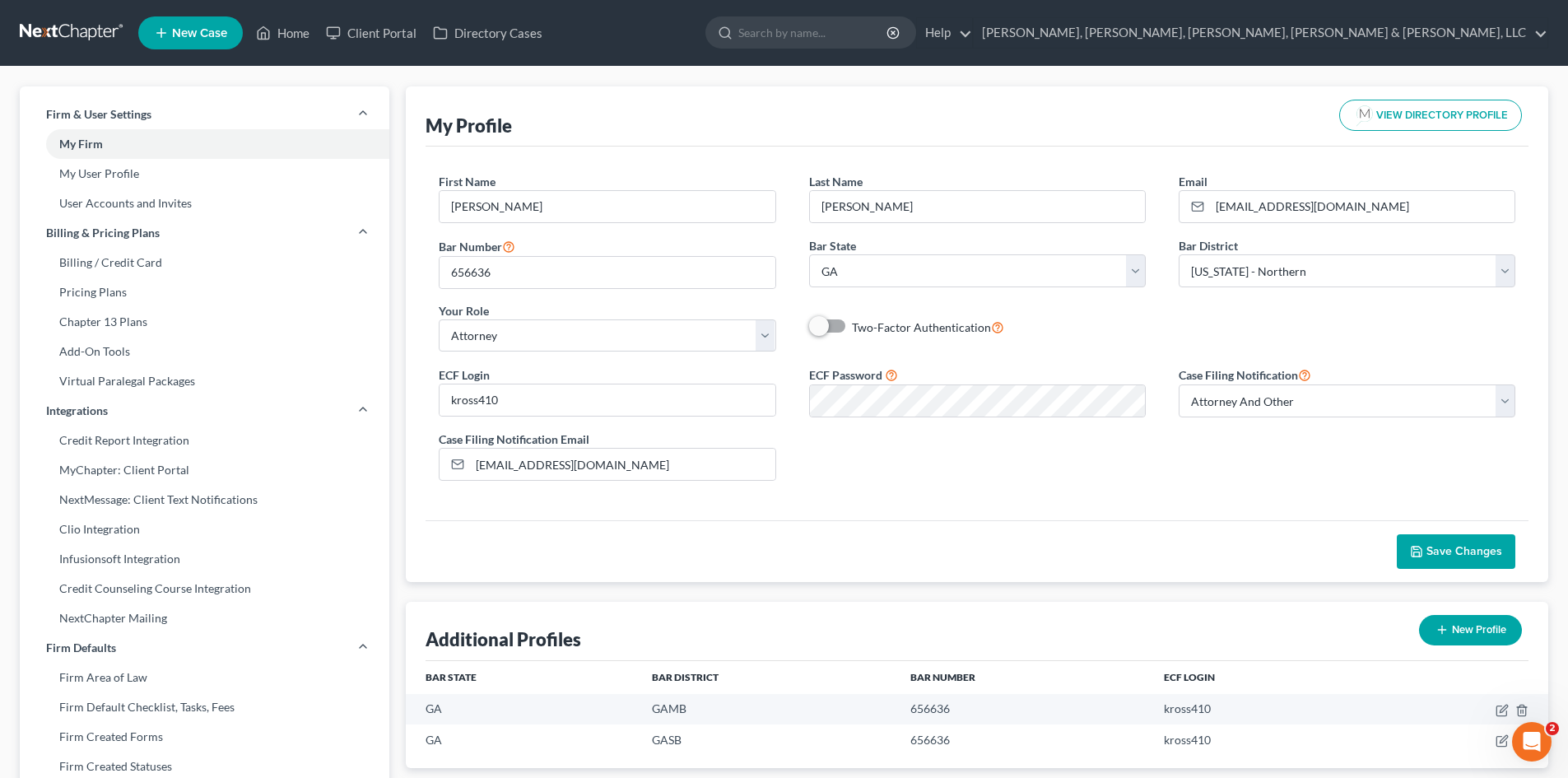
select select "19"
select select "24"
select select "10"
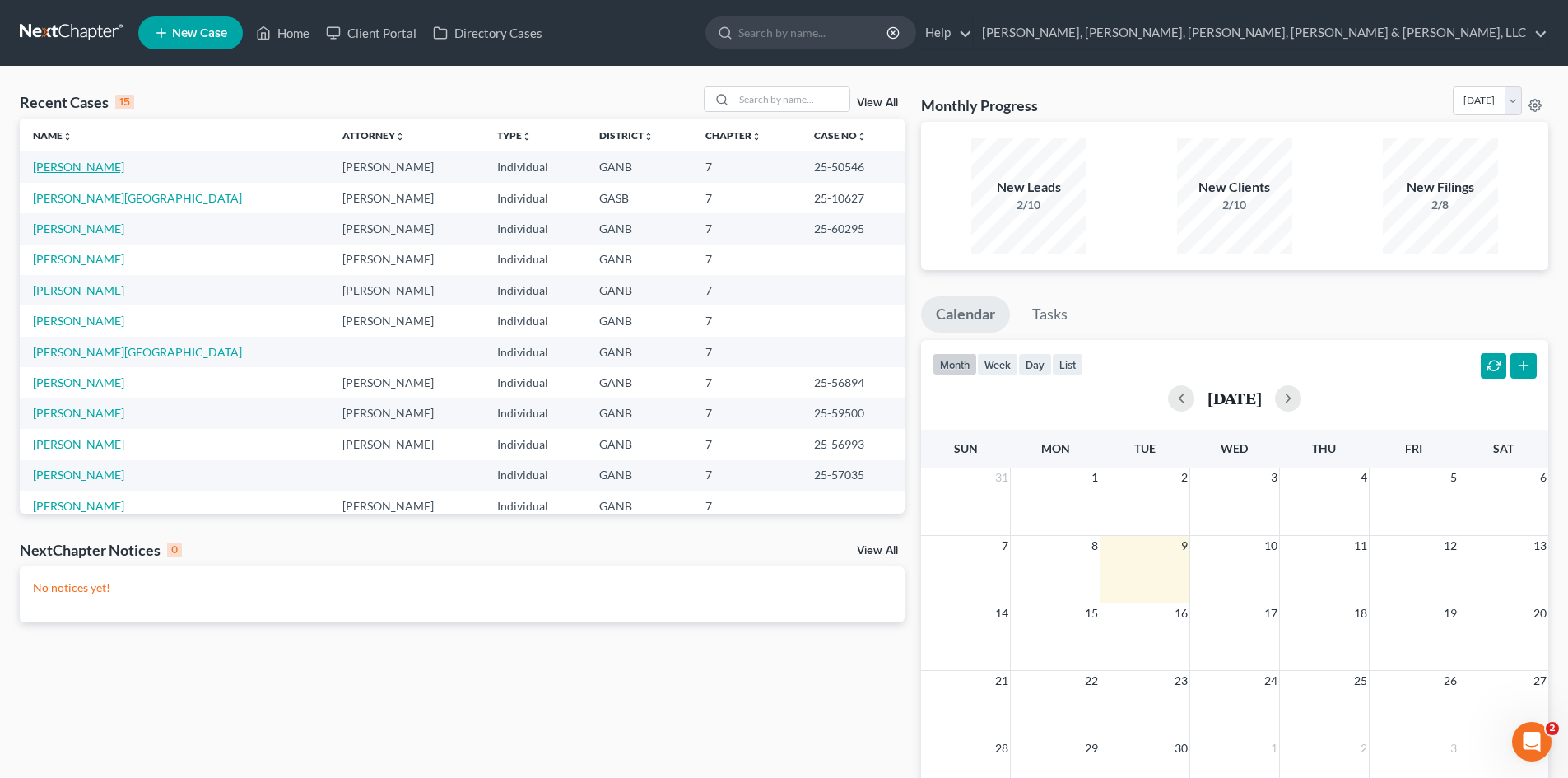
click at [80, 164] on link "[PERSON_NAME]" at bounding box center [78, 167] width 92 height 14
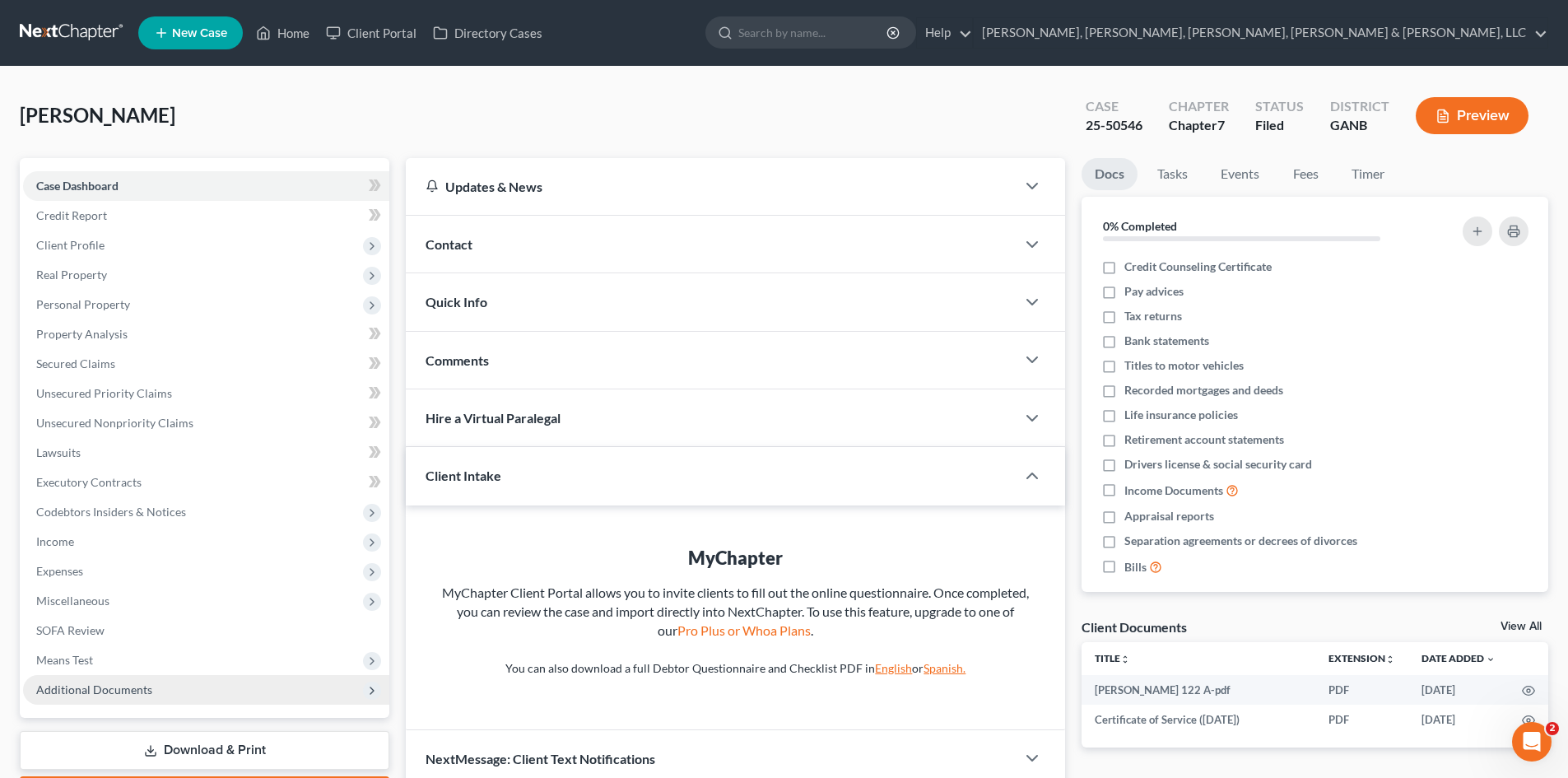
click at [134, 689] on span "Additional Documents" at bounding box center [94, 690] width 116 height 14
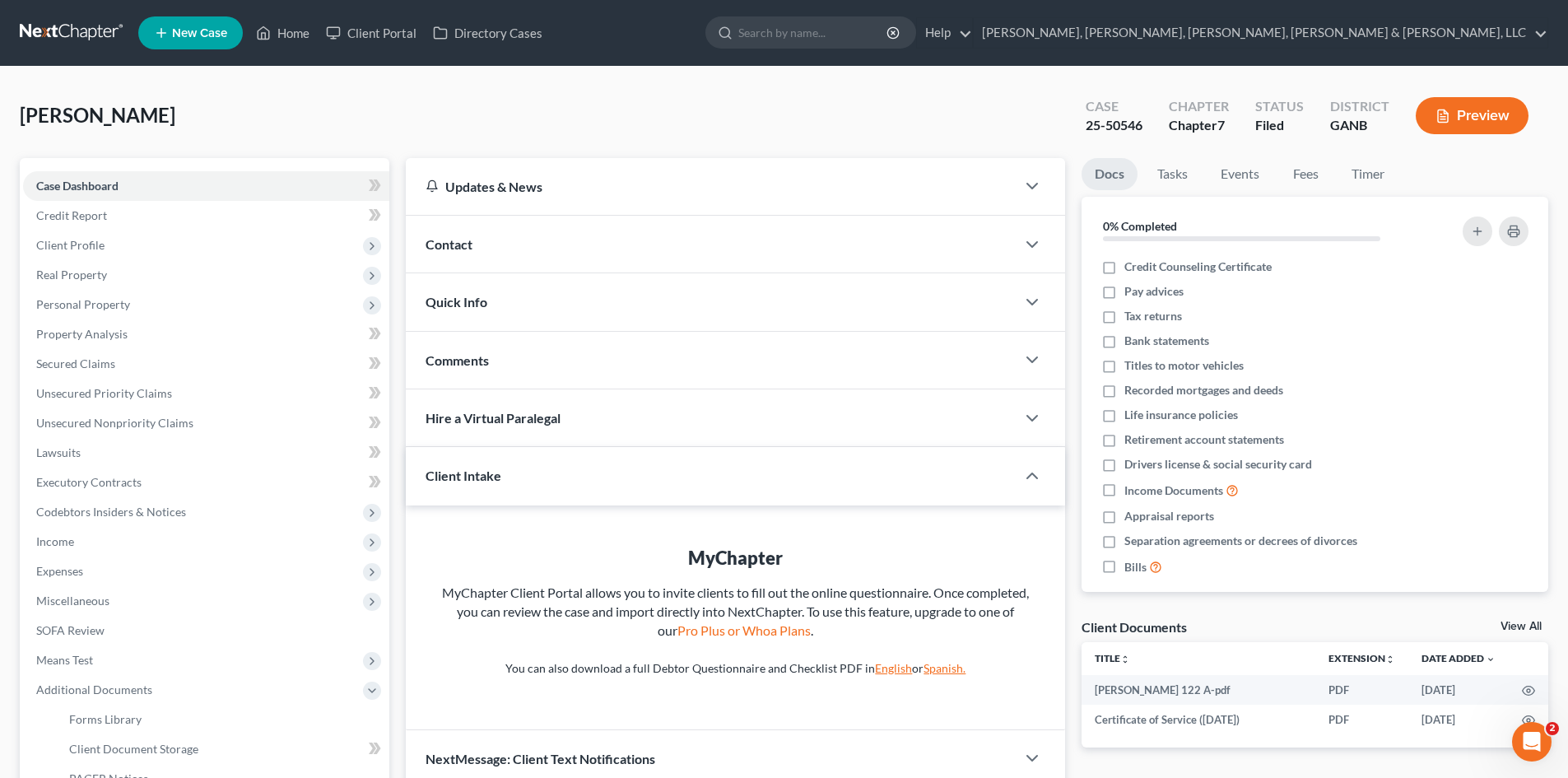
click at [1466, 128] on button "Preview" at bounding box center [1472, 115] width 113 height 37
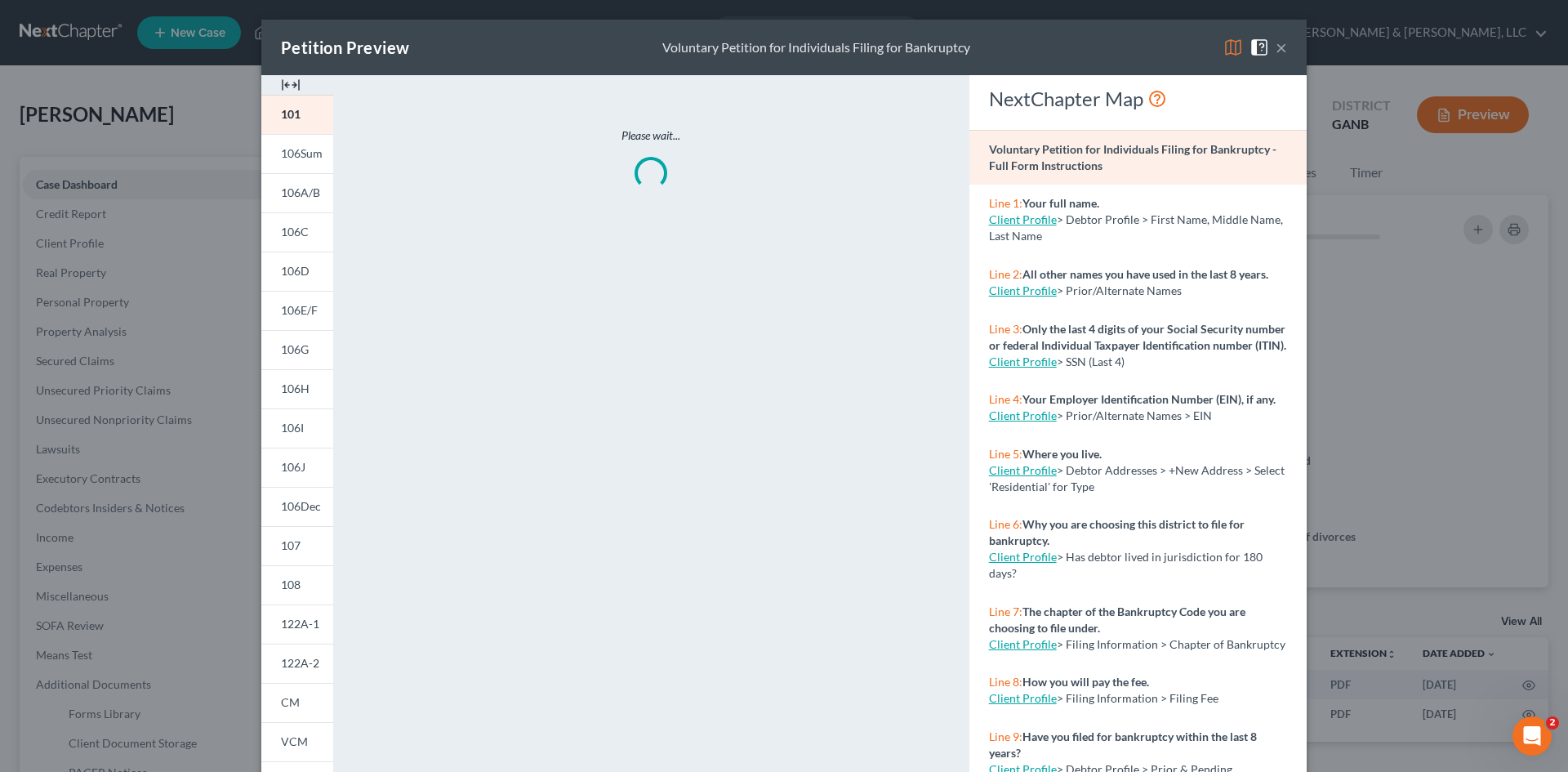
click at [1276, 46] on button "×" at bounding box center [1281, 47] width 11 height 19
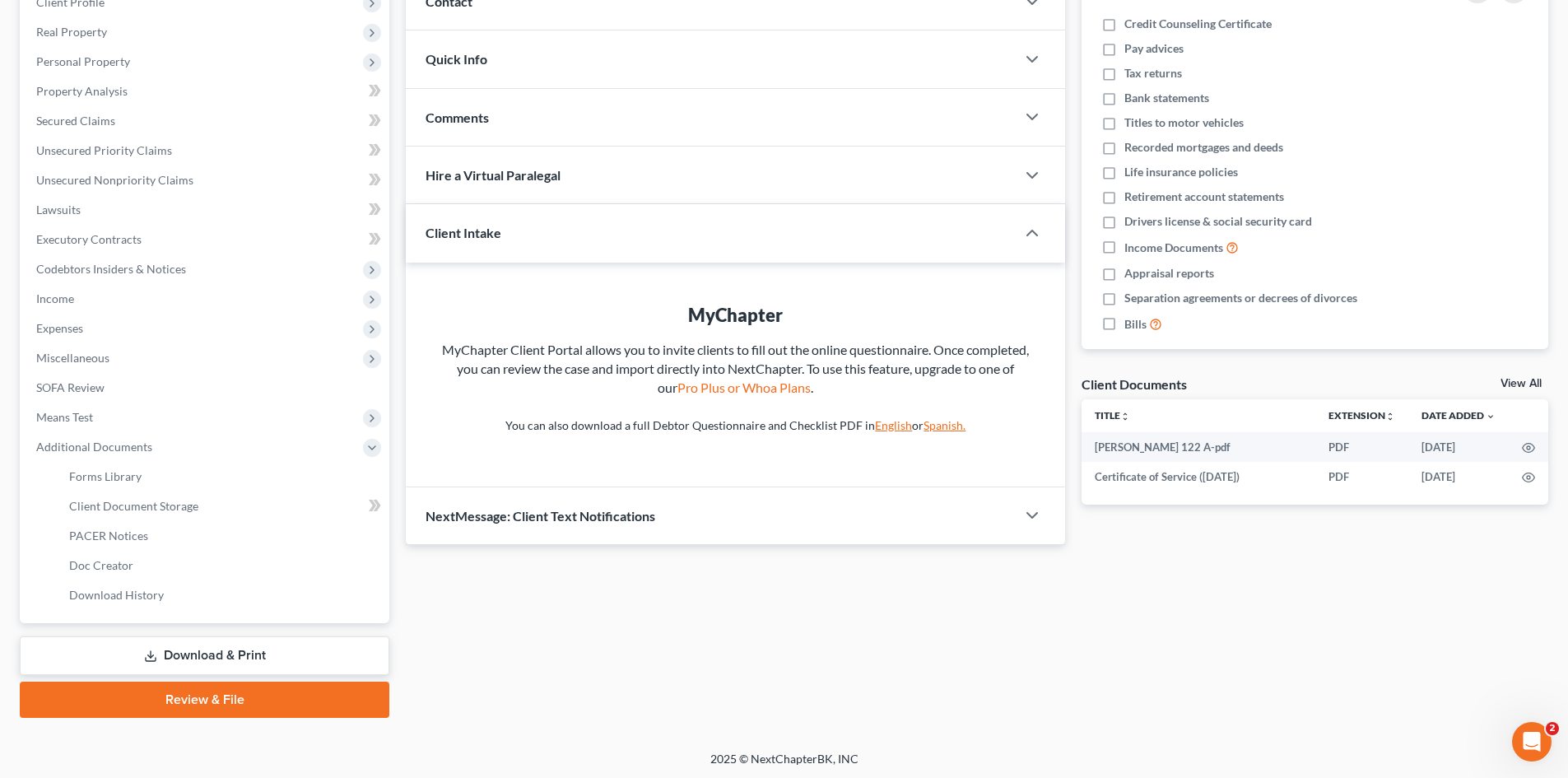
scroll to position [246, 0]
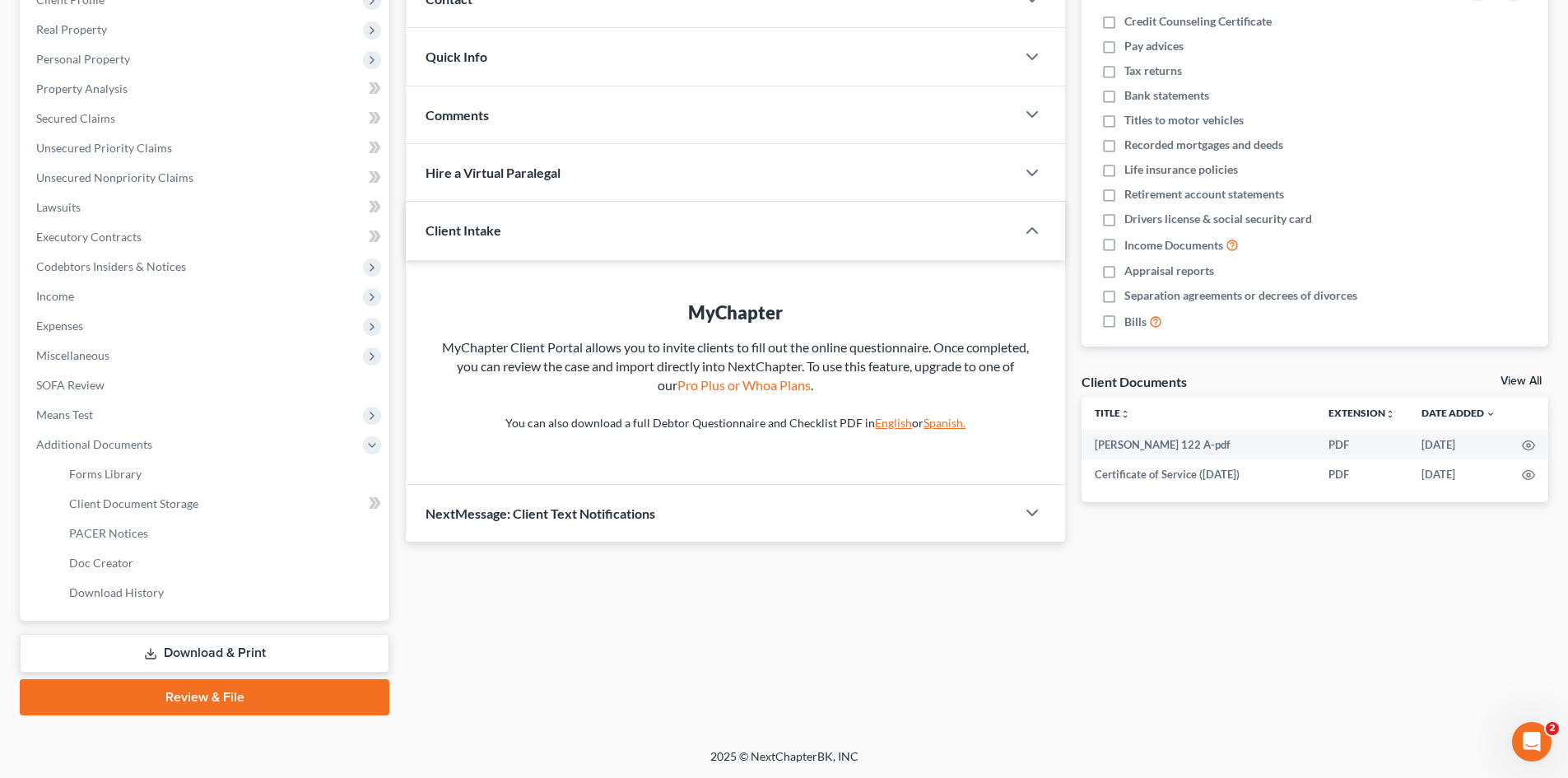
click at [282, 697] on link "Review & File" at bounding box center [204, 697] width 370 height 36
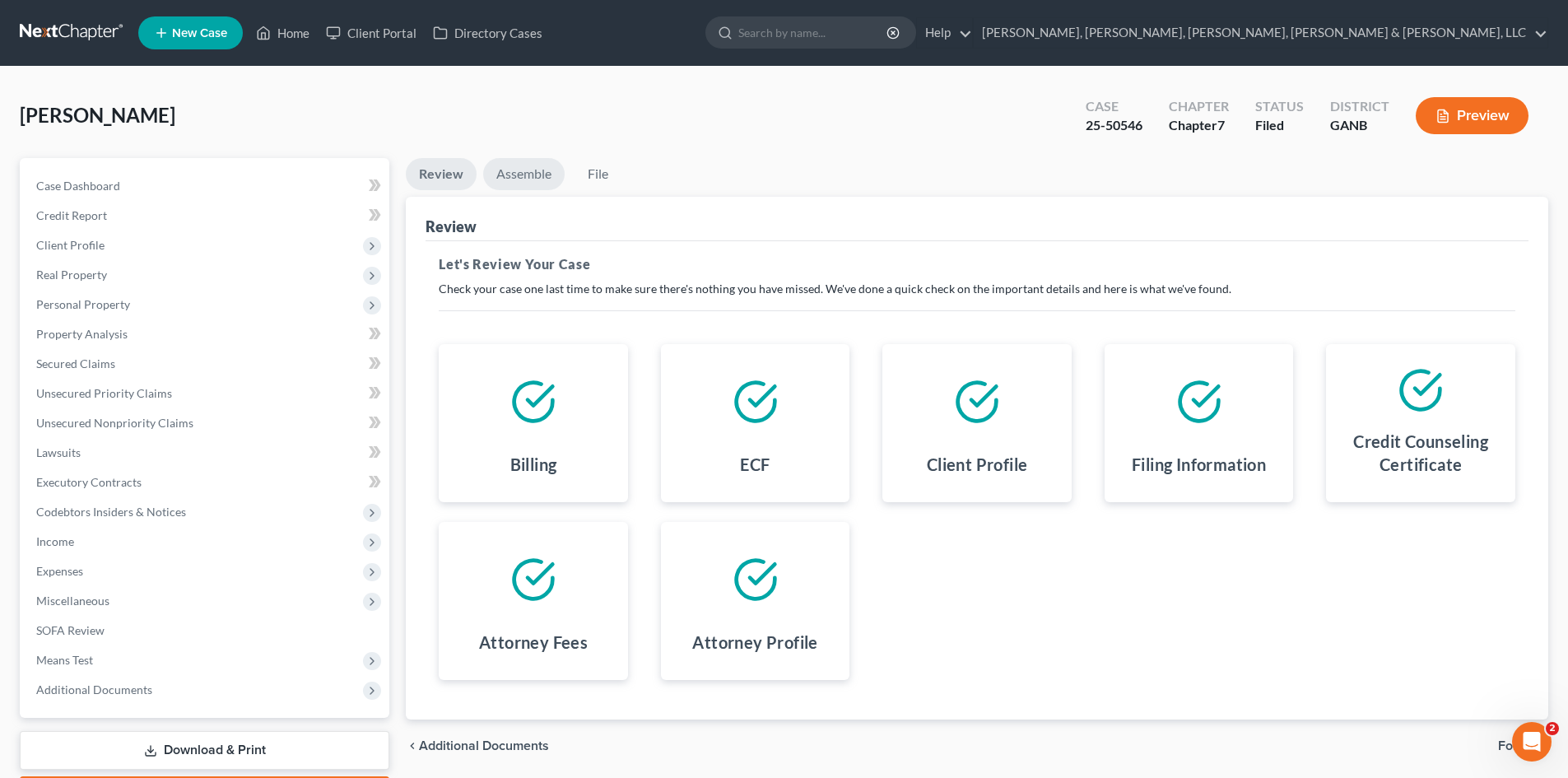
click at [530, 159] on link "Assemble" at bounding box center [524, 174] width 82 height 32
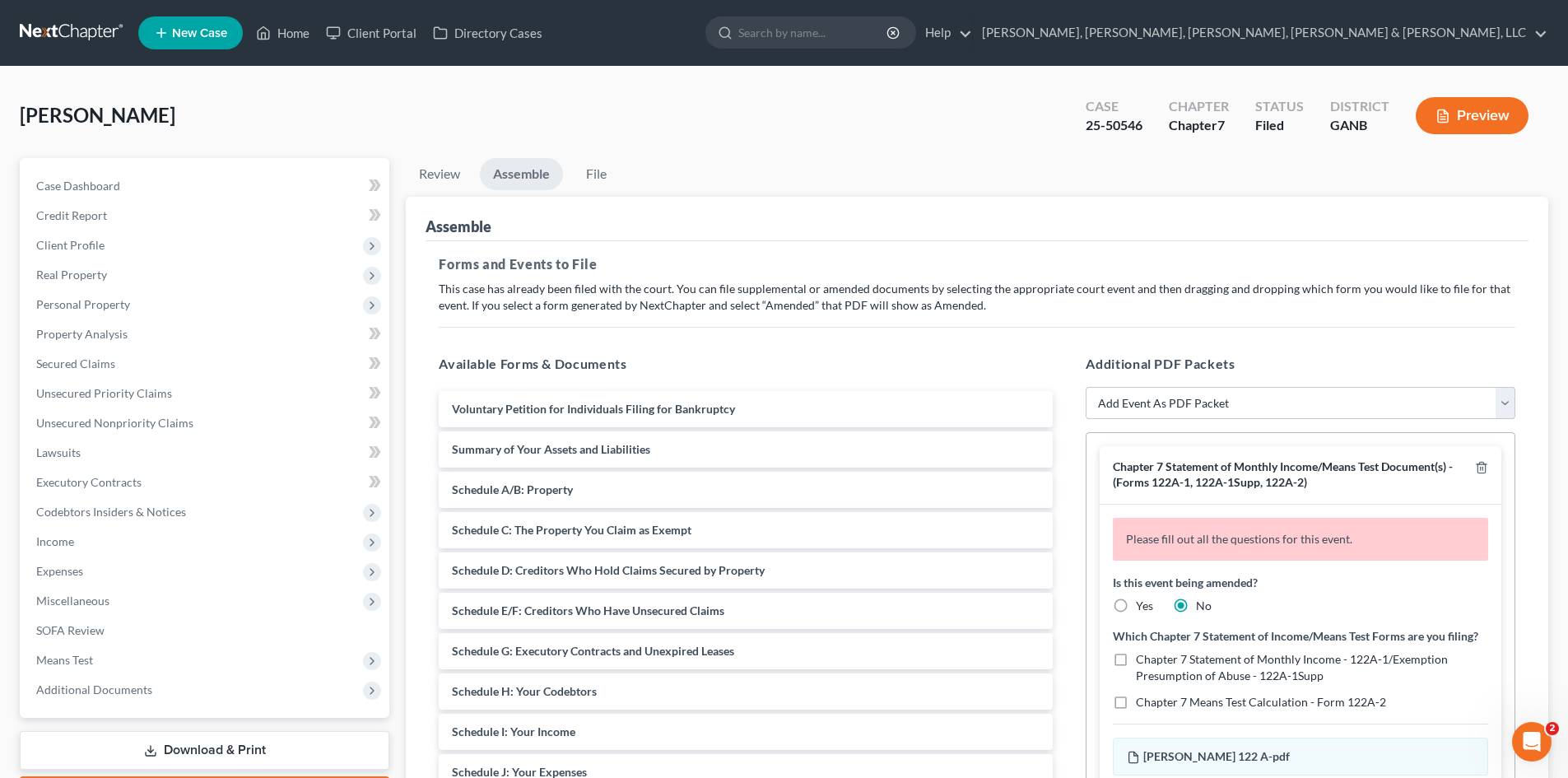
click at [1136, 602] on label "Yes" at bounding box center [1145, 606] width 18 height 17
click at [1143, 602] on input "Yes" at bounding box center [1148, 603] width 11 height 11
radio input "true"
radio input "false"
click at [1136, 672] on label "Chapter 7 Statement of Monthly Income - 122A-1/Exemption Presumption of Abuse -…" at bounding box center [1312, 667] width 352 height 33
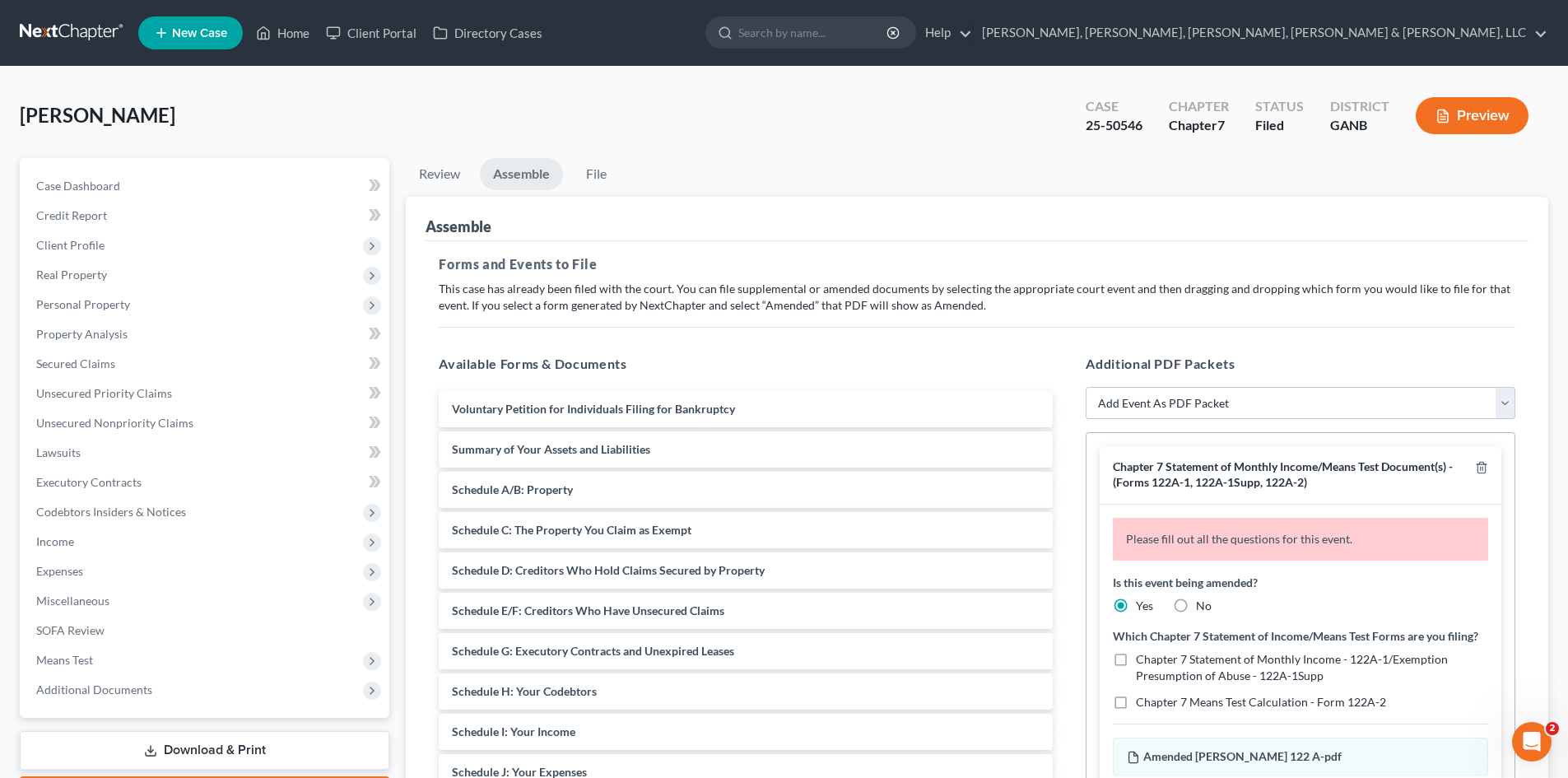
click at [1143, 662] on input "Chapter 7 Statement of Monthly Income - 122A-1/Exemption Presumption of Abuse -…" at bounding box center [1148, 657] width 11 height 11
checkbox input "true"
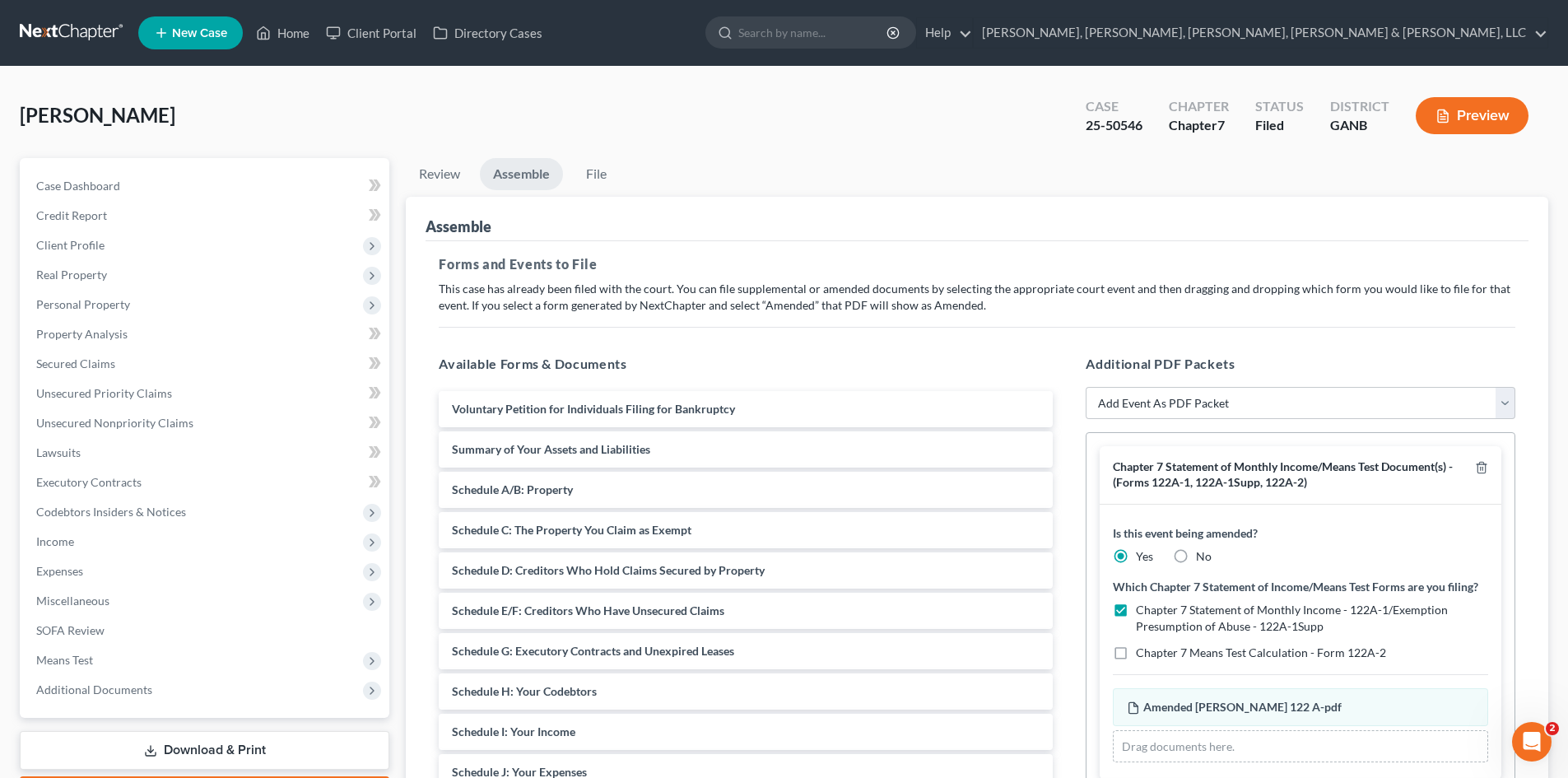
click at [1136, 661] on label "Chapter 7 Means Test Calculation - Form 122A-2" at bounding box center [1261, 653] width 250 height 17
click at [1143, 656] on input "Chapter 7 Means Test Calculation - Form 122A-2" at bounding box center [1148, 650] width 11 height 11
checkbox input "true"
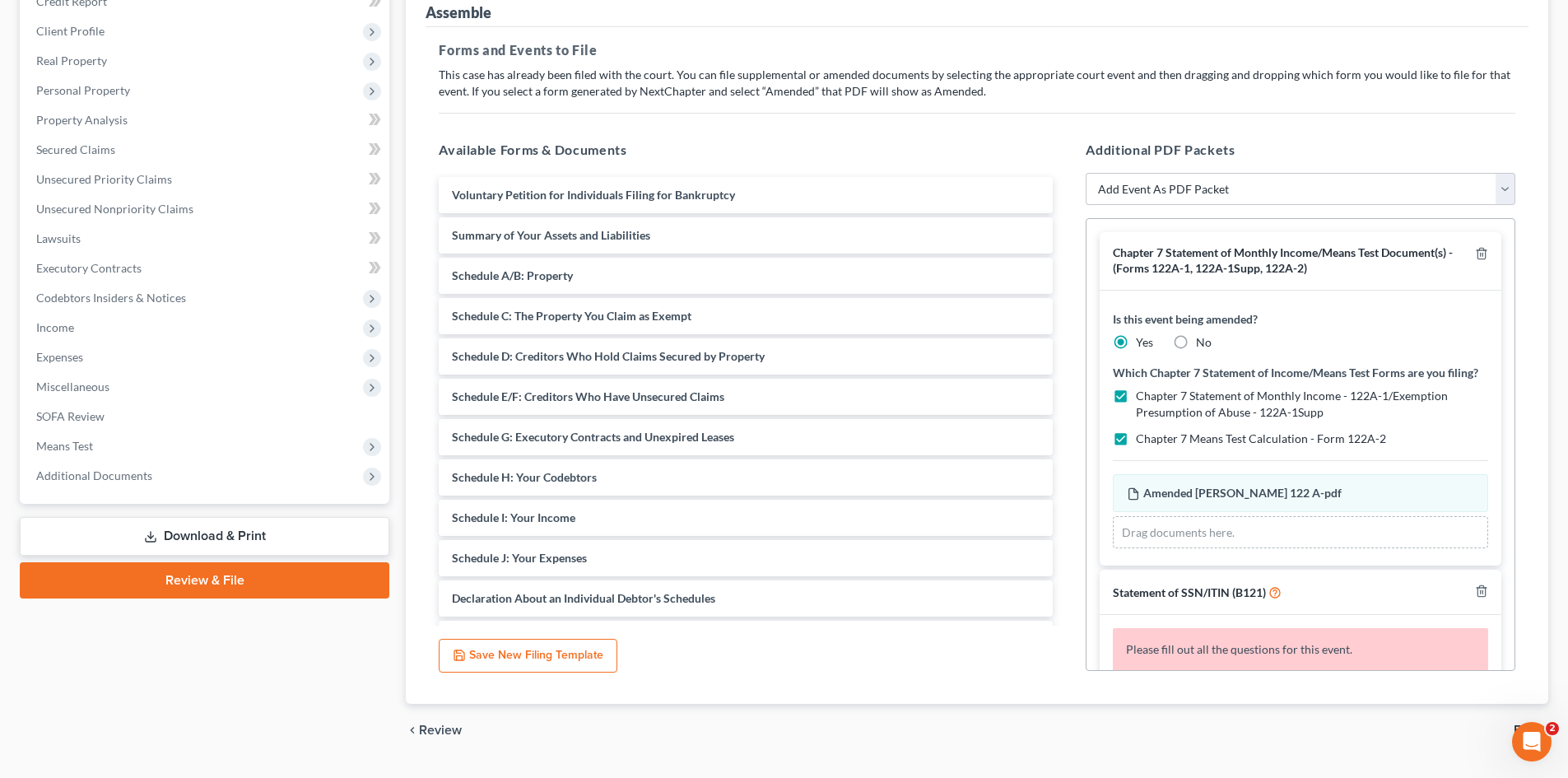
scroll to position [255, 0]
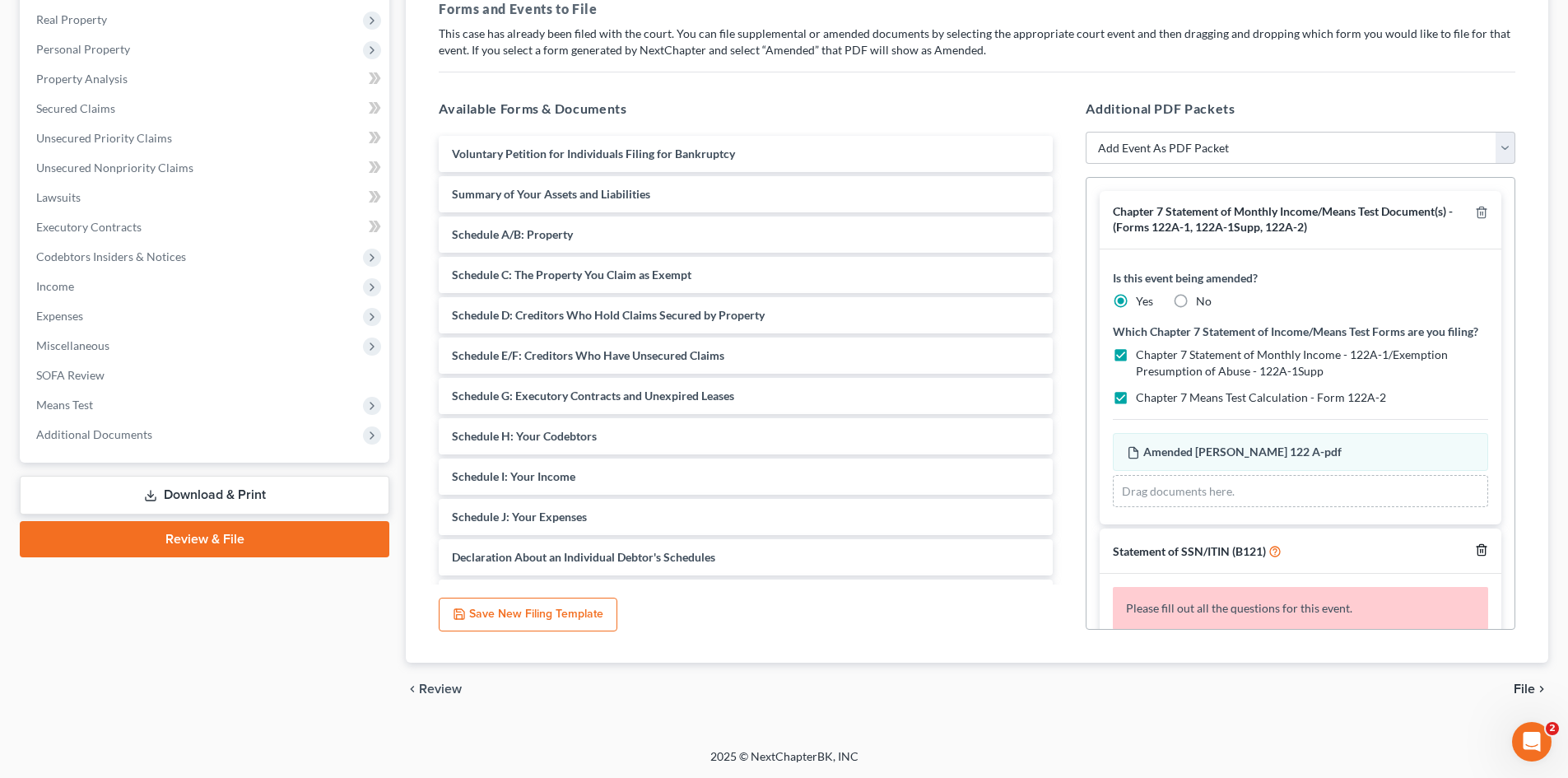
click at [1476, 556] on icon "button" at bounding box center [1482, 550] width 13 height 13
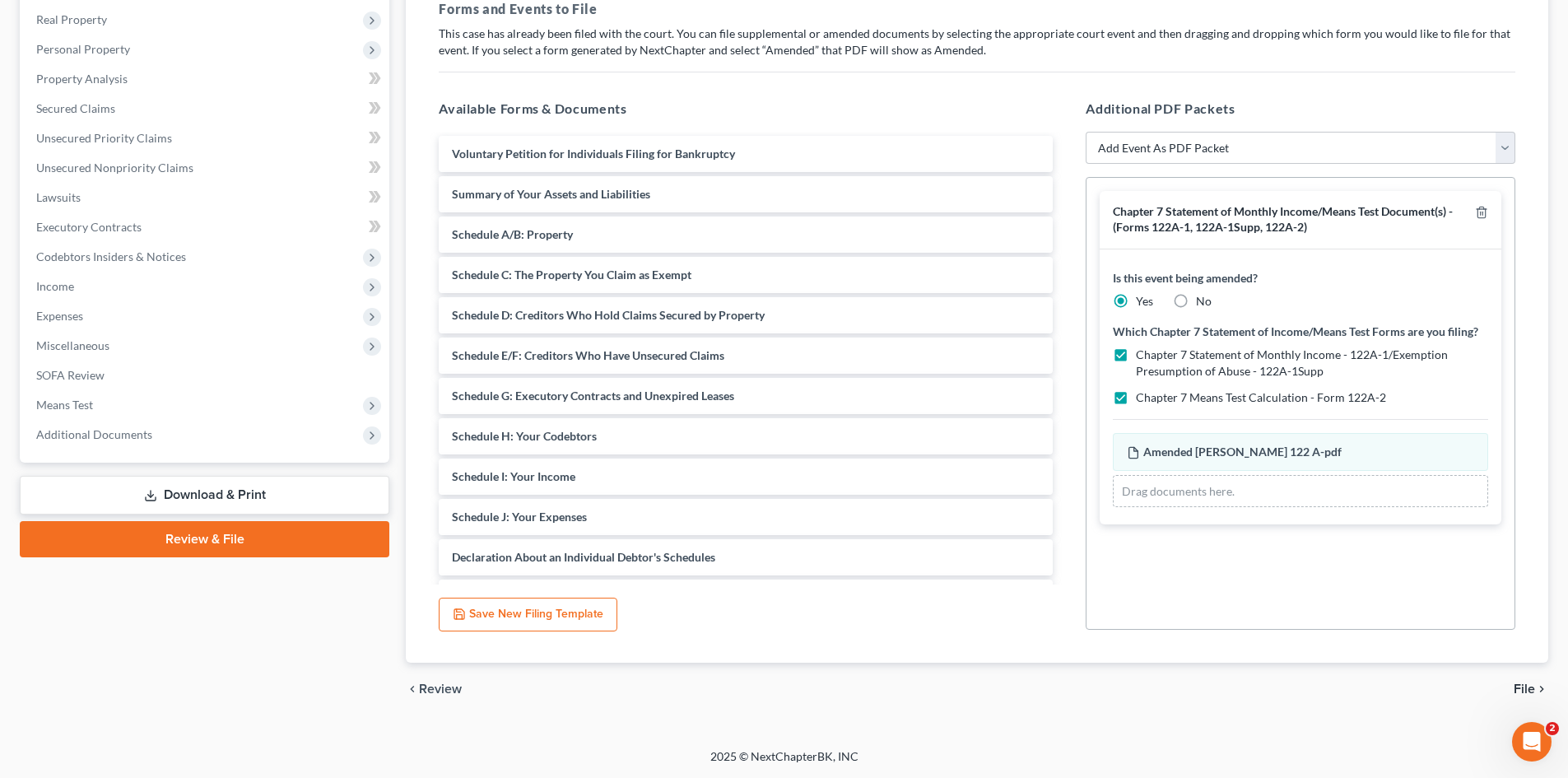
click at [1520, 689] on span "File" at bounding box center [1525, 689] width 21 height 13
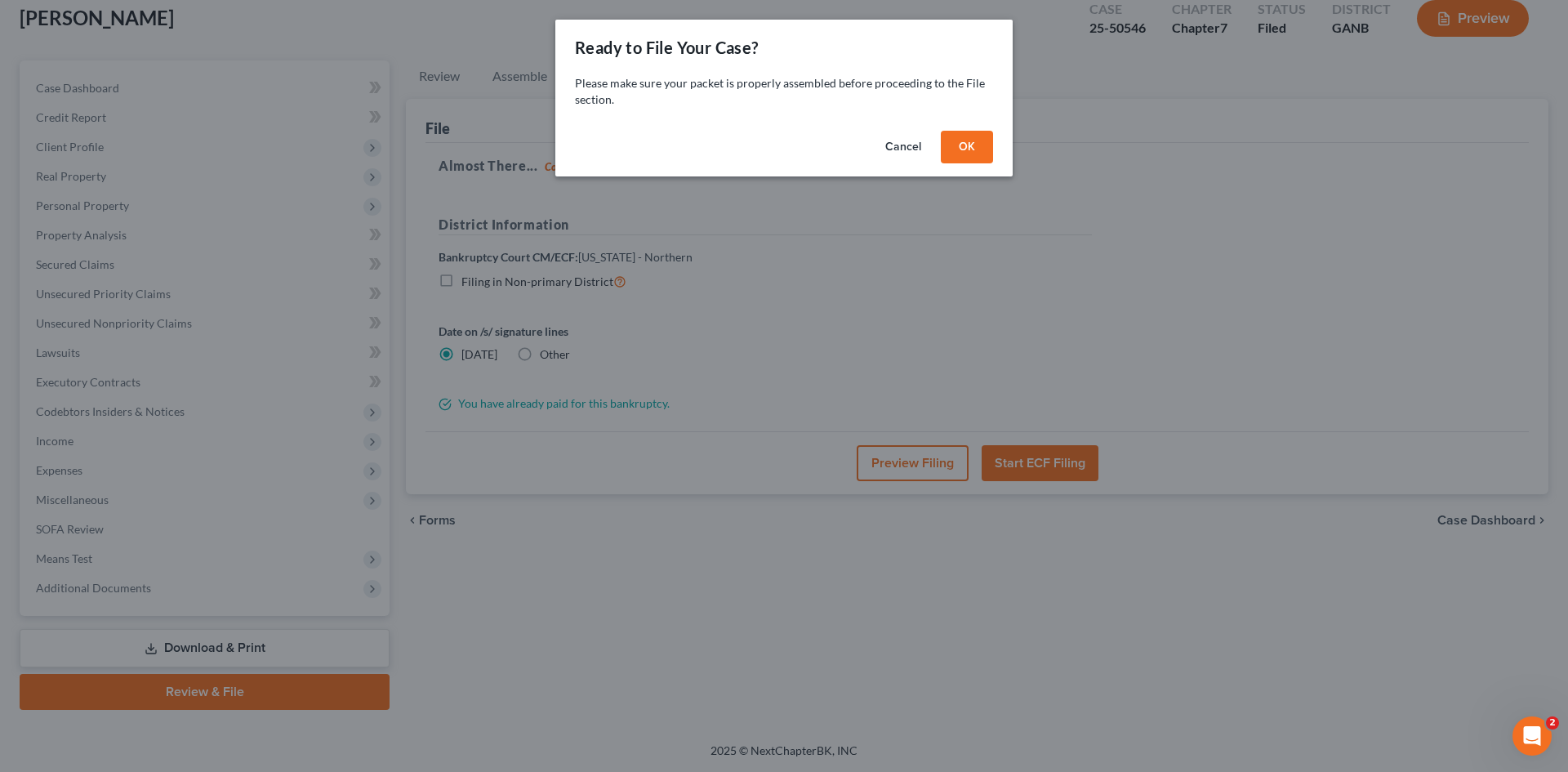
click at [949, 150] on button "OK" at bounding box center [967, 147] width 52 height 32
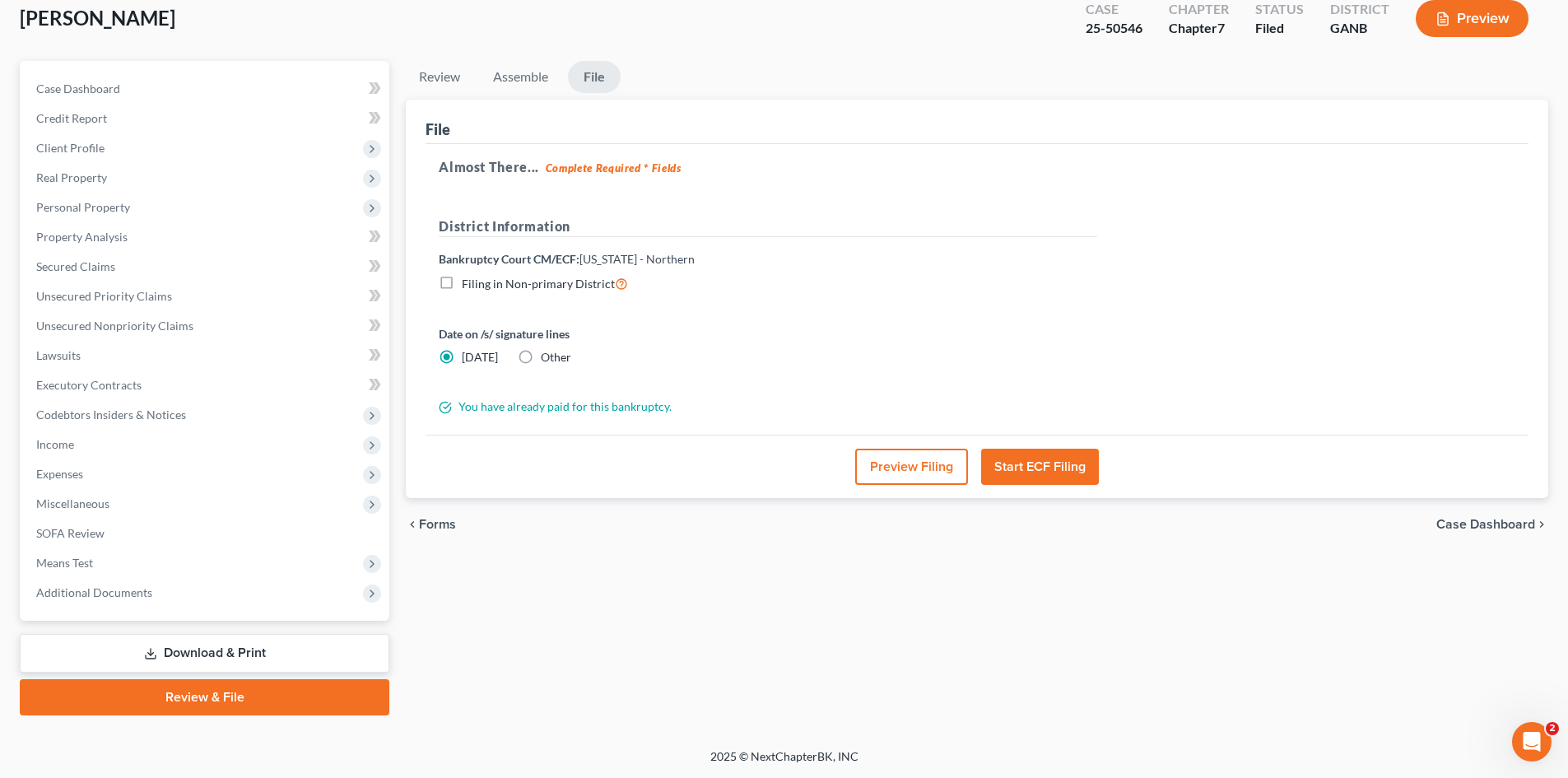
click at [1014, 454] on button "Start ECF Filing" at bounding box center [1040, 466] width 118 height 36
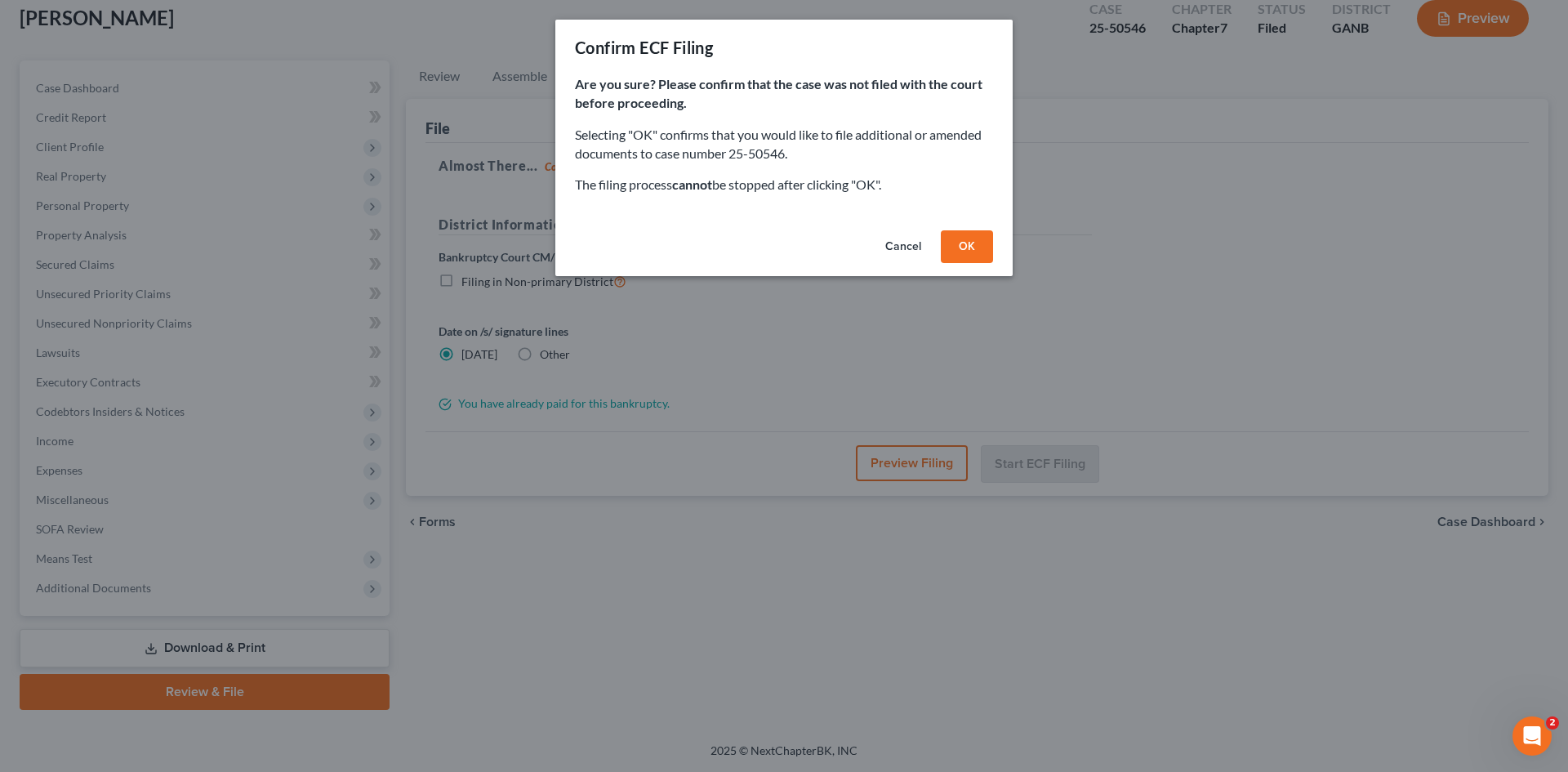
click at [954, 247] on button "OK" at bounding box center [967, 246] width 52 height 32
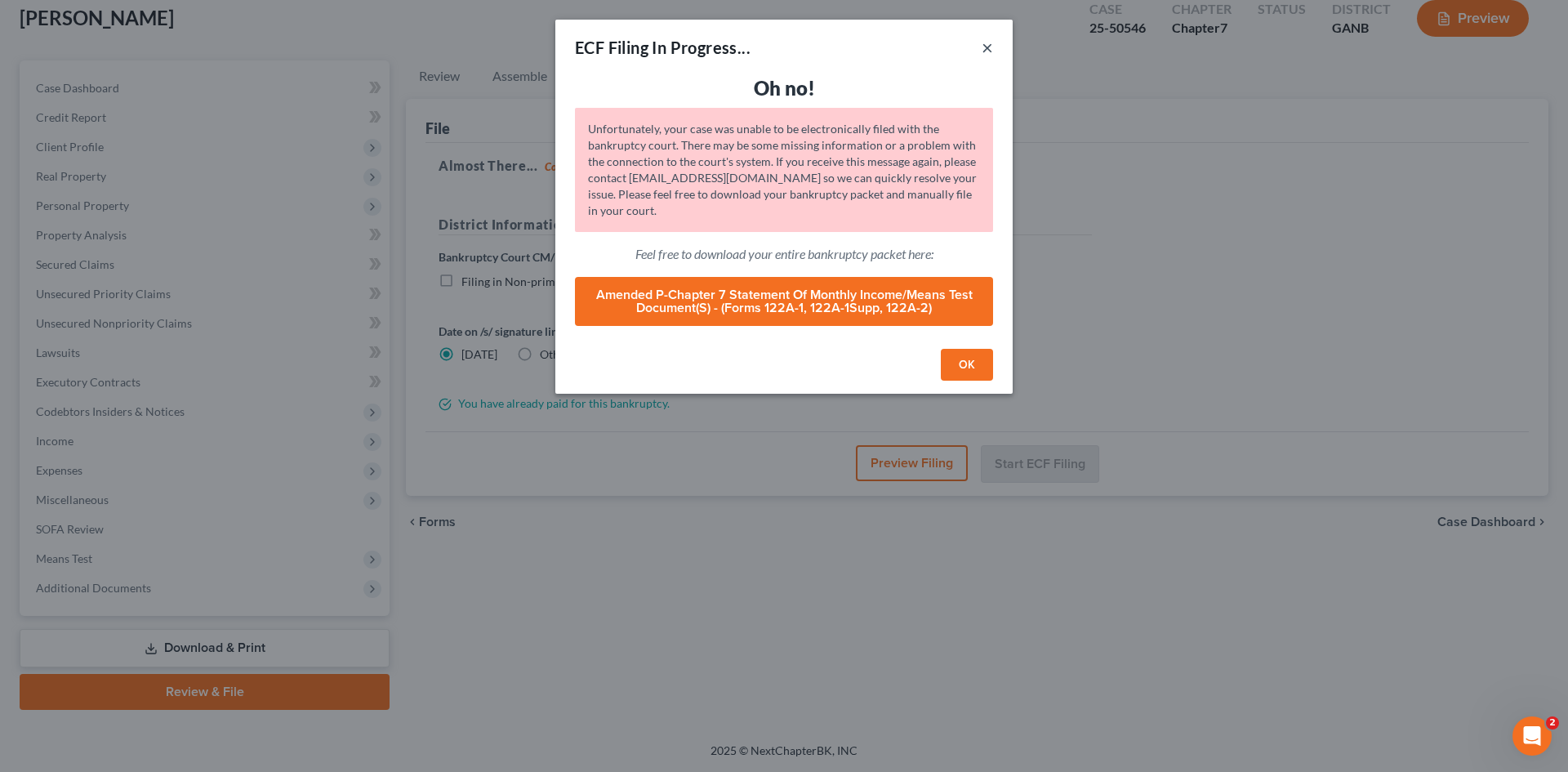
click at [991, 42] on button "×" at bounding box center [987, 47] width 11 height 19
